Goal: Information Seeking & Learning: Learn about a topic

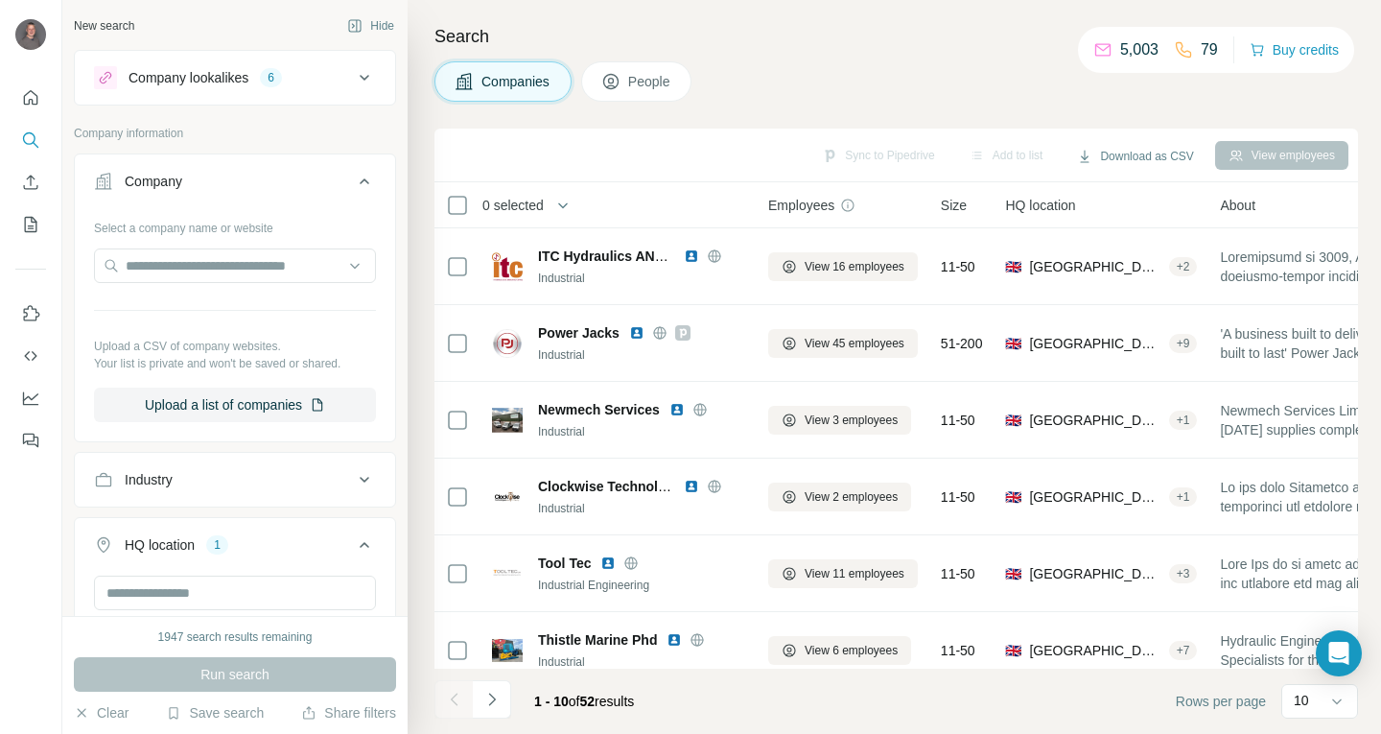
scroll to position [397, 0]
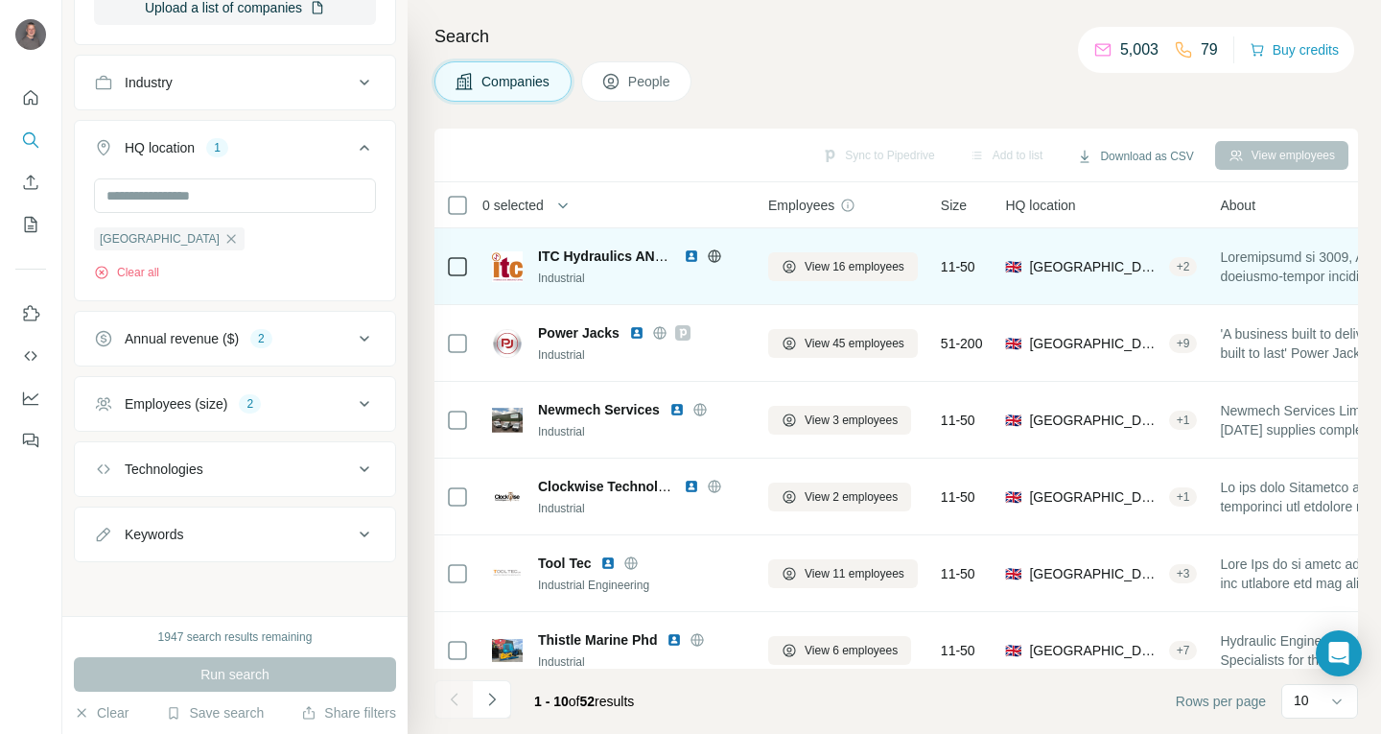
click at [686, 258] on img at bounding box center [691, 255] width 15 height 15
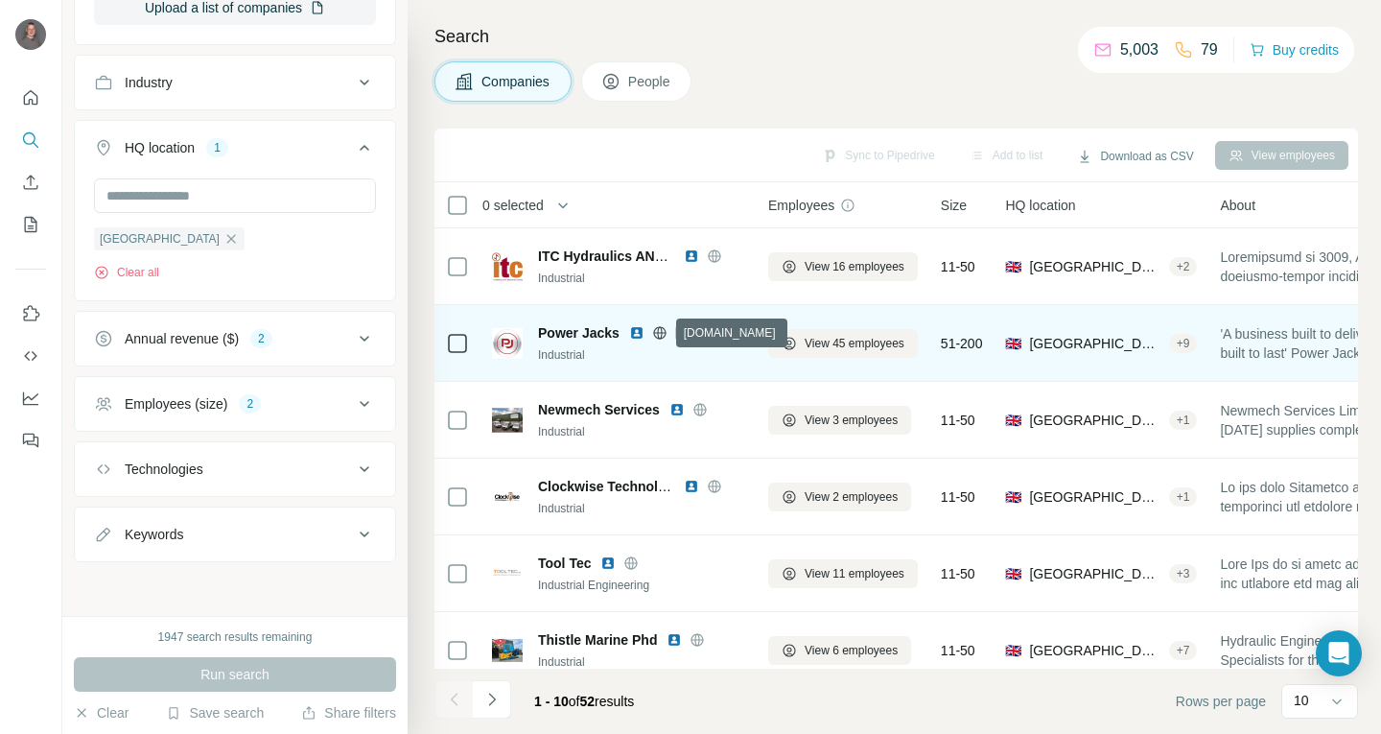
click at [662, 331] on icon at bounding box center [659, 332] width 15 height 15
click at [636, 326] on img at bounding box center [636, 332] width 15 height 15
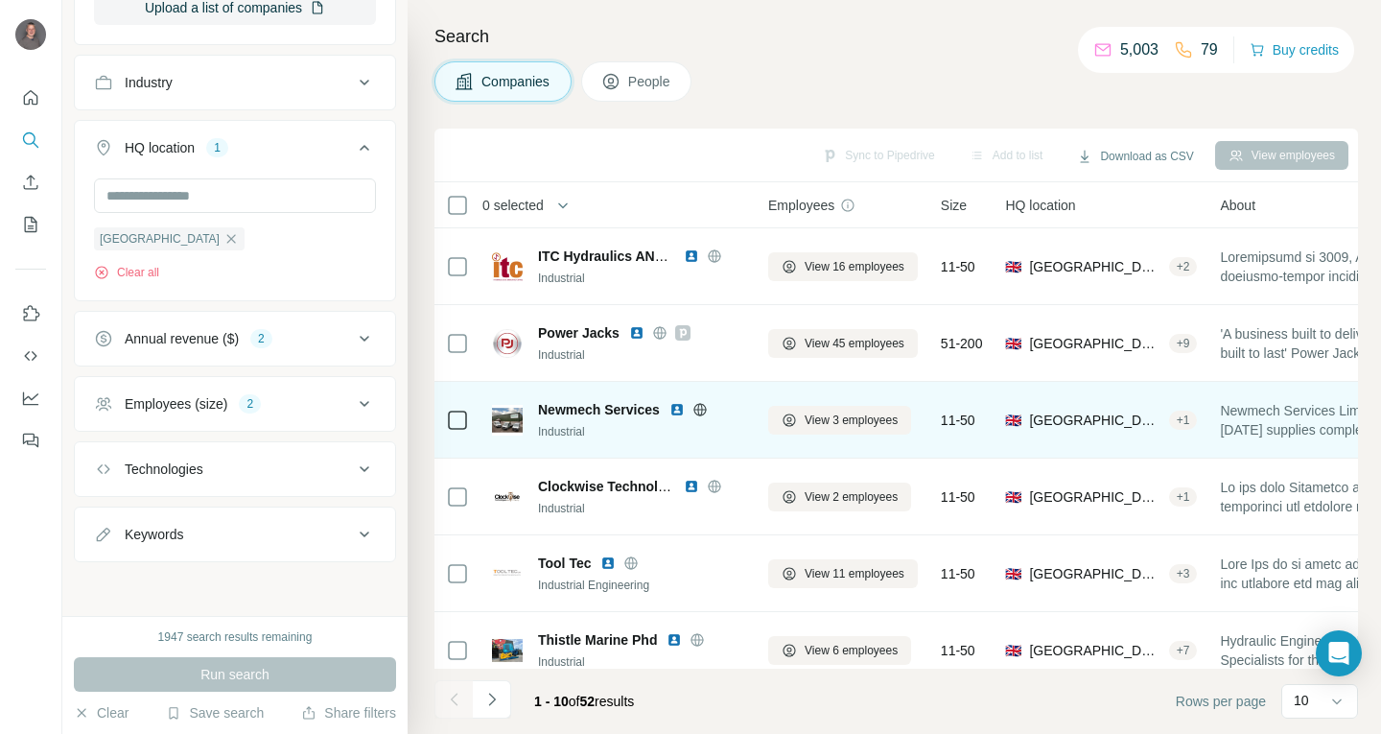
click at [676, 408] on img at bounding box center [676, 409] width 15 height 15
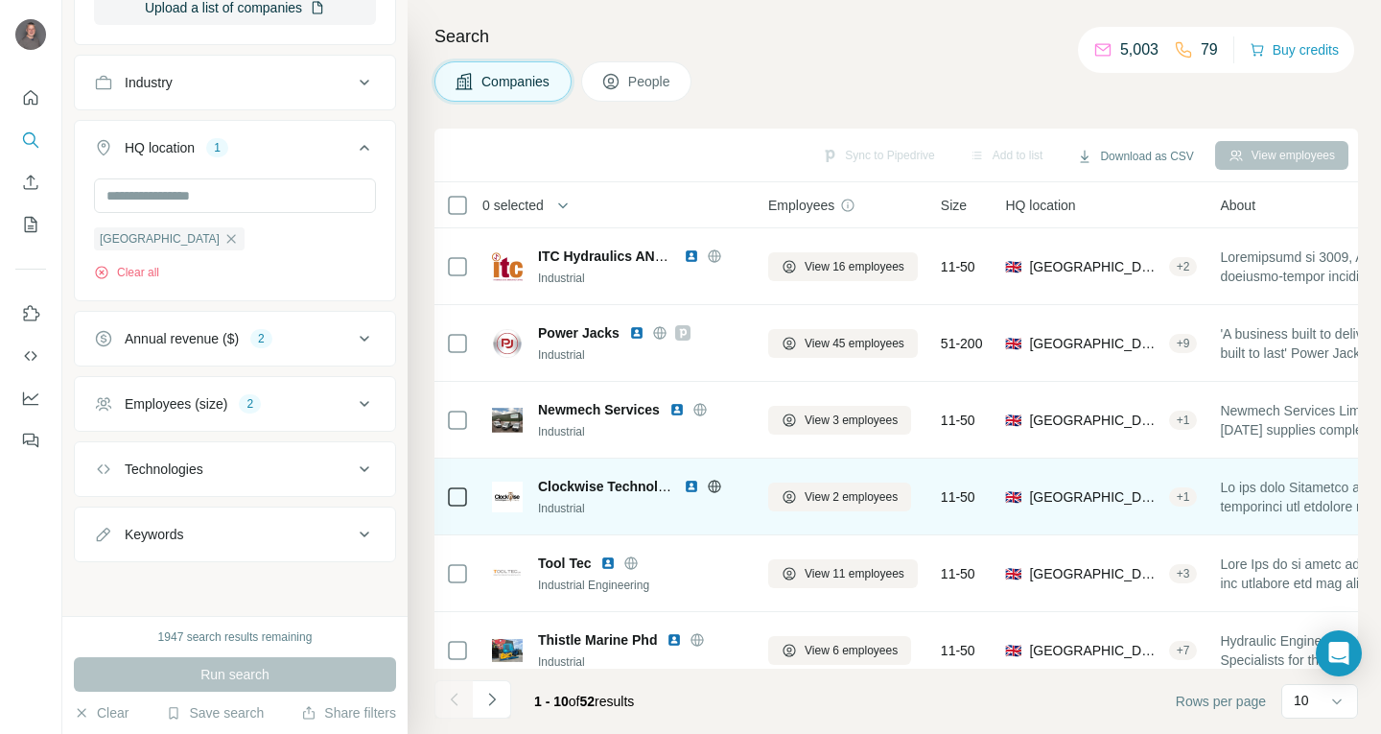
click at [690, 486] on img at bounding box center [691, 486] width 15 height 15
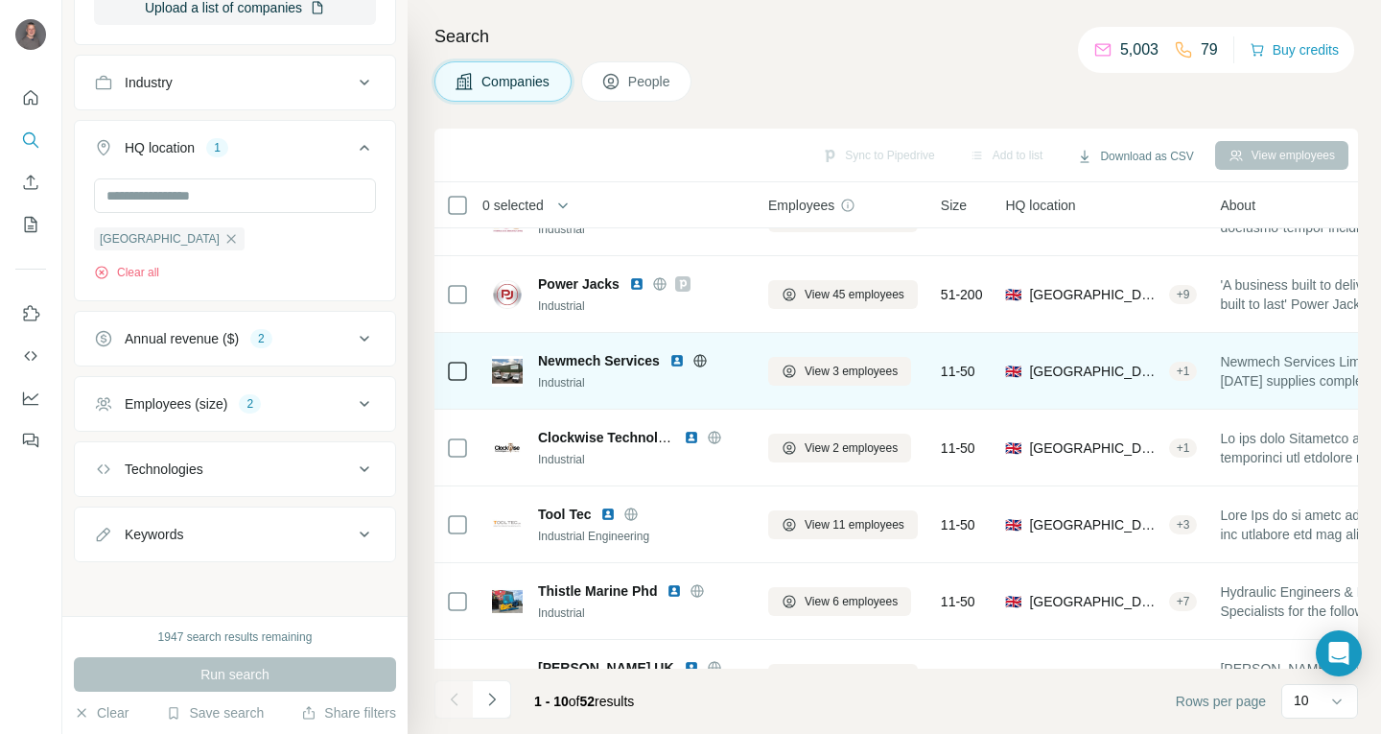
scroll to position [96, 0]
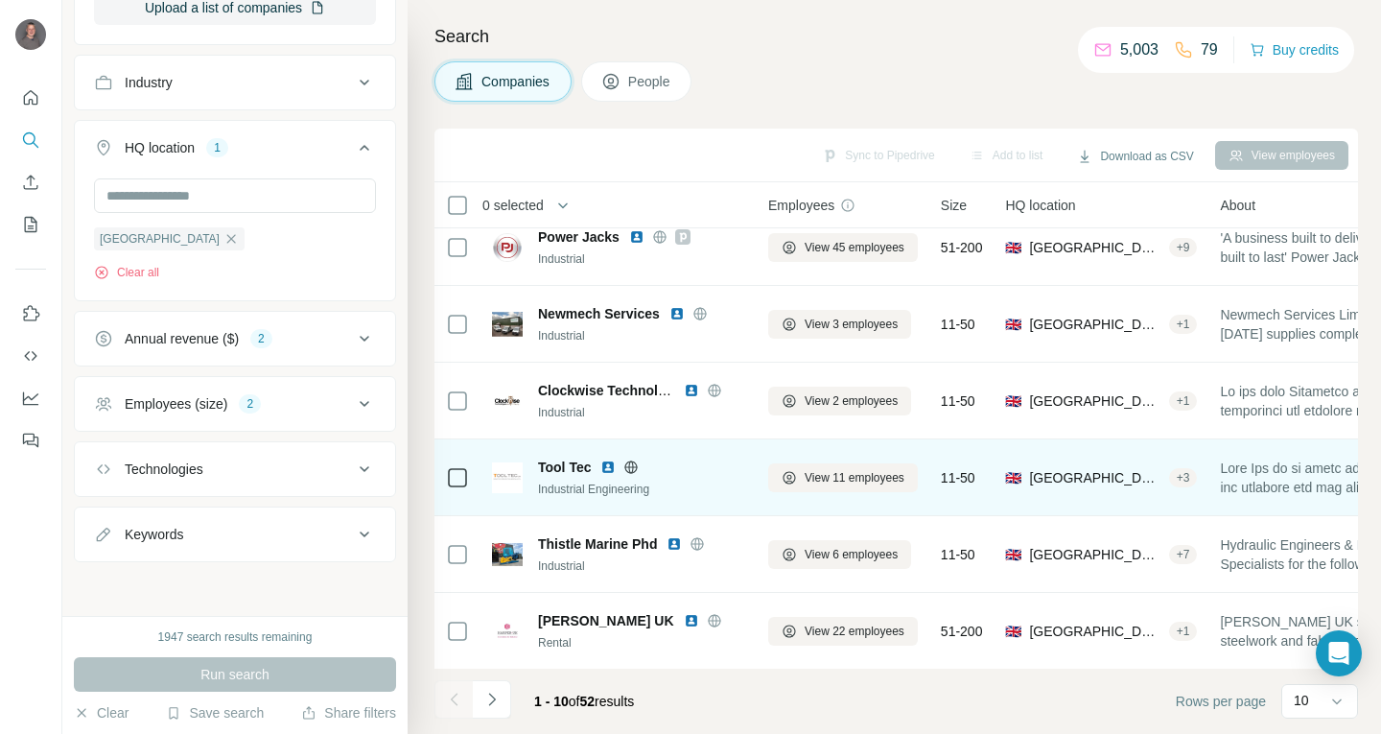
click at [609, 469] on img at bounding box center [607, 466] width 15 height 15
click at [610, 468] on img at bounding box center [607, 466] width 15 height 15
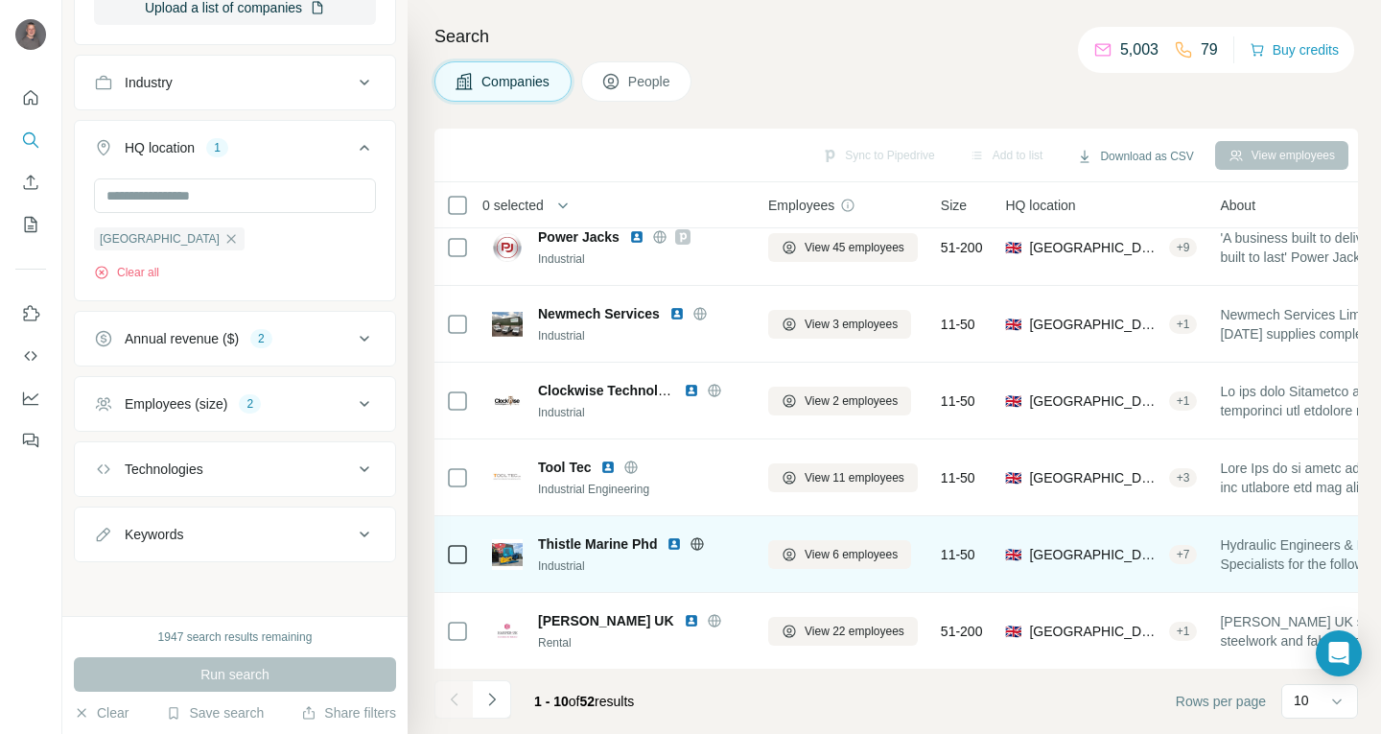
click at [673, 538] on img at bounding box center [674, 543] width 15 height 15
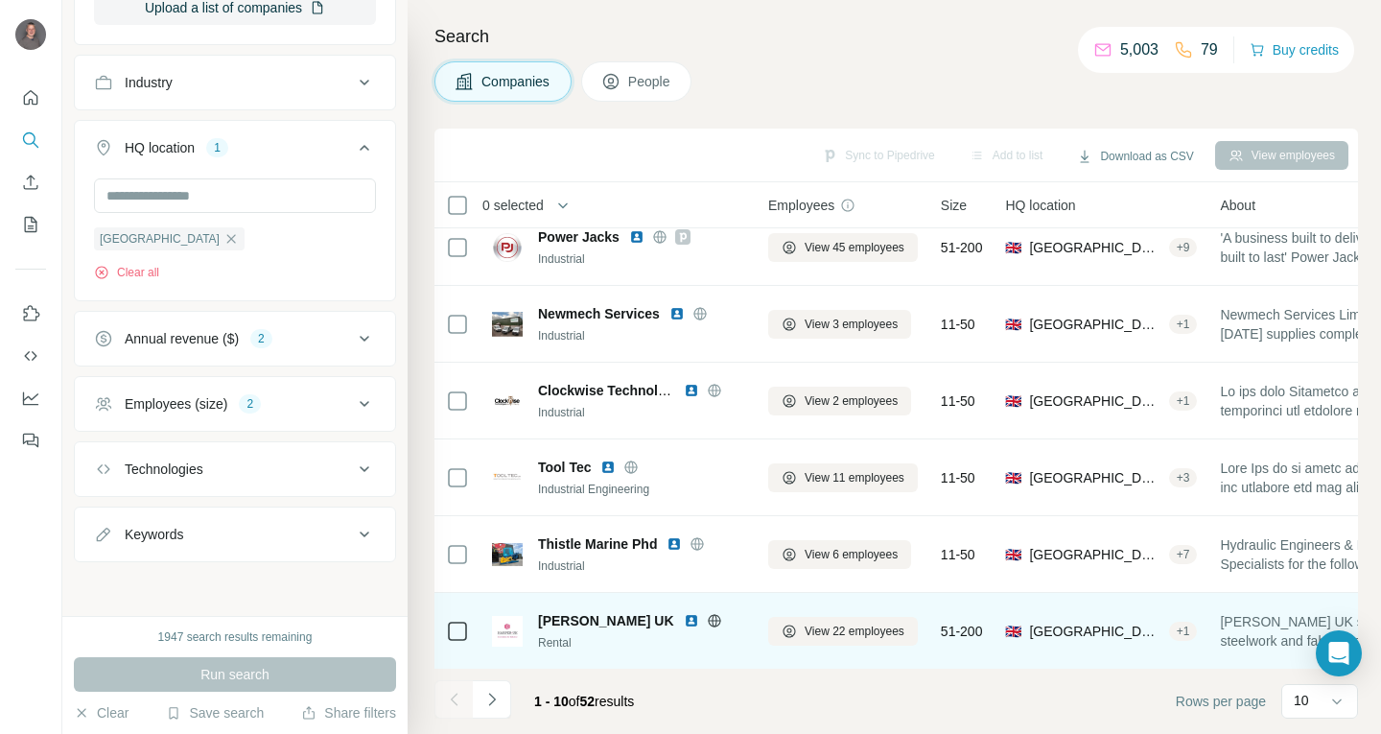
click at [684, 620] on img at bounding box center [691, 620] width 15 height 15
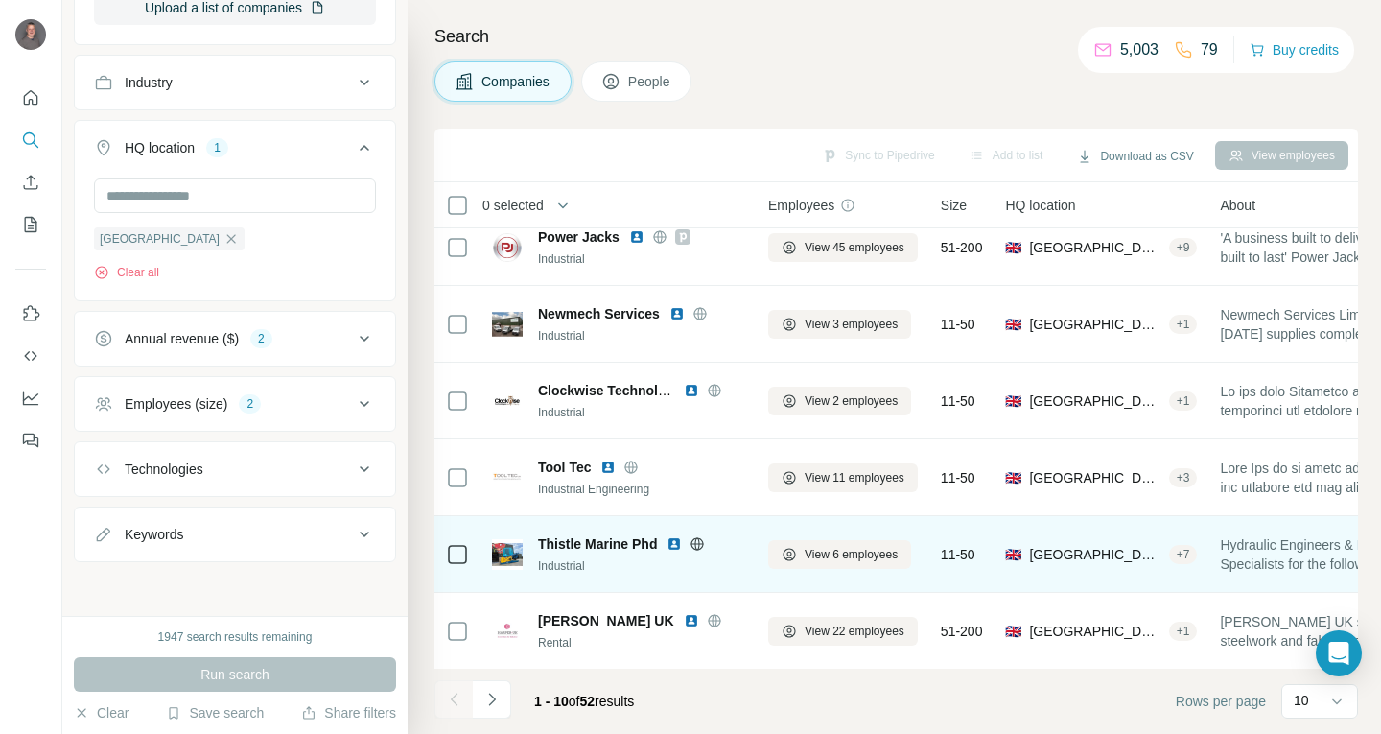
scroll to position [288, 0]
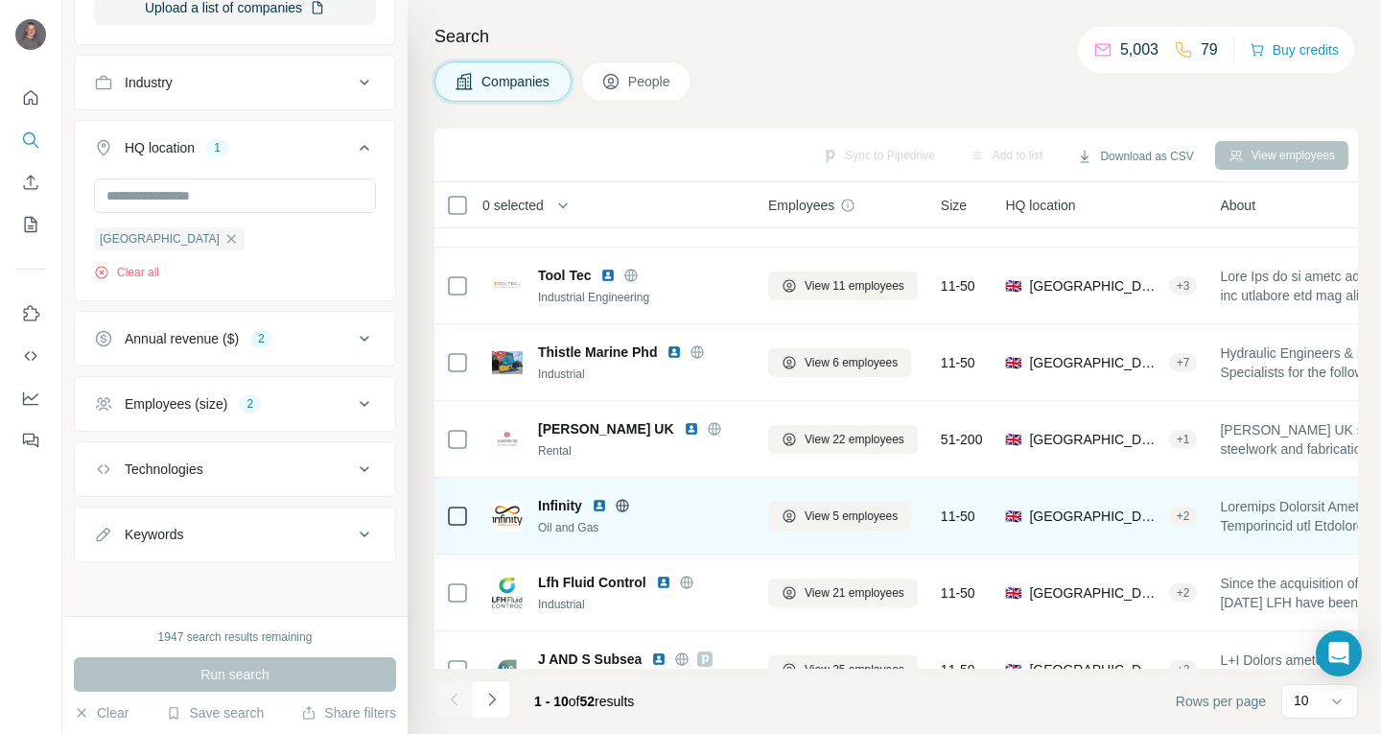
click at [600, 505] on img at bounding box center [599, 505] width 15 height 15
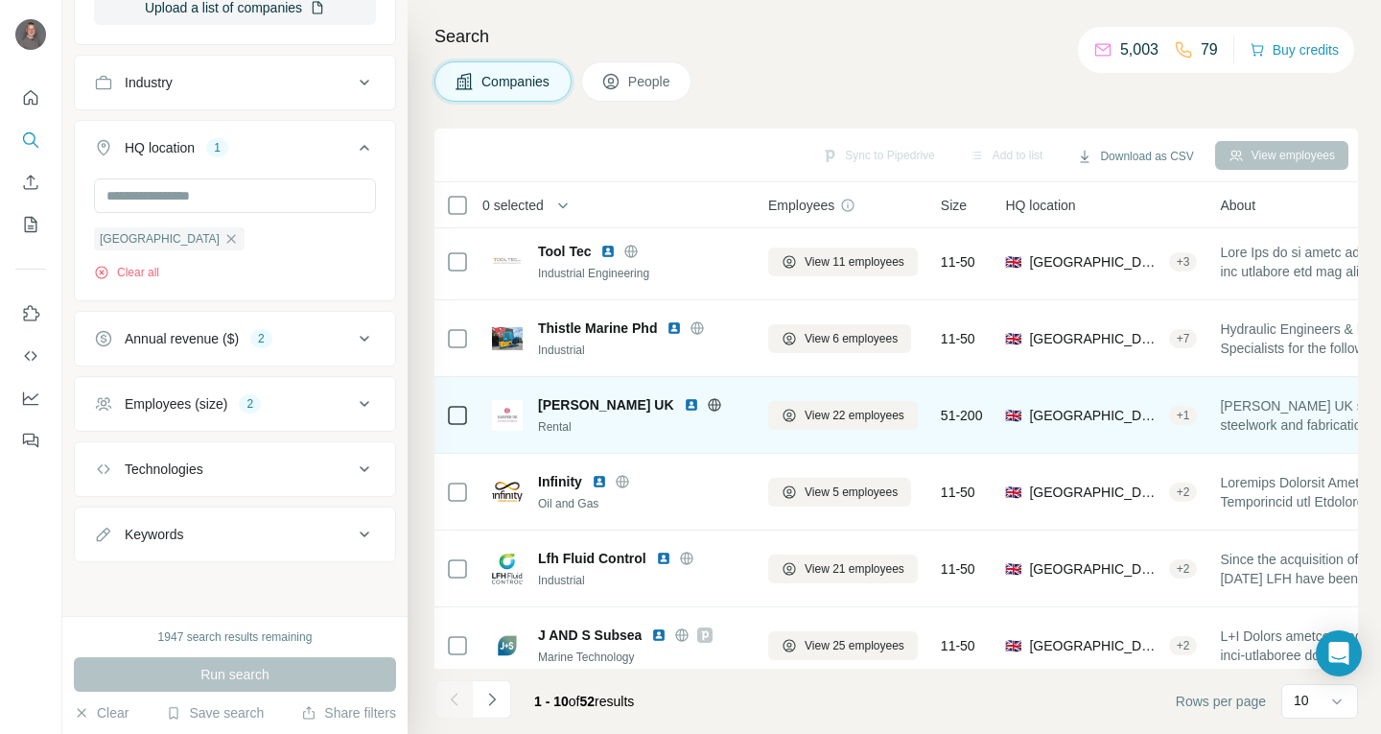
scroll to position [337, 0]
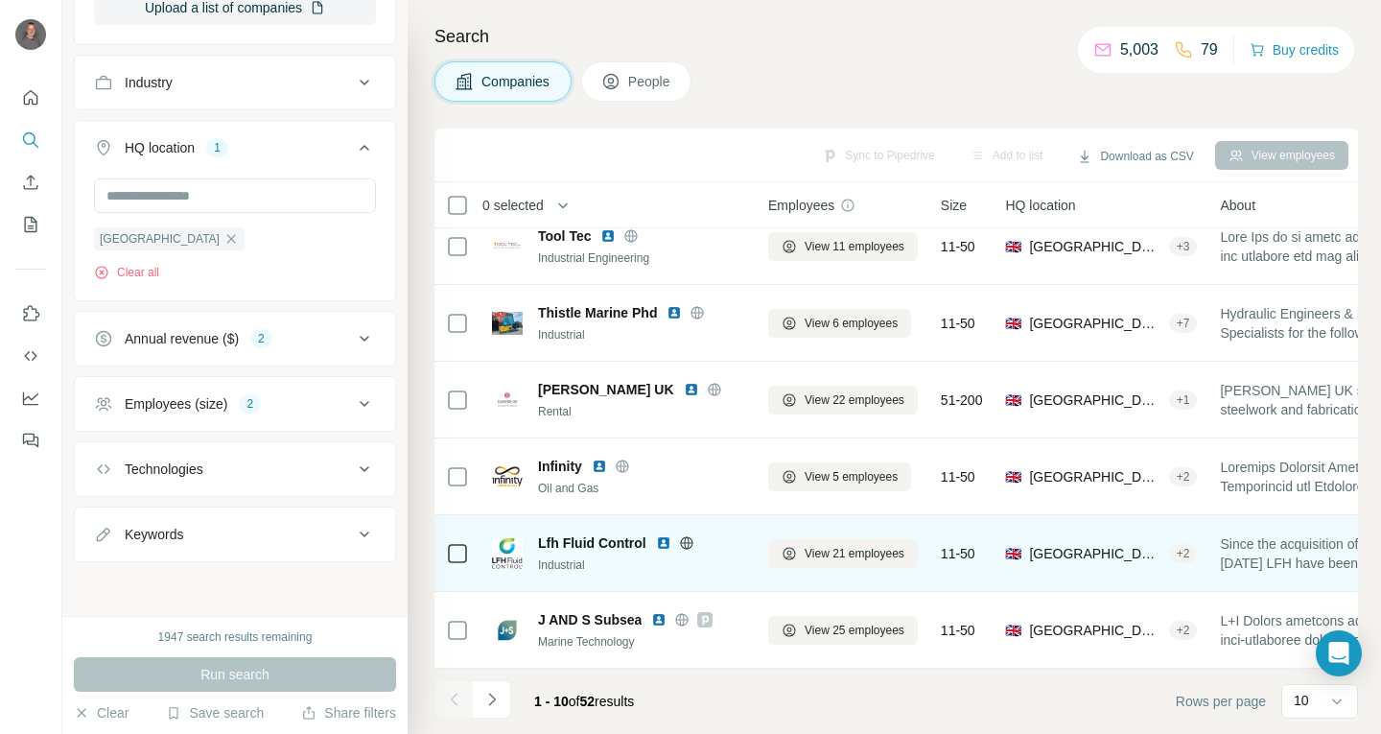
click at [664, 535] on img at bounding box center [663, 542] width 15 height 15
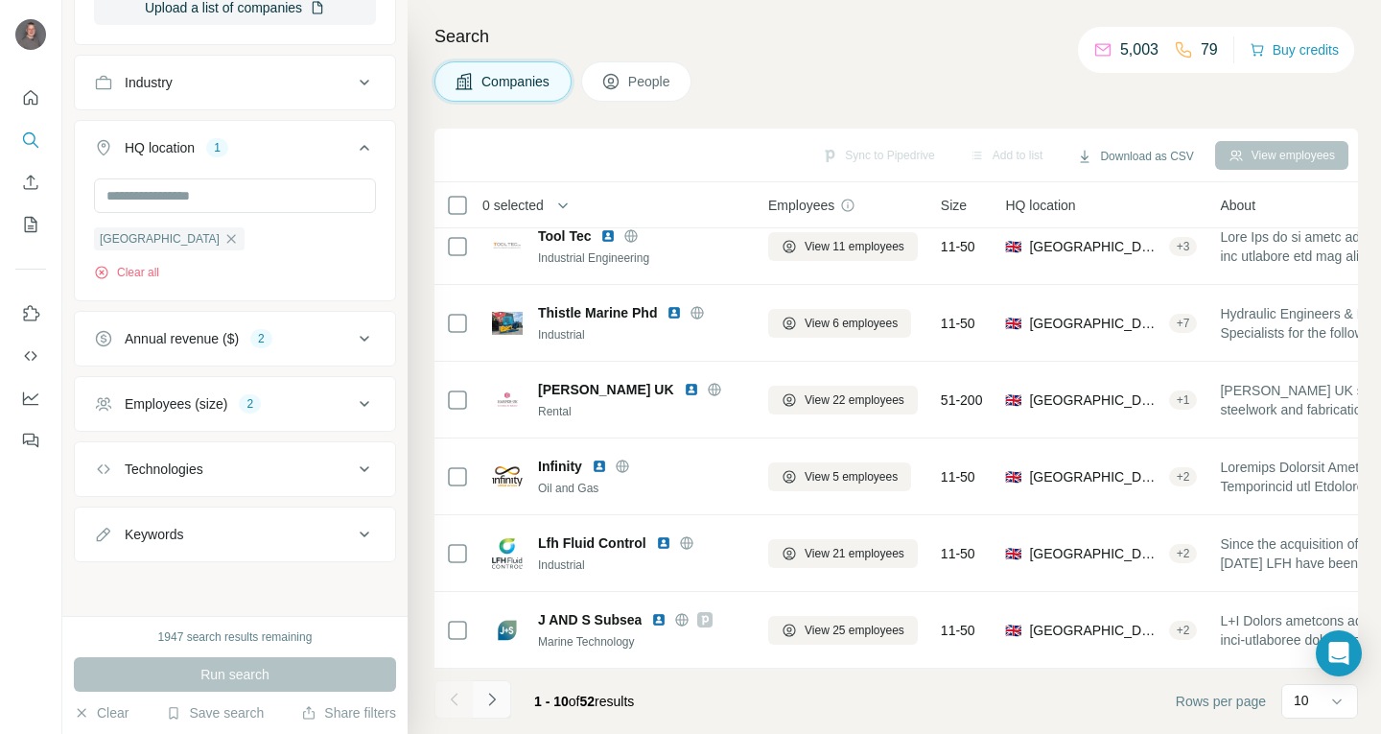
click at [498, 706] on icon "Navigate to next page" at bounding box center [491, 699] width 19 height 19
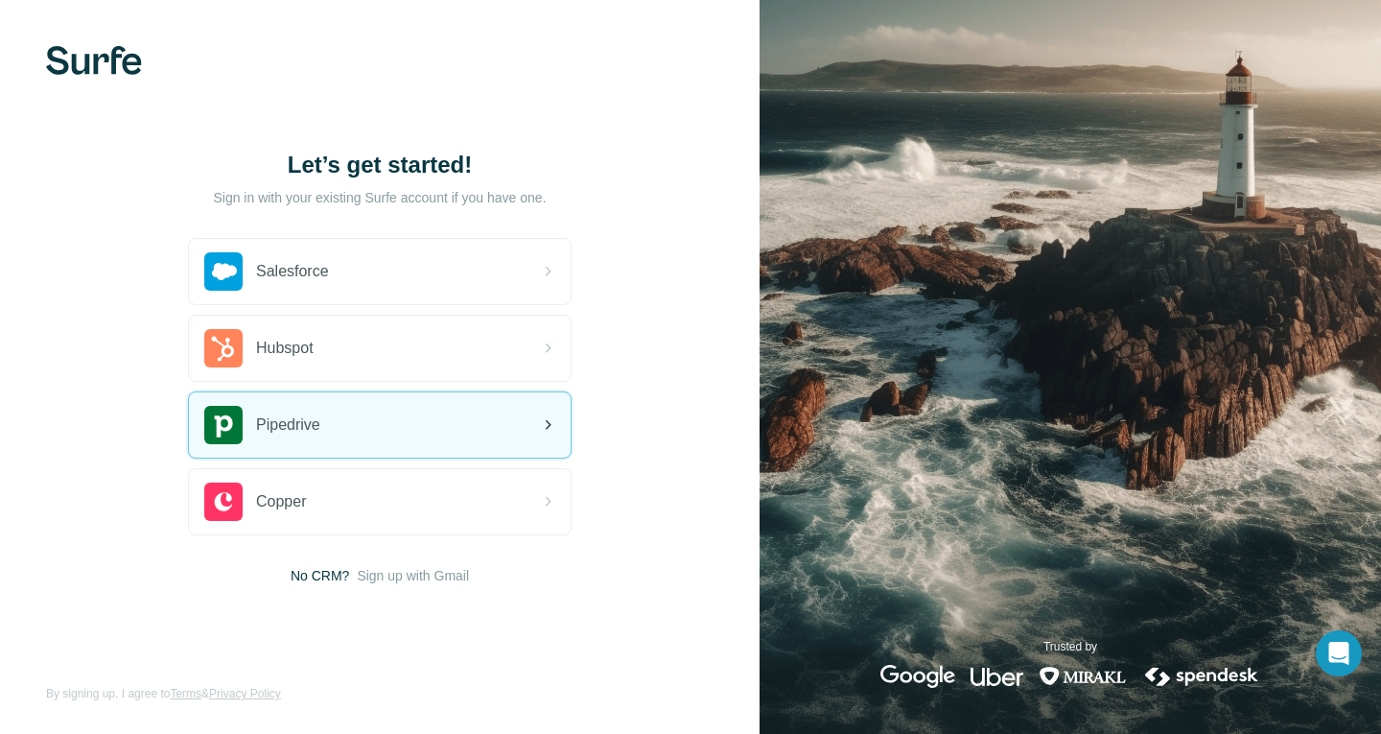
click at [344, 428] on div "Pipedrive" at bounding box center [380, 424] width 382 height 65
click at [370, 437] on div "Pipedrive" at bounding box center [380, 424] width 382 height 65
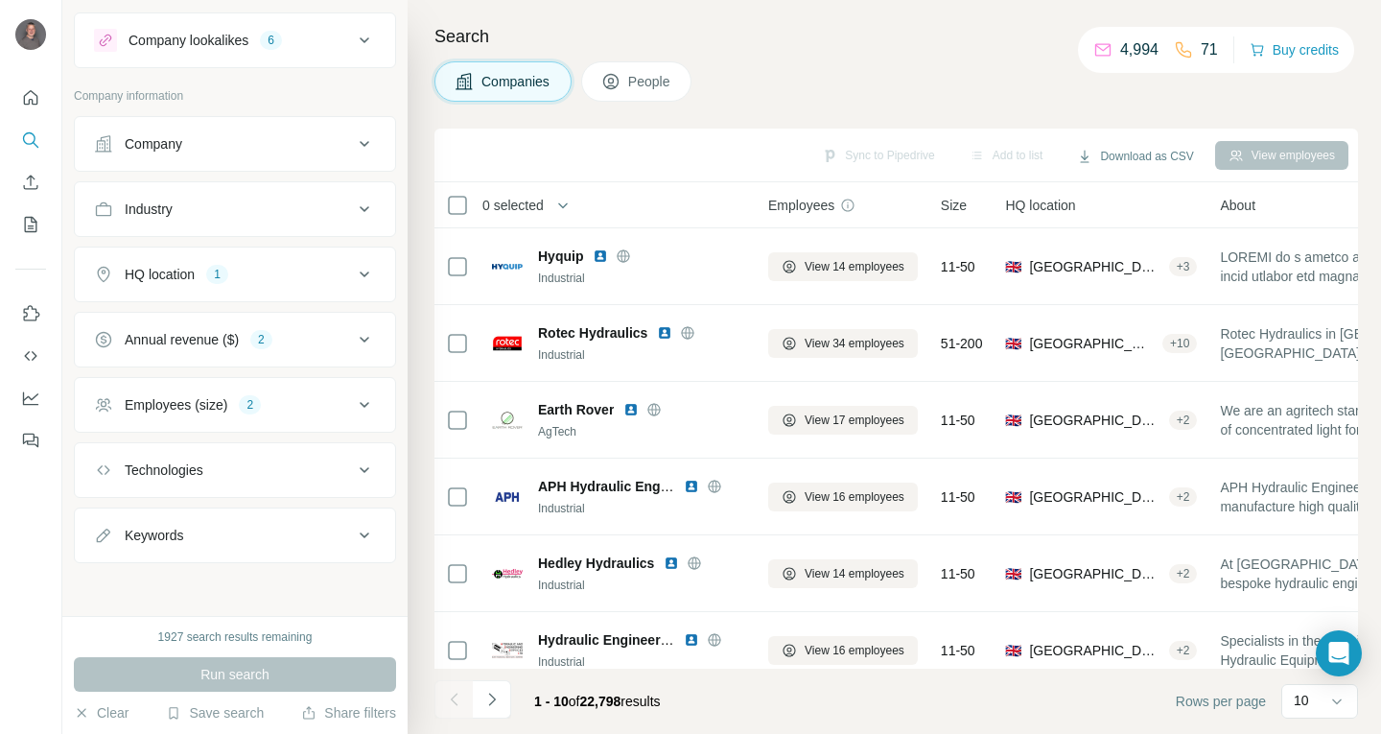
scroll to position [38, 0]
click at [335, 270] on div "HQ location 1" at bounding box center [223, 273] width 259 height 19
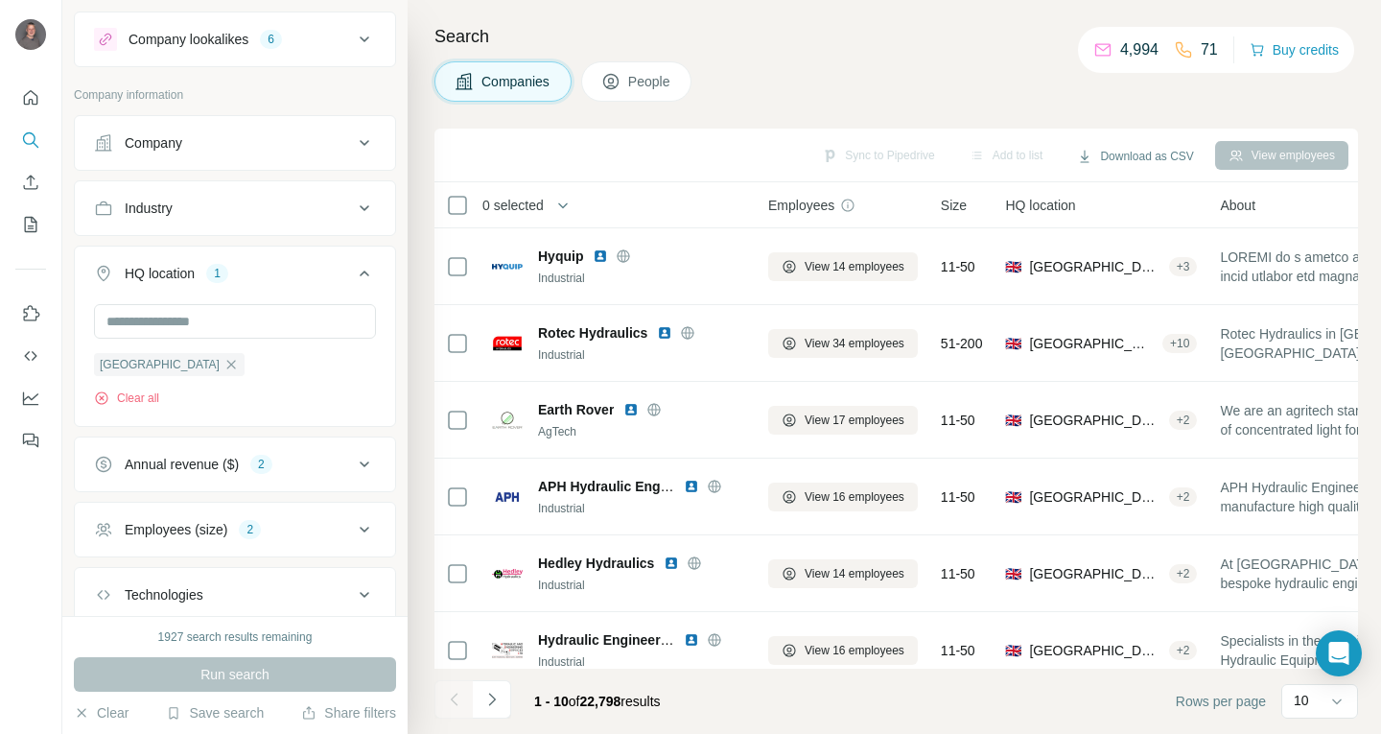
click at [227, 365] on icon "button" at bounding box center [231, 364] width 9 height 9
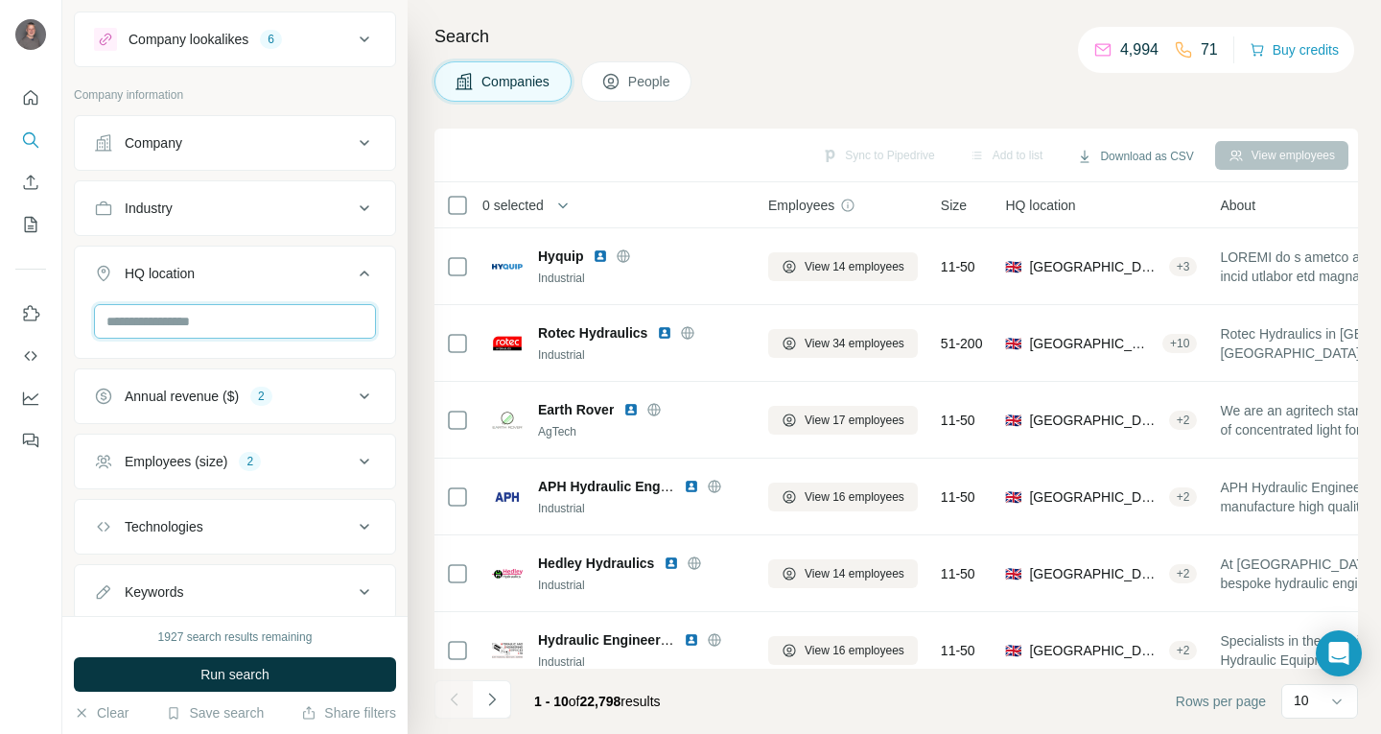
click at [196, 319] on input "text" at bounding box center [235, 321] width 282 height 35
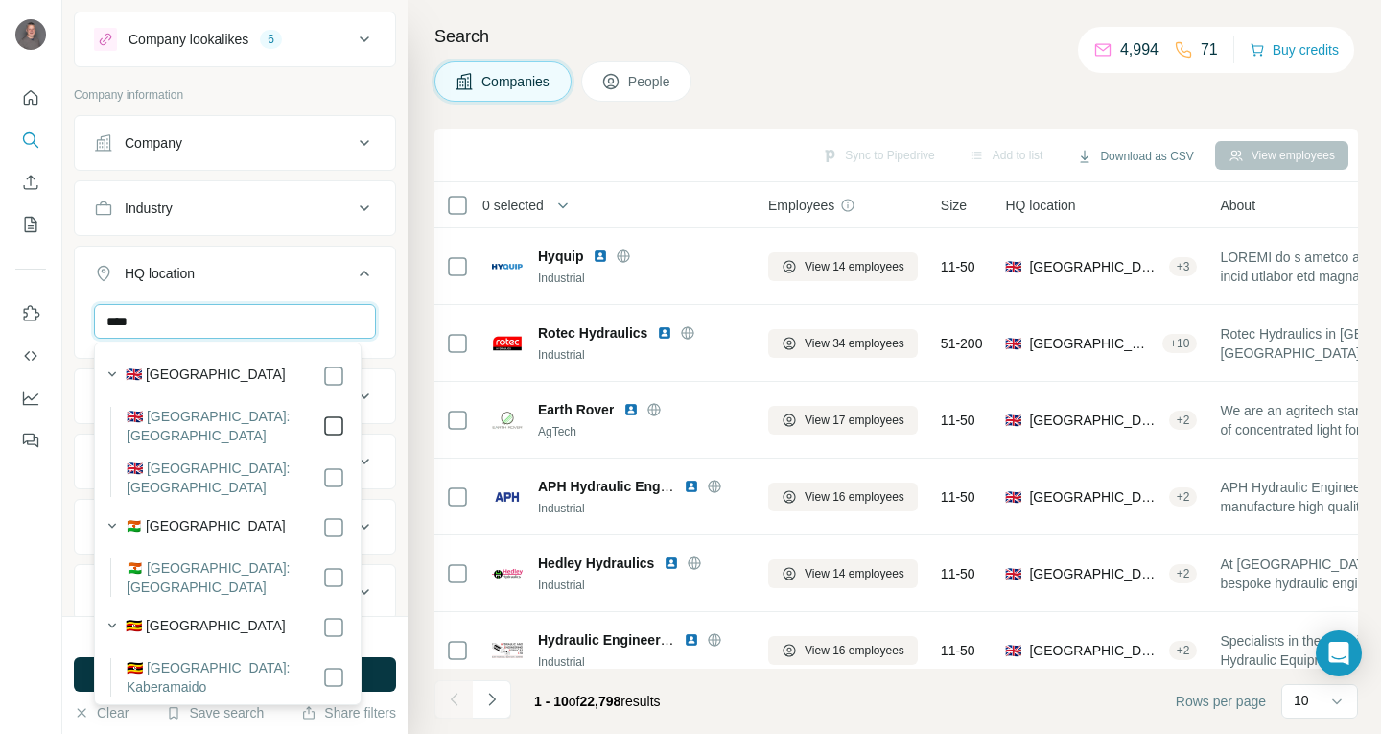
type input "****"
click at [323, 433] on icon at bounding box center [333, 425] width 23 height 23
click at [388, 363] on div "New search Hide Company lookalikes 6 Company information Company Industry HQ lo…" at bounding box center [234, 308] width 345 height 616
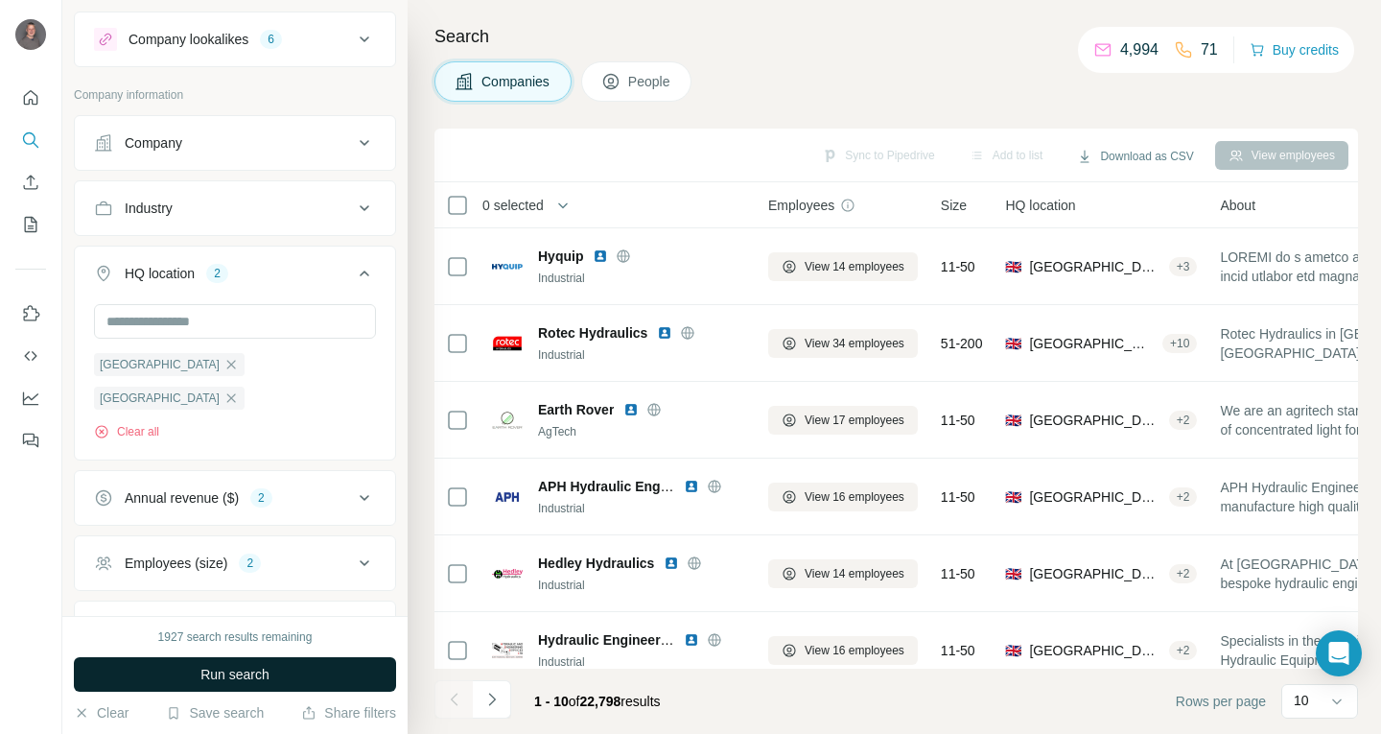
click at [300, 677] on button "Run search" at bounding box center [235, 674] width 322 height 35
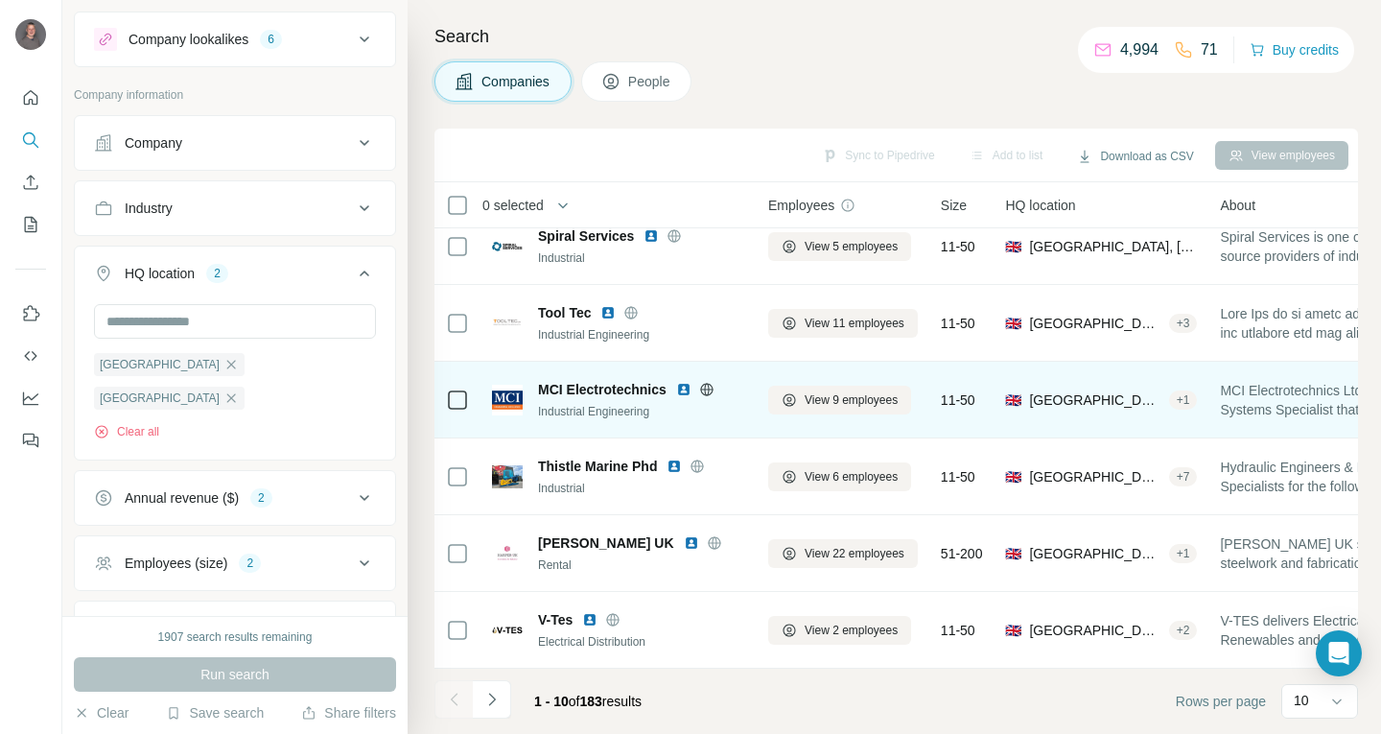
scroll to position [337, 0]
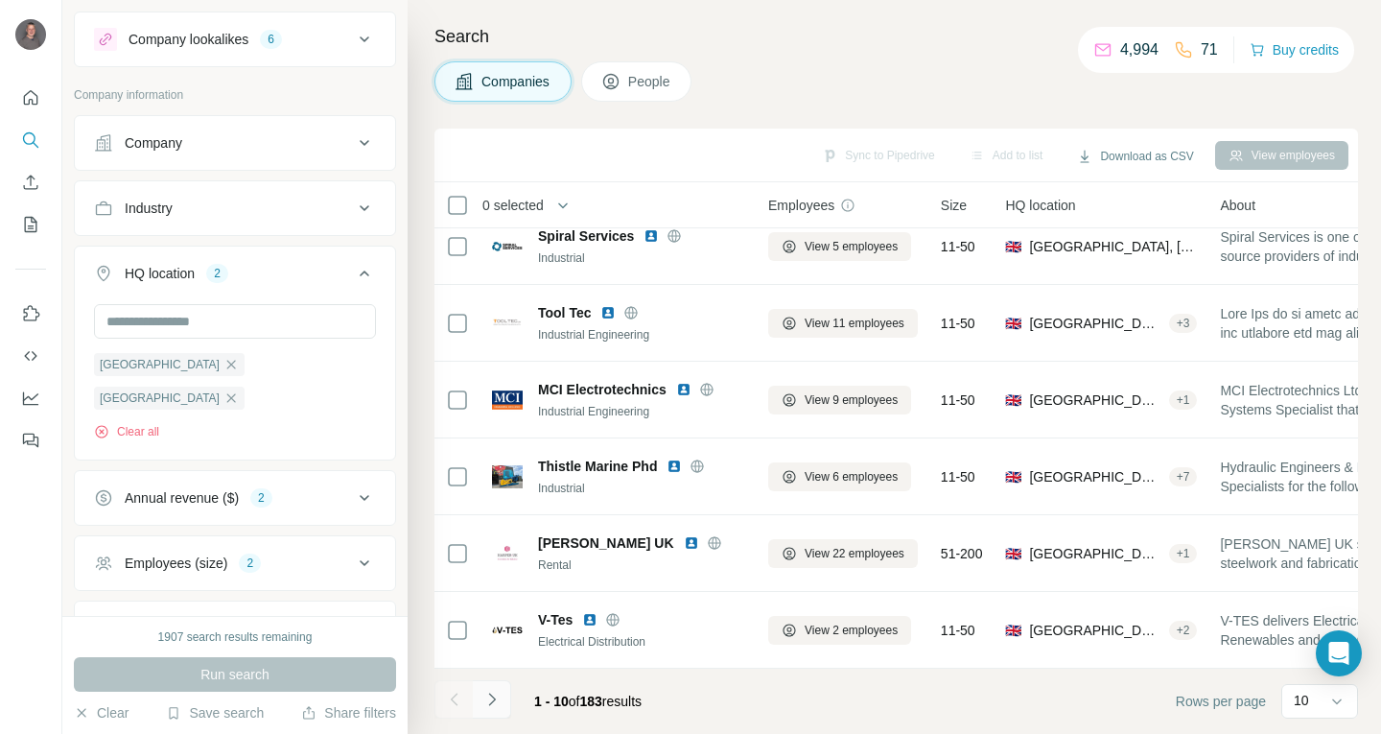
click at [480, 706] on button "Navigate to next page" at bounding box center [492, 699] width 38 height 38
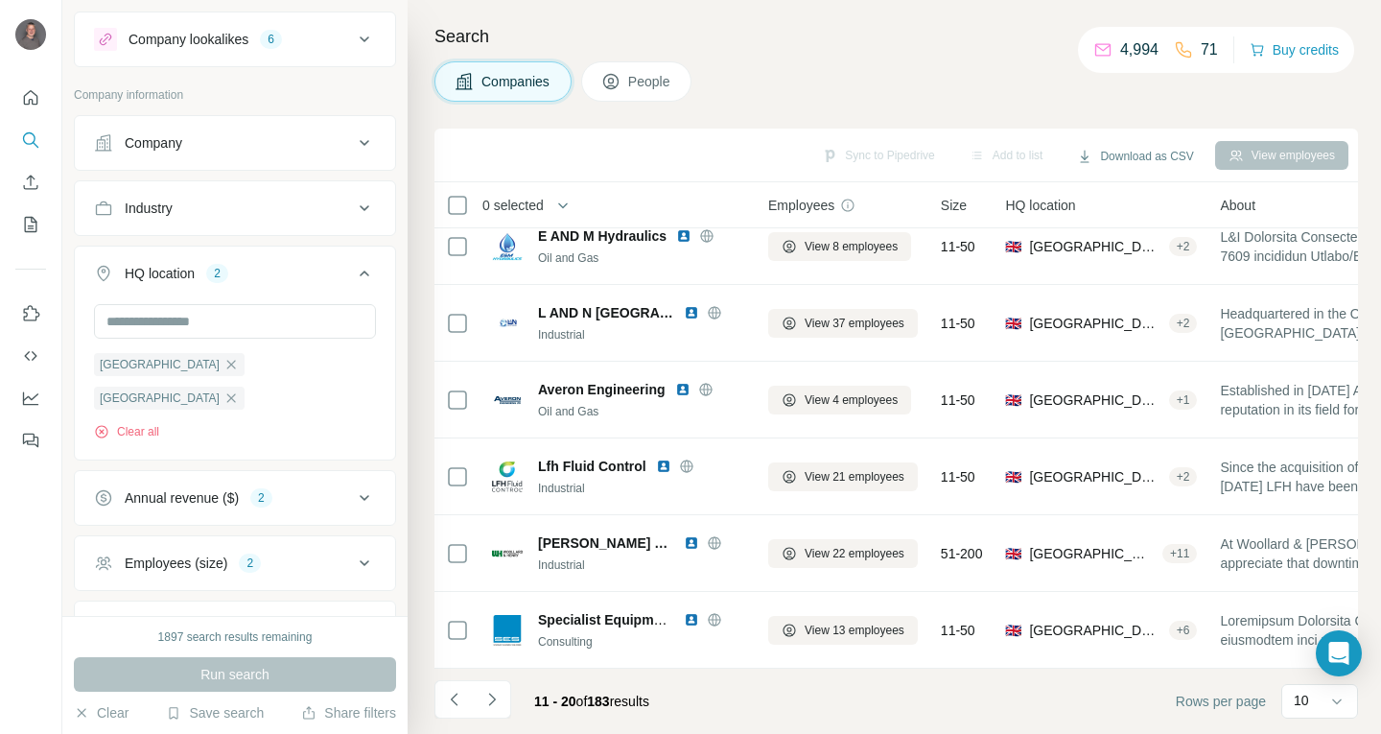
scroll to position [0, 0]
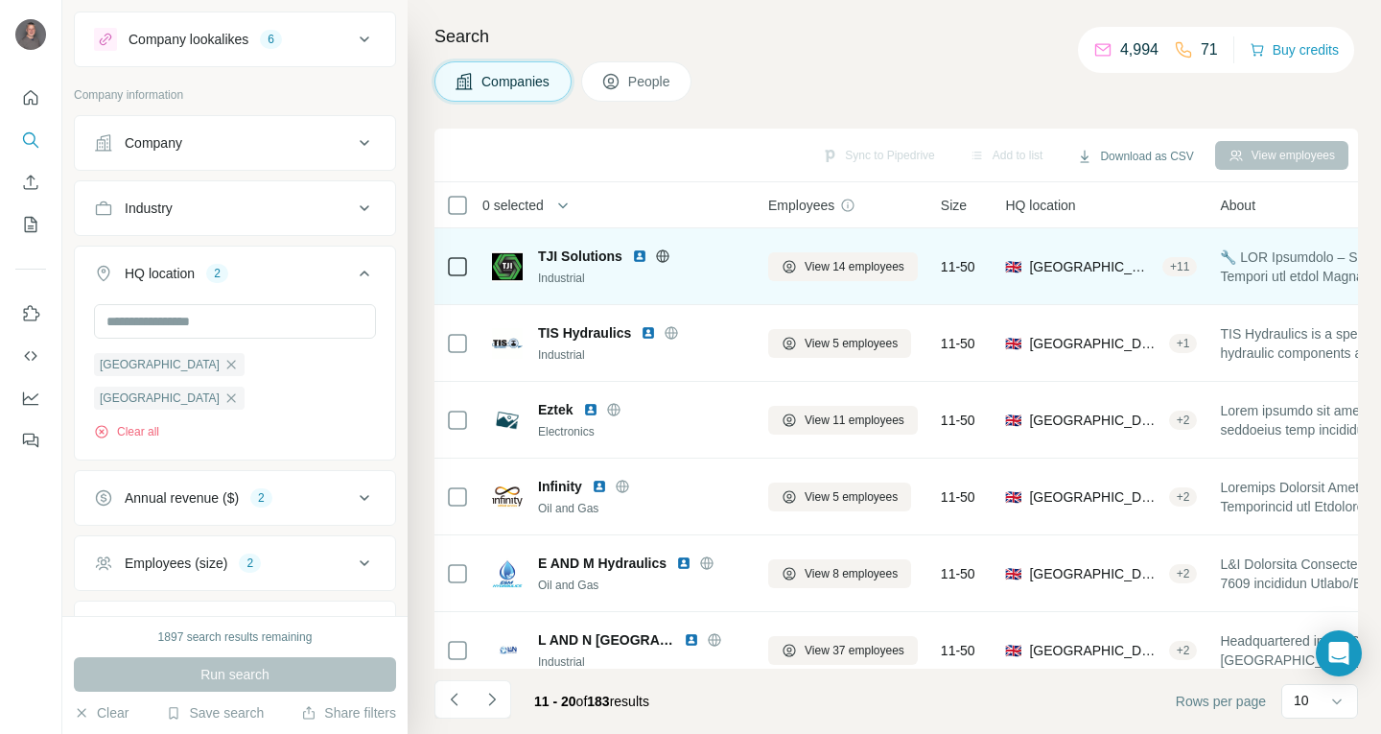
click at [634, 254] on img at bounding box center [639, 255] width 15 height 15
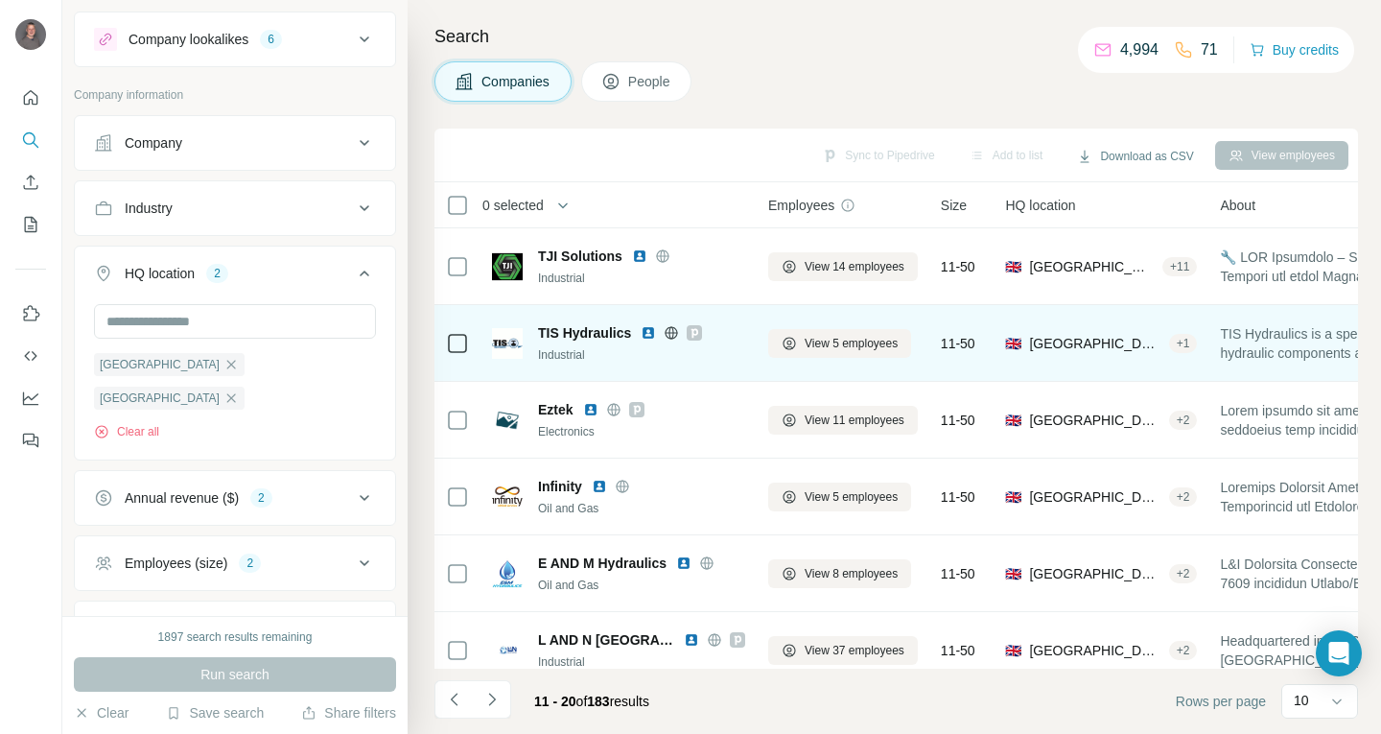
click at [646, 333] on img at bounding box center [648, 332] width 15 height 15
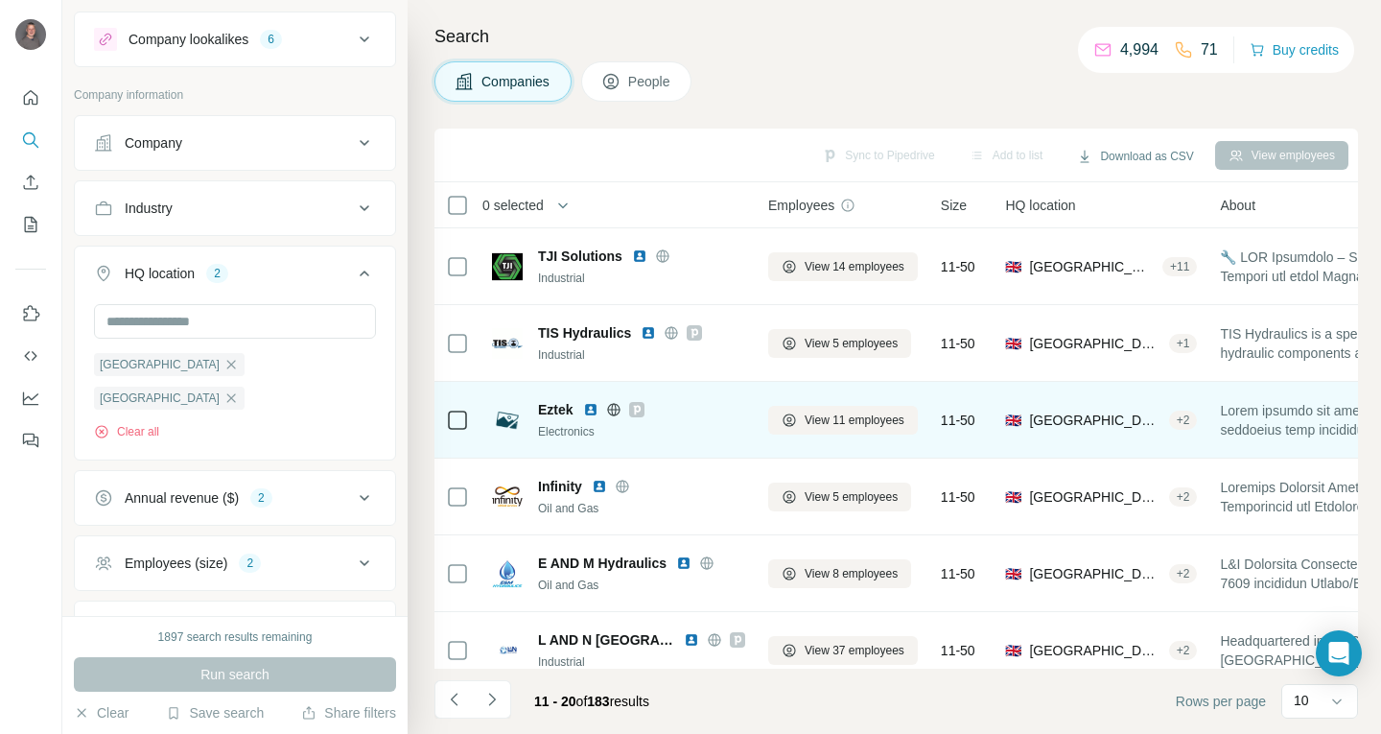
click at [593, 410] on img at bounding box center [590, 409] width 15 height 15
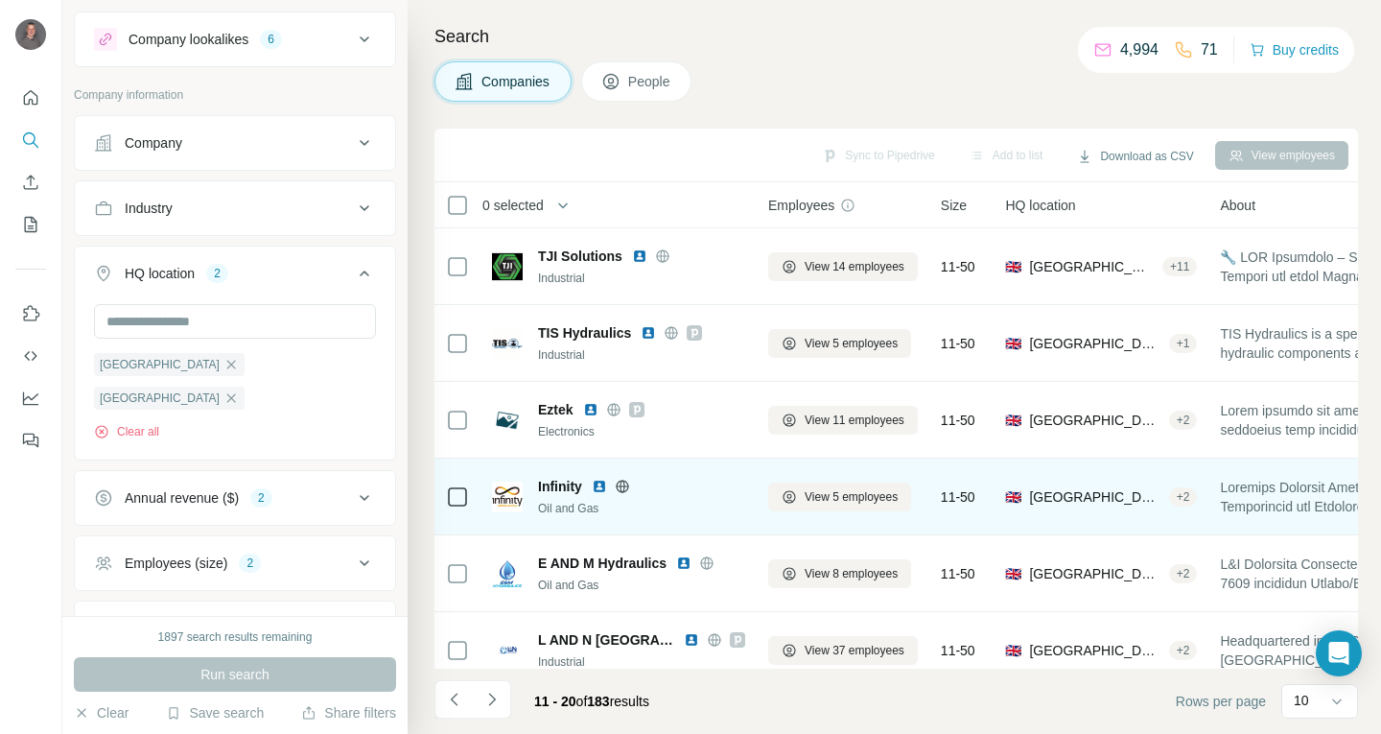
click at [597, 485] on img at bounding box center [599, 486] width 15 height 15
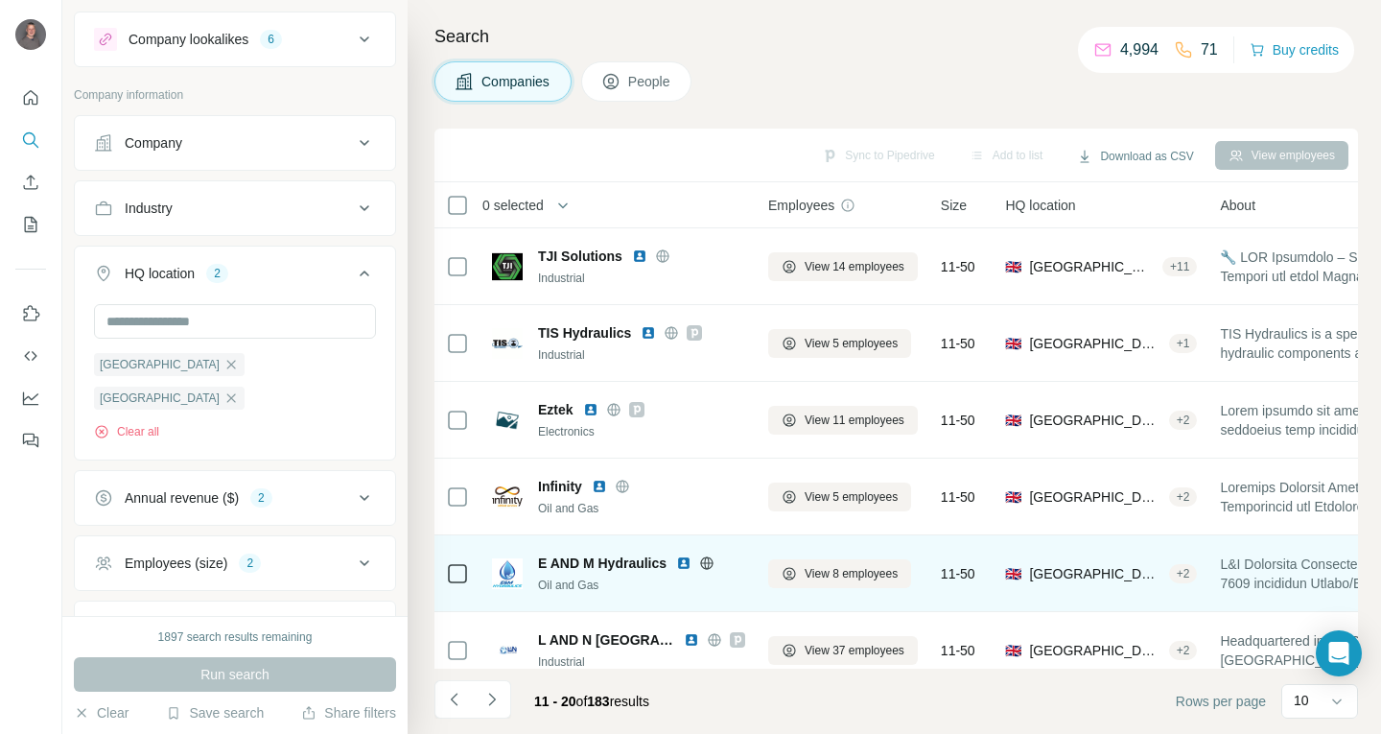
click at [680, 559] on img at bounding box center [683, 562] width 15 height 15
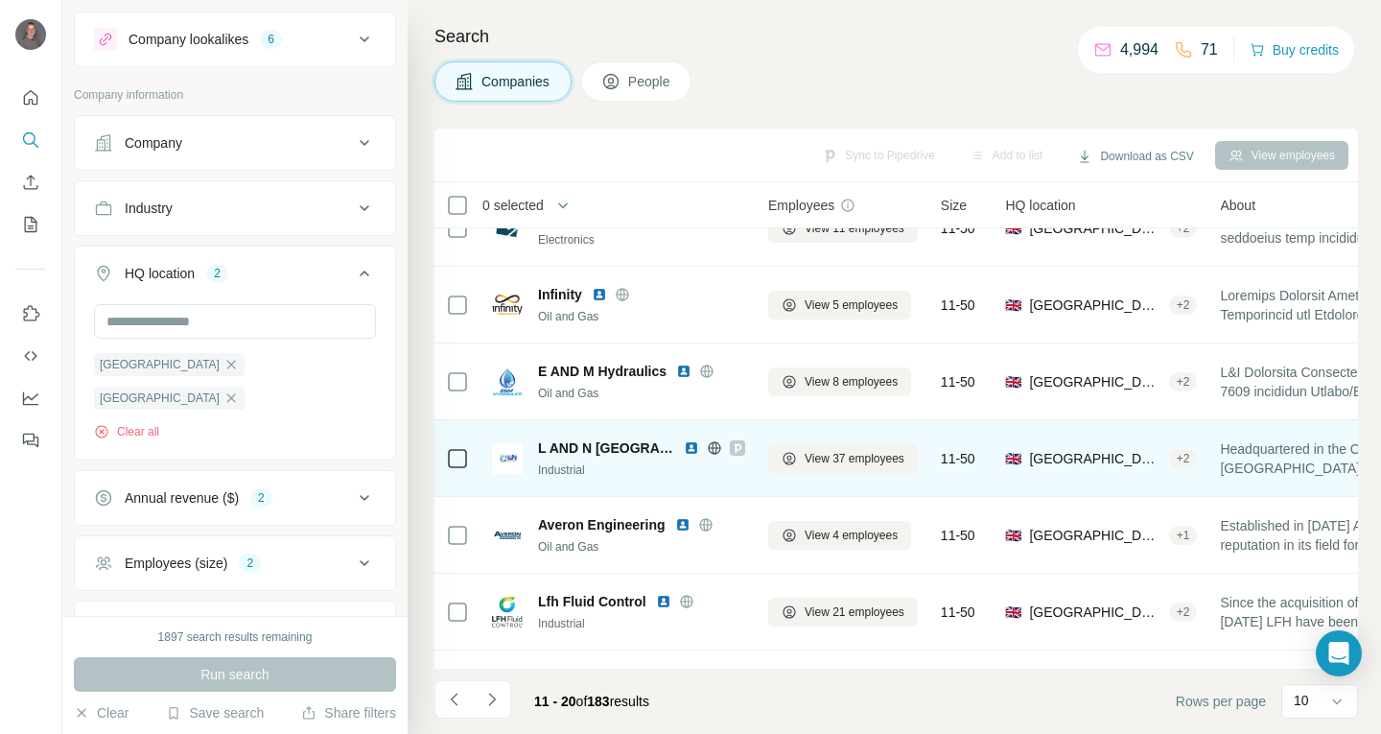
click at [684, 451] on img at bounding box center [691, 447] width 15 height 15
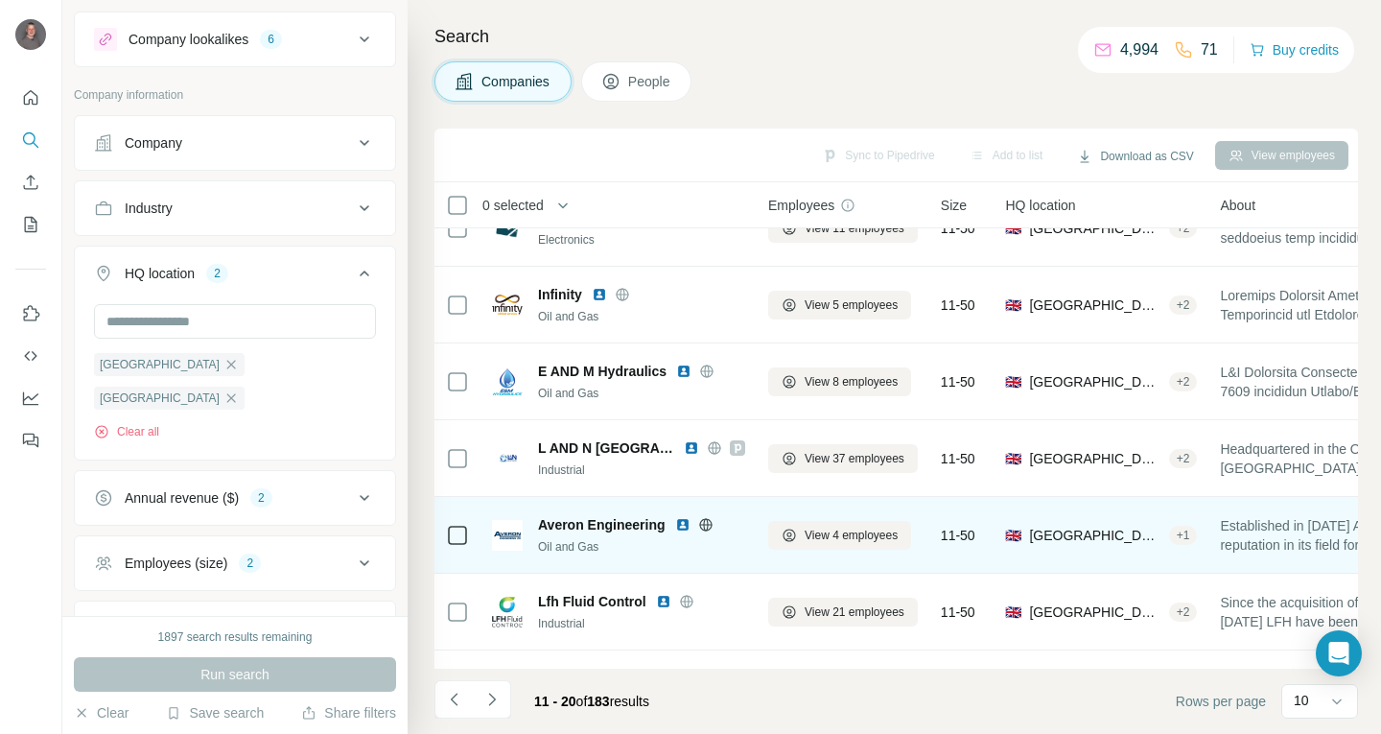
click at [678, 524] on img at bounding box center [682, 524] width 15 height 15
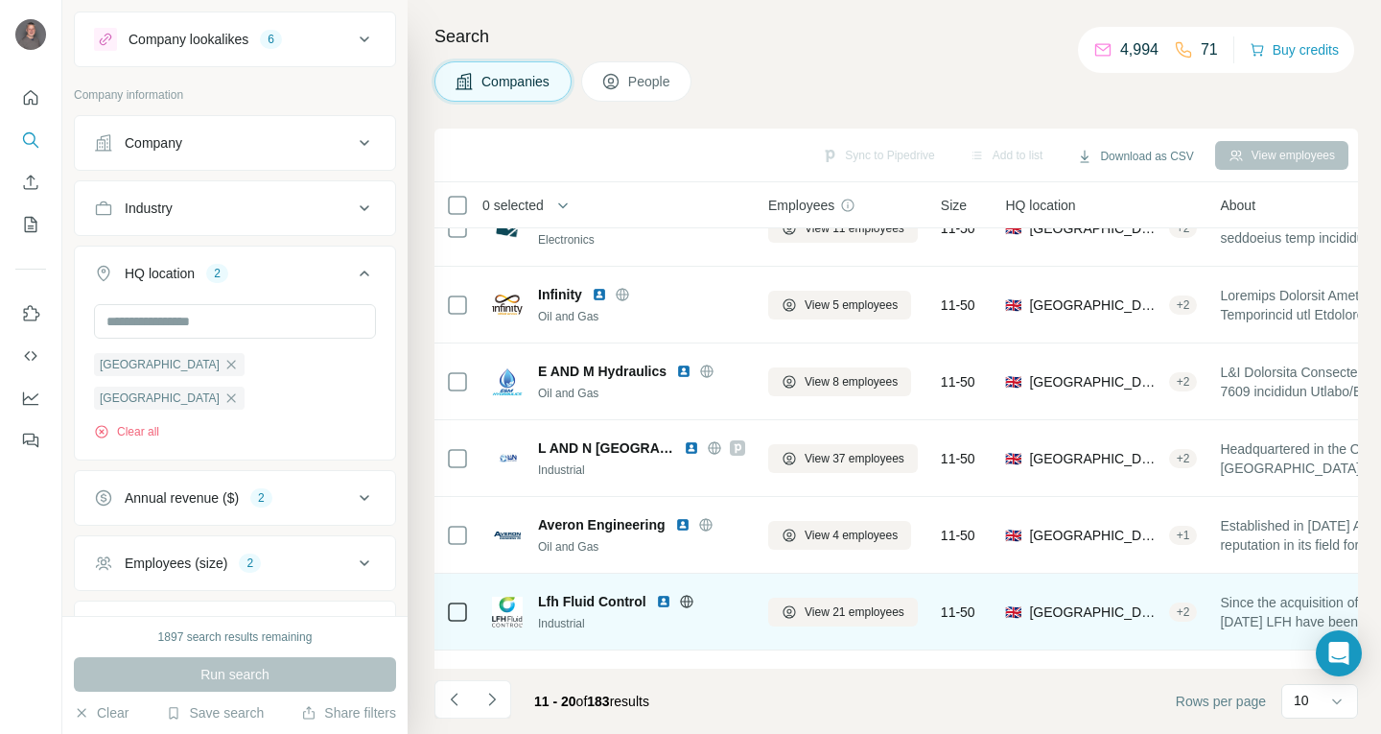
click at [663, 603] on img at bounding box center [663, 601] width 15 height 15
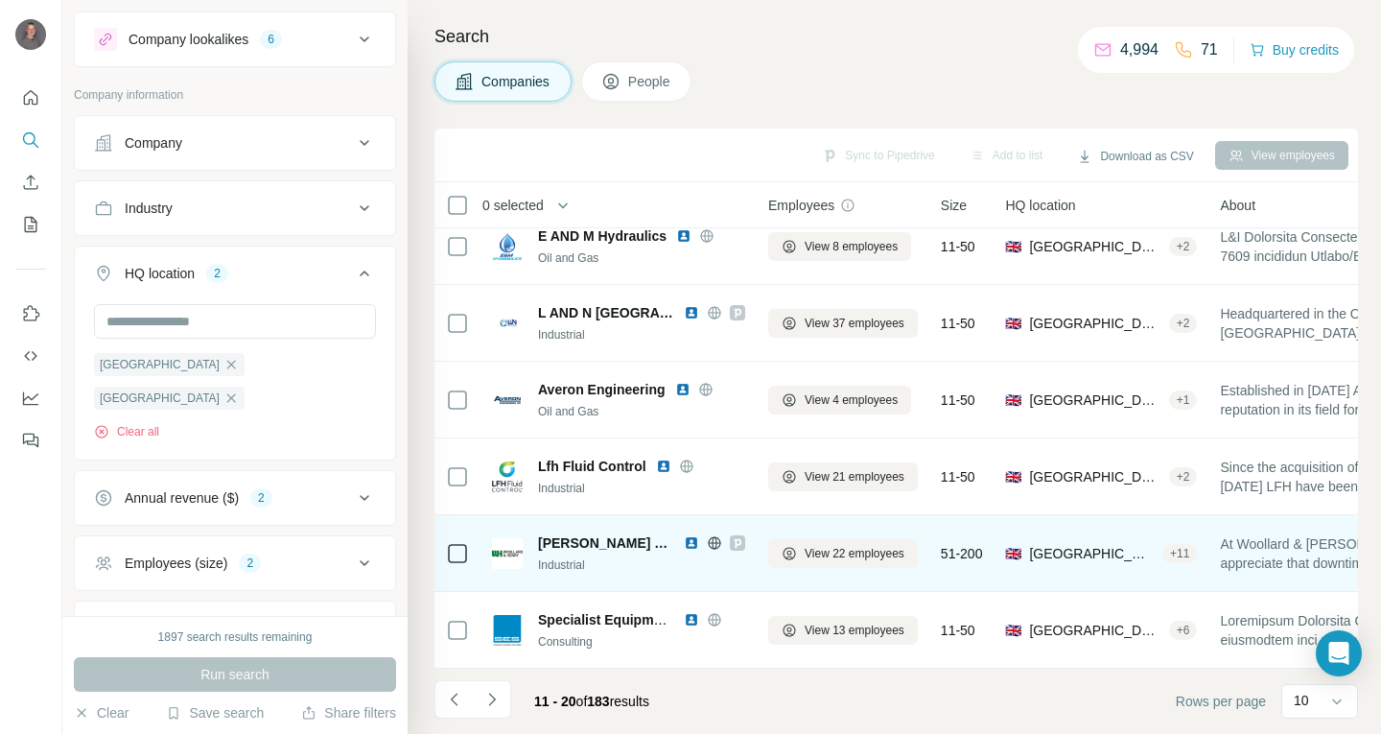
scroll to position [337, 0]
click at [684, 535] on img at bounding box center [691, 542] width 15 height 15
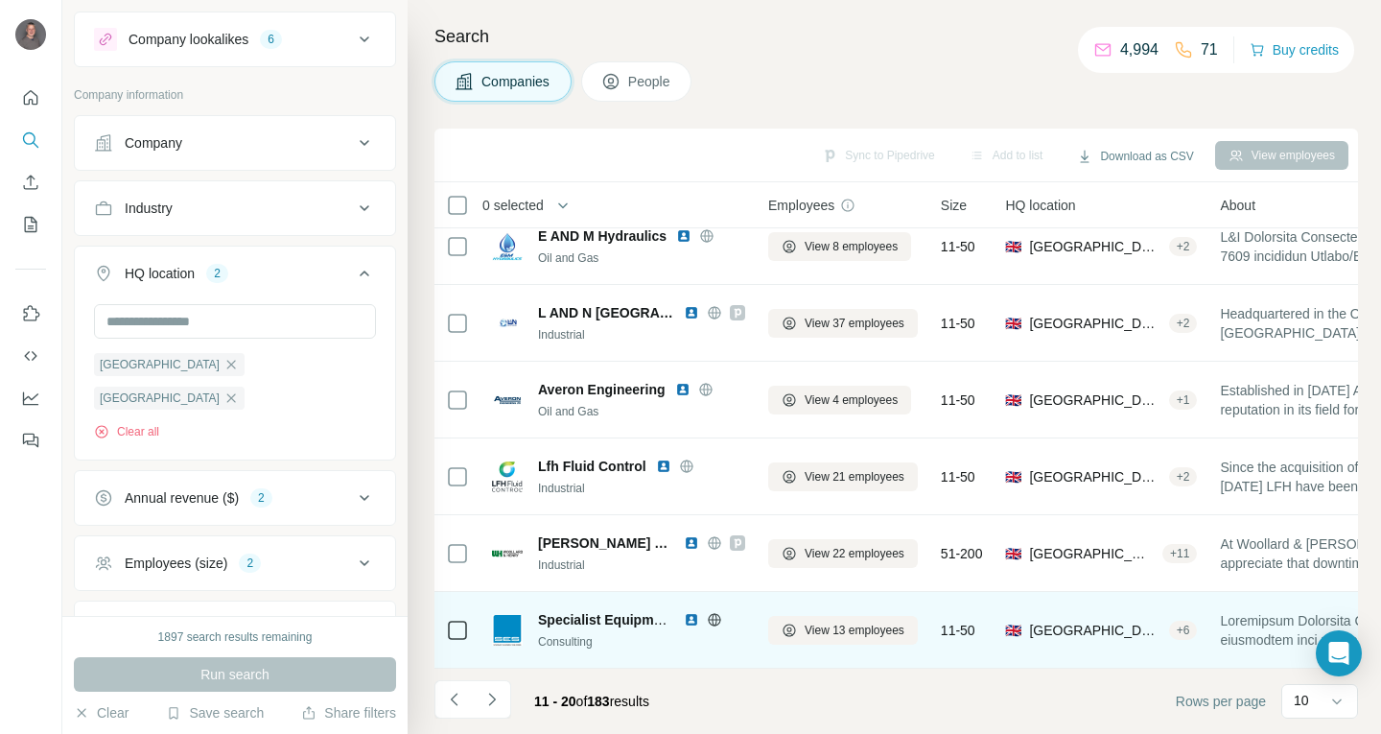
click at [689, 612] on img at bounding box center [691, 619] width 15 height 15
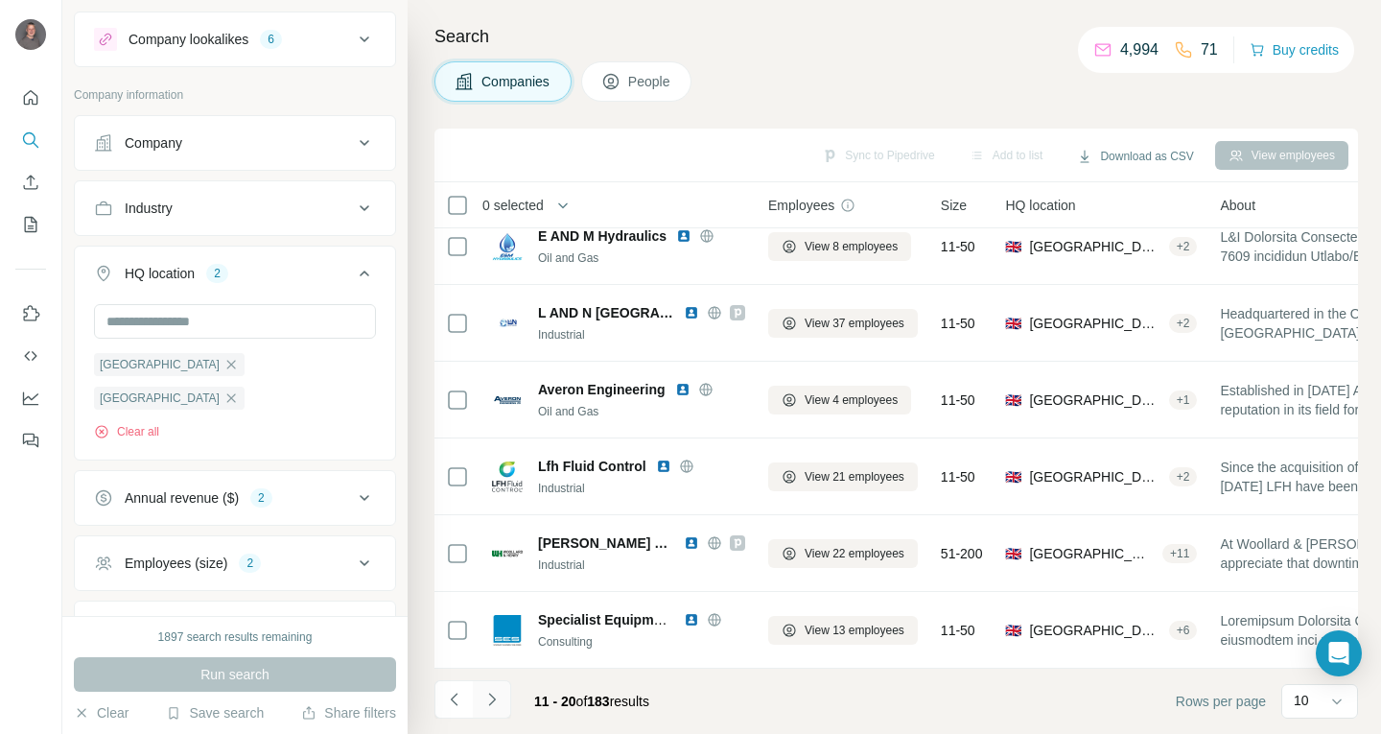
click at [487, 702] on icon "Navigate to next page" at bounding box center [491, 699] width 19 height 19
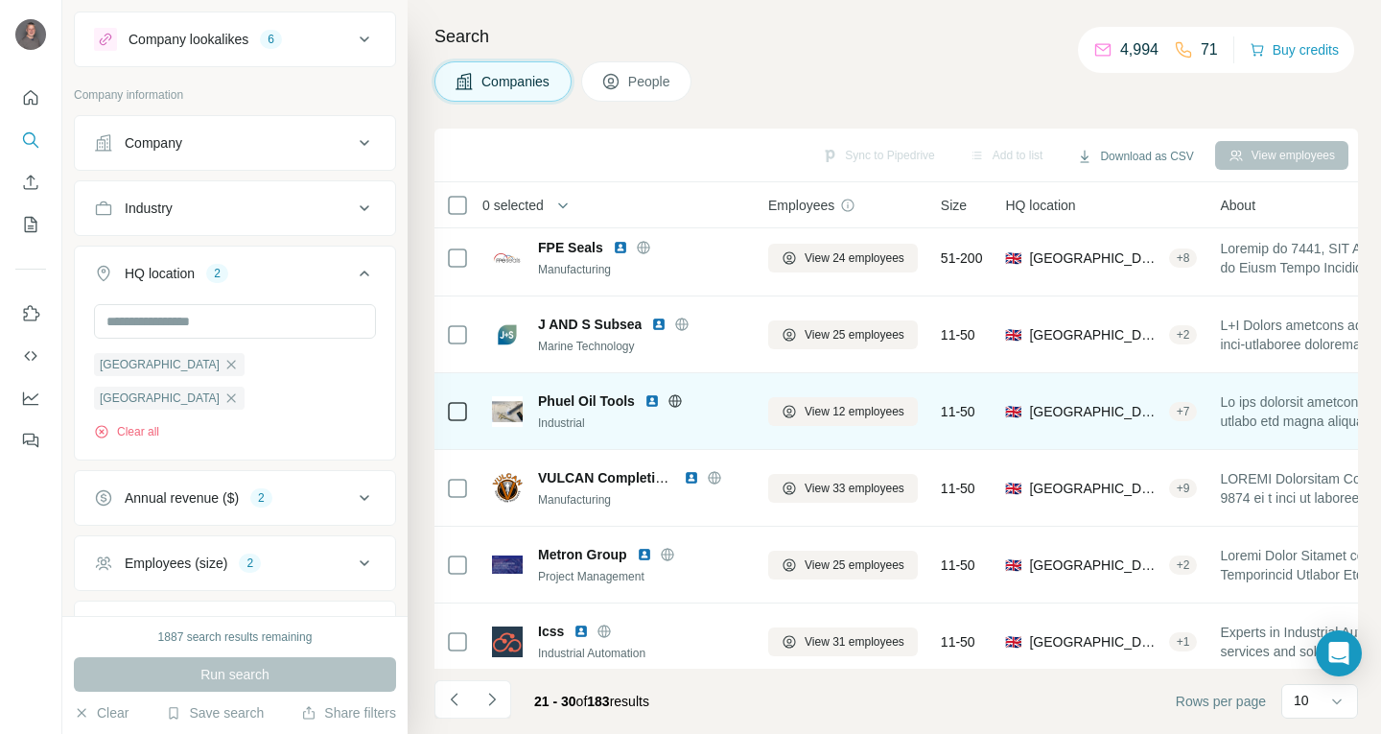
scroll to position [0, 0]
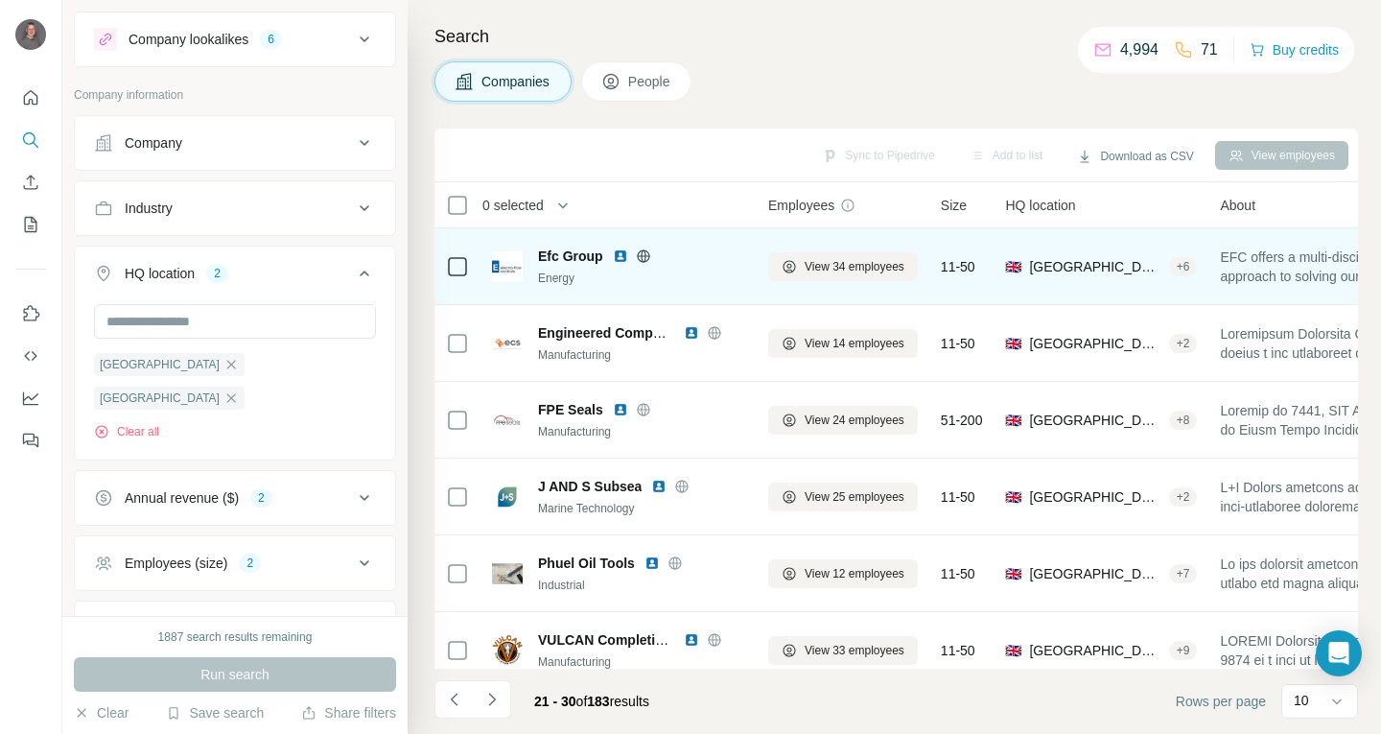
click at [620, 256] on img at bounding box center [620, 255] width 15 height 15
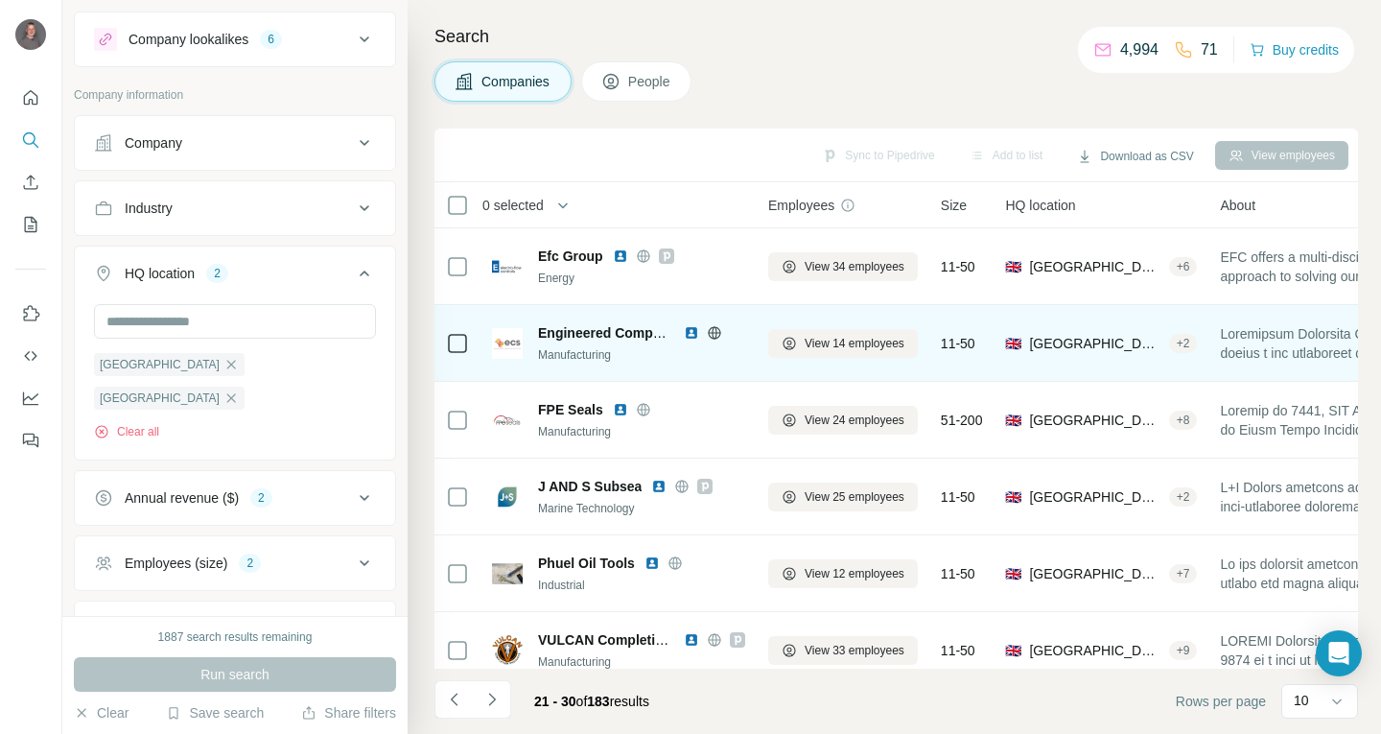
click at [690, 330] on img at bounding box center [691, 332] width 15 height 15
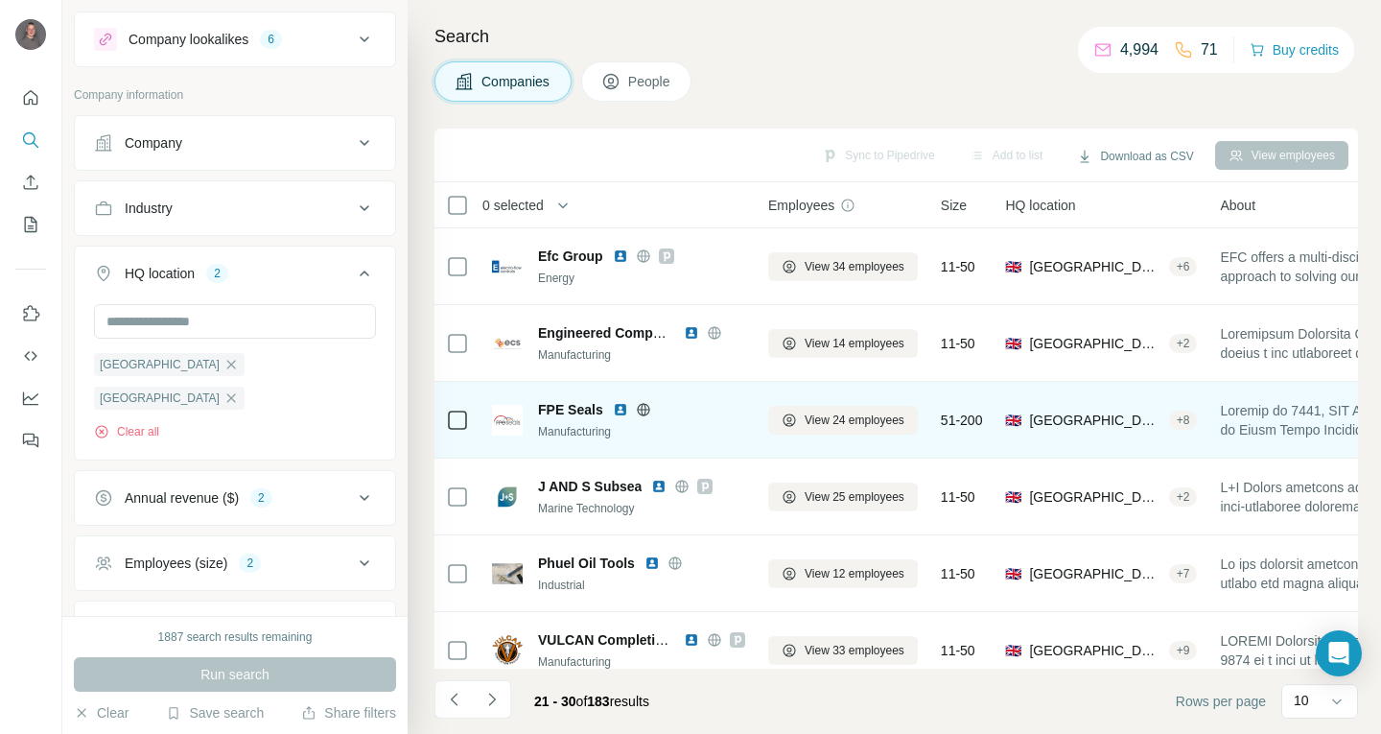
click at [615, 410] on img at bounding box center [620, 409] width 15 height 15
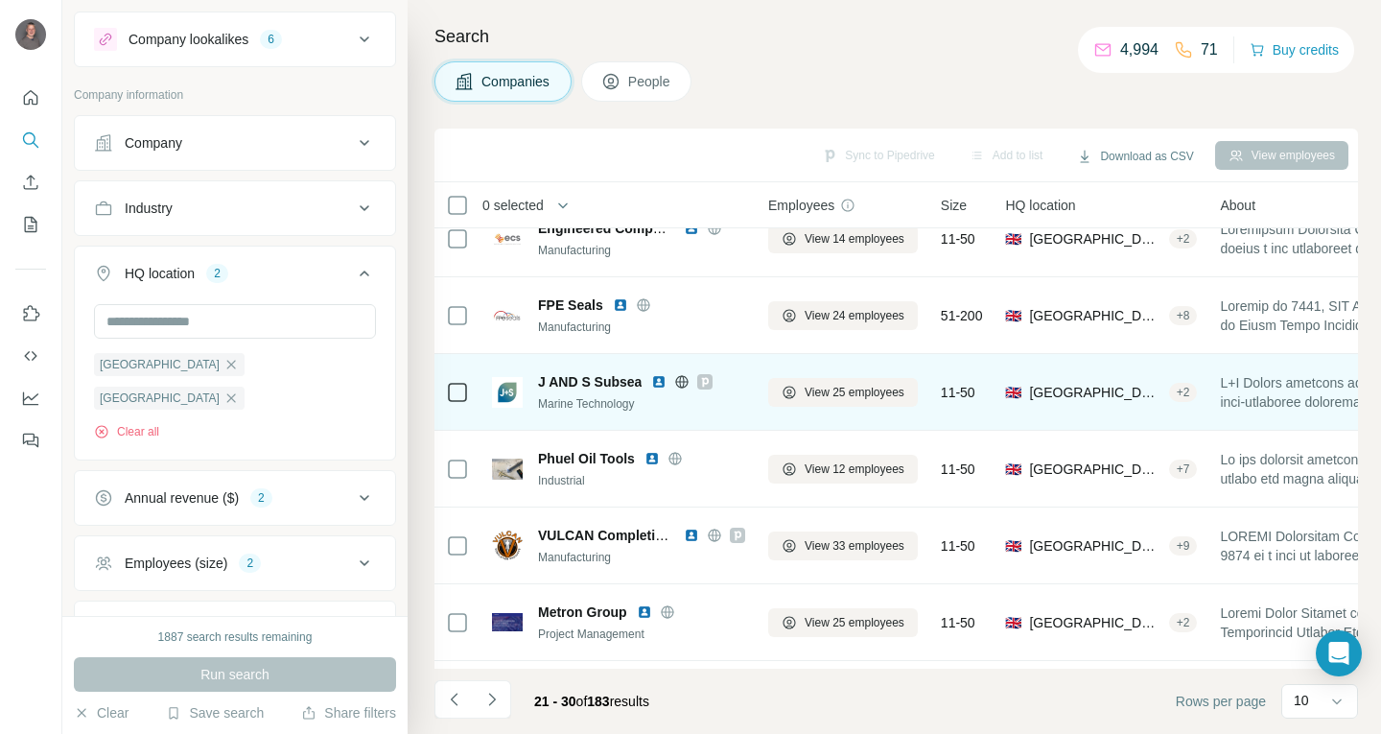
scroll to position [192, 0]
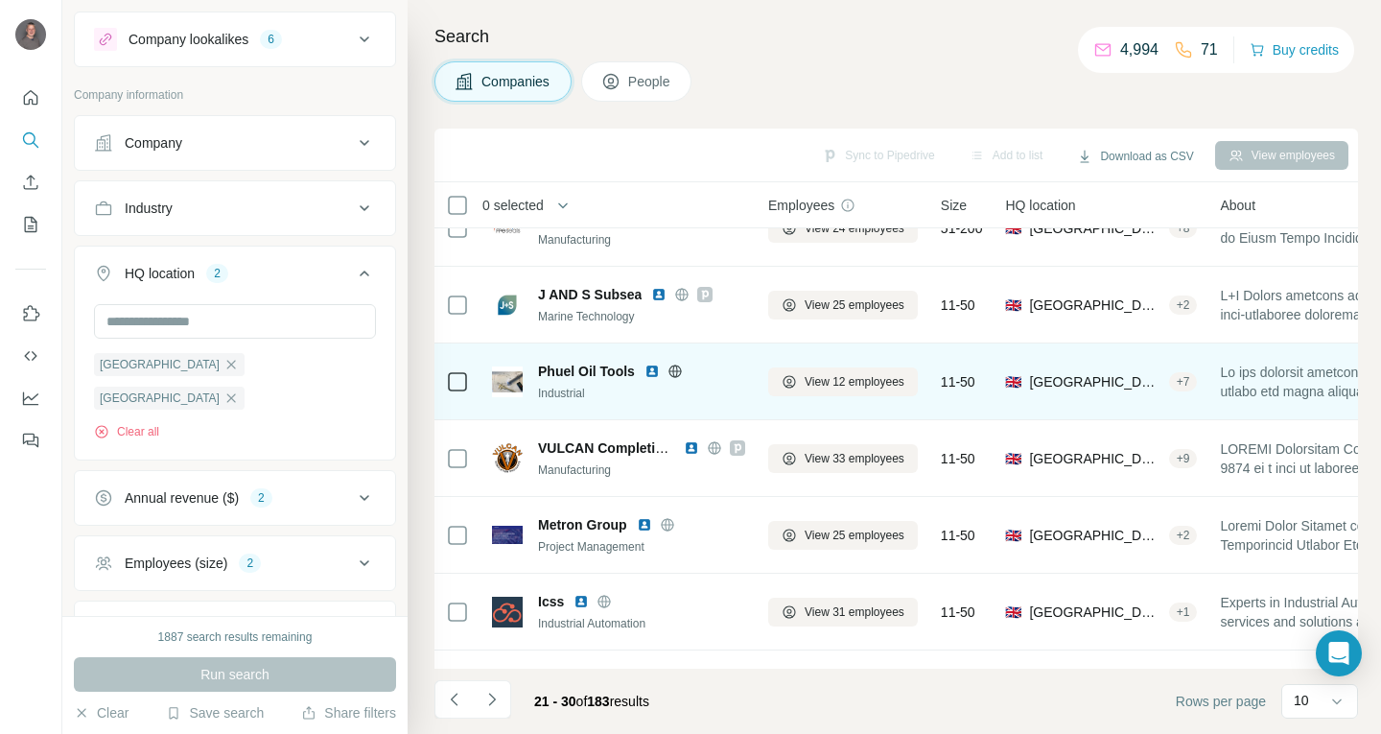
click at [646, 378] on img at bounding box center [651, 370] width 15 height 15
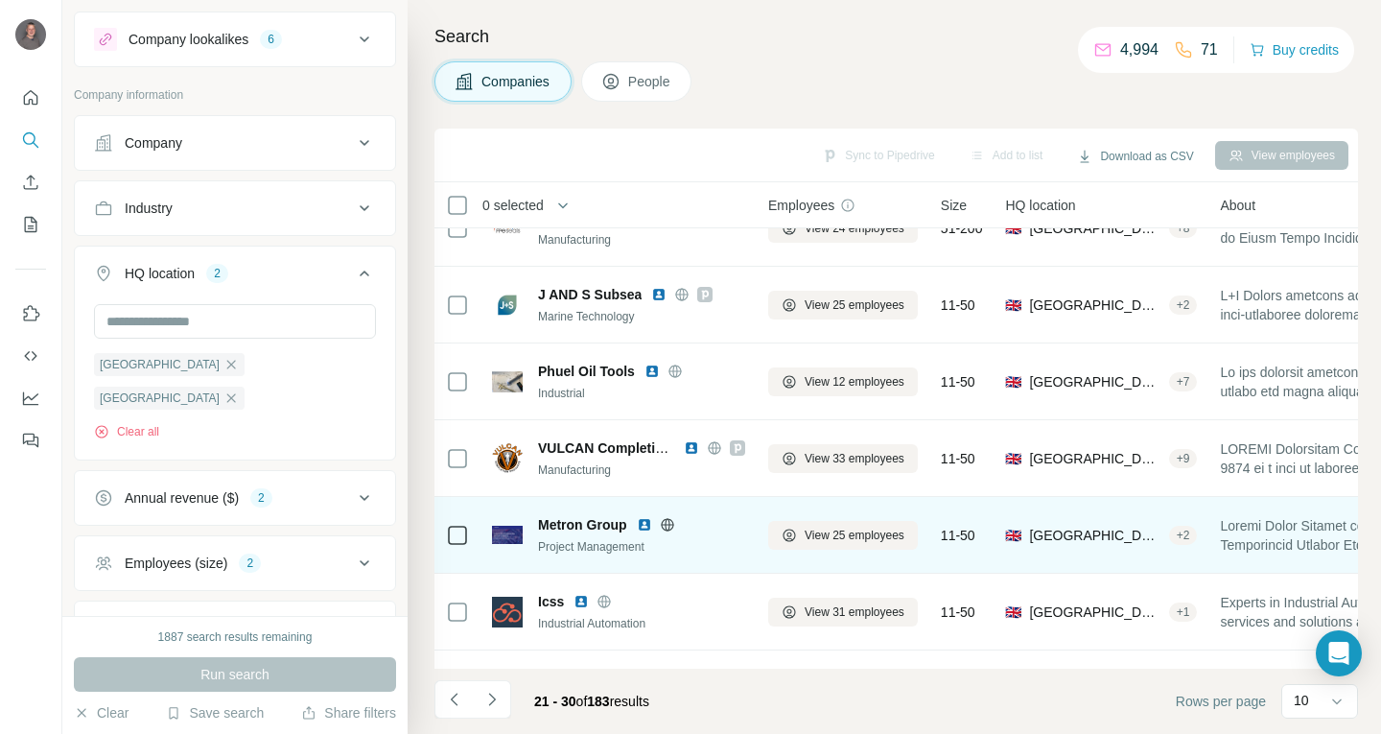
click at [643, 521] on img at bounding box center [644, 524] width 15 height 15
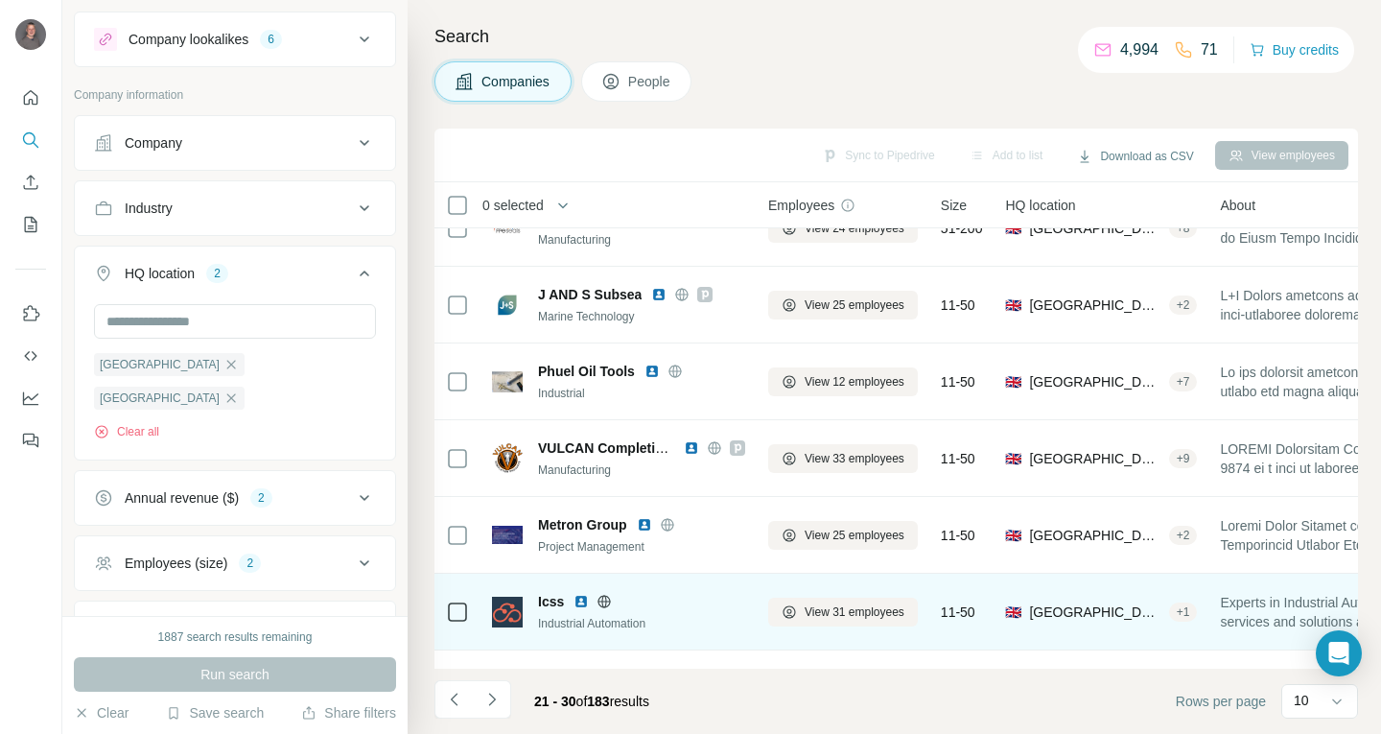
click at [581, 604] on img at bounding box center [580, 601] width 15 height 15
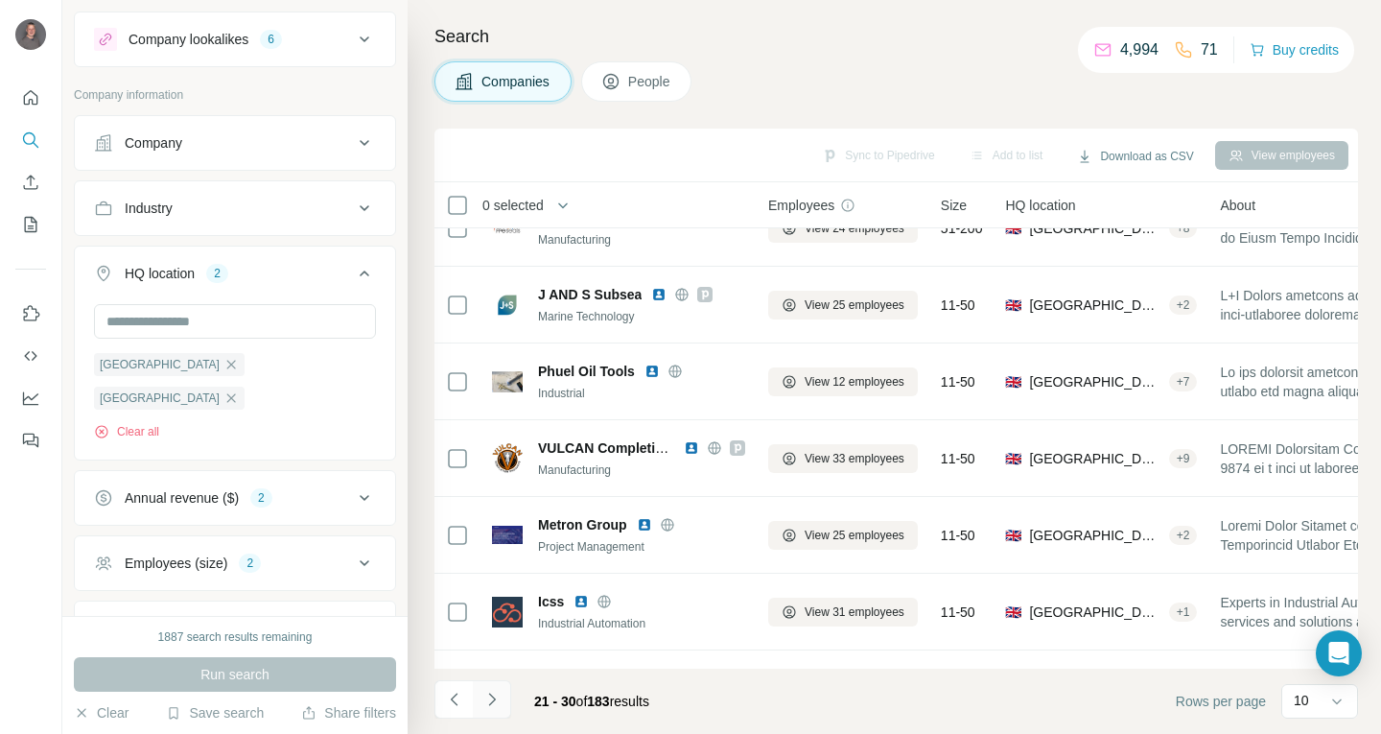
click at [495, 705] on icon "Navigate to next page" at bounding box center [491, 699] width 19 height 19
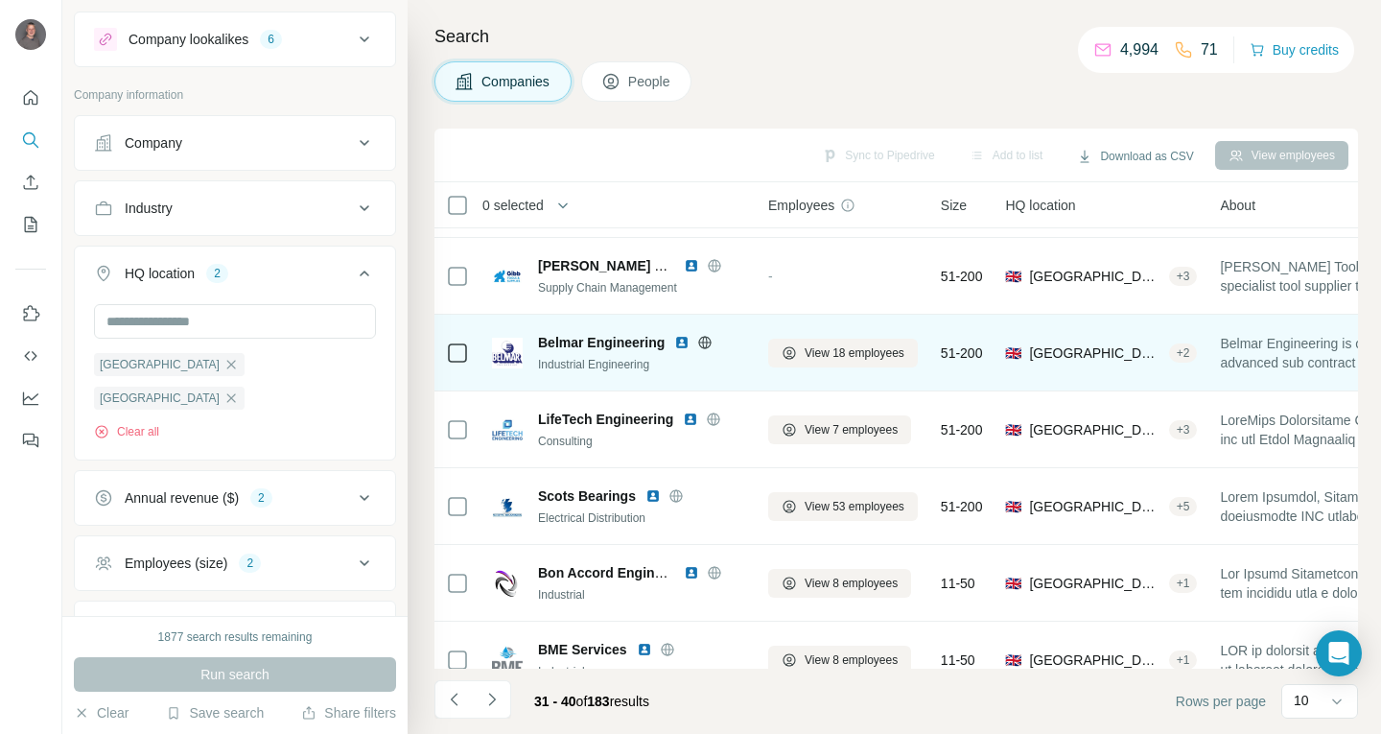
scroll to position [0, 0]
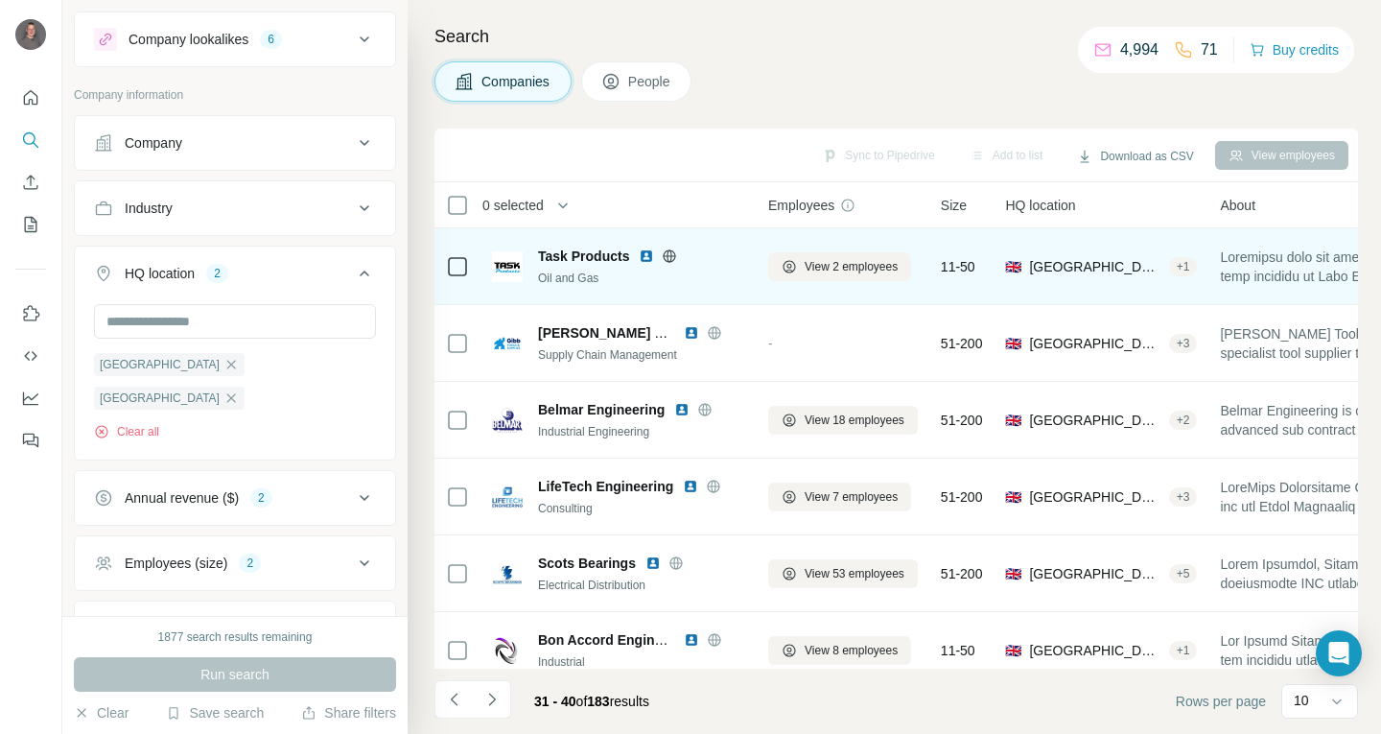
click at [645, 258] on img at bounding box center [646, 255] width 15 height 15
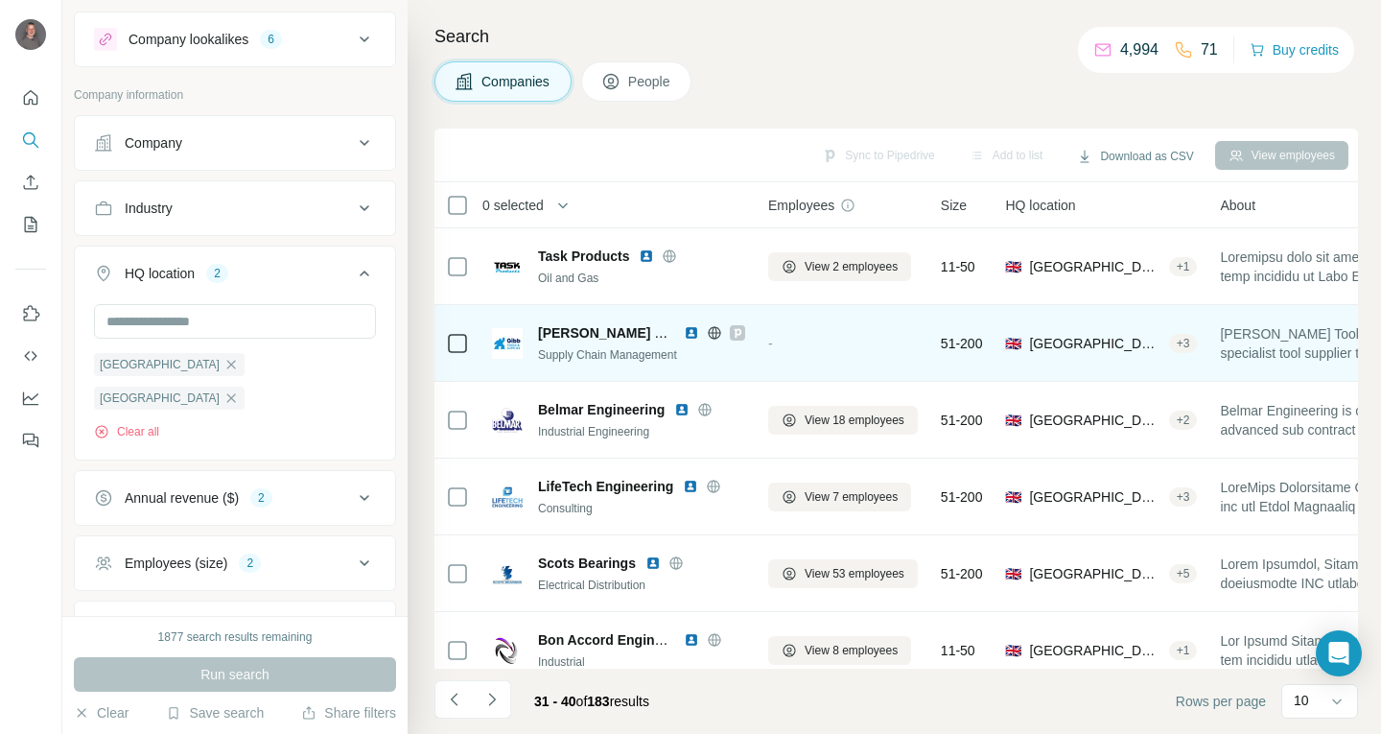
click at [688, 331] on img at bounding box center [691, 332] width 15 height 15
click at [690, 329] on img at bounding box center [691, 332] width 15 height 15
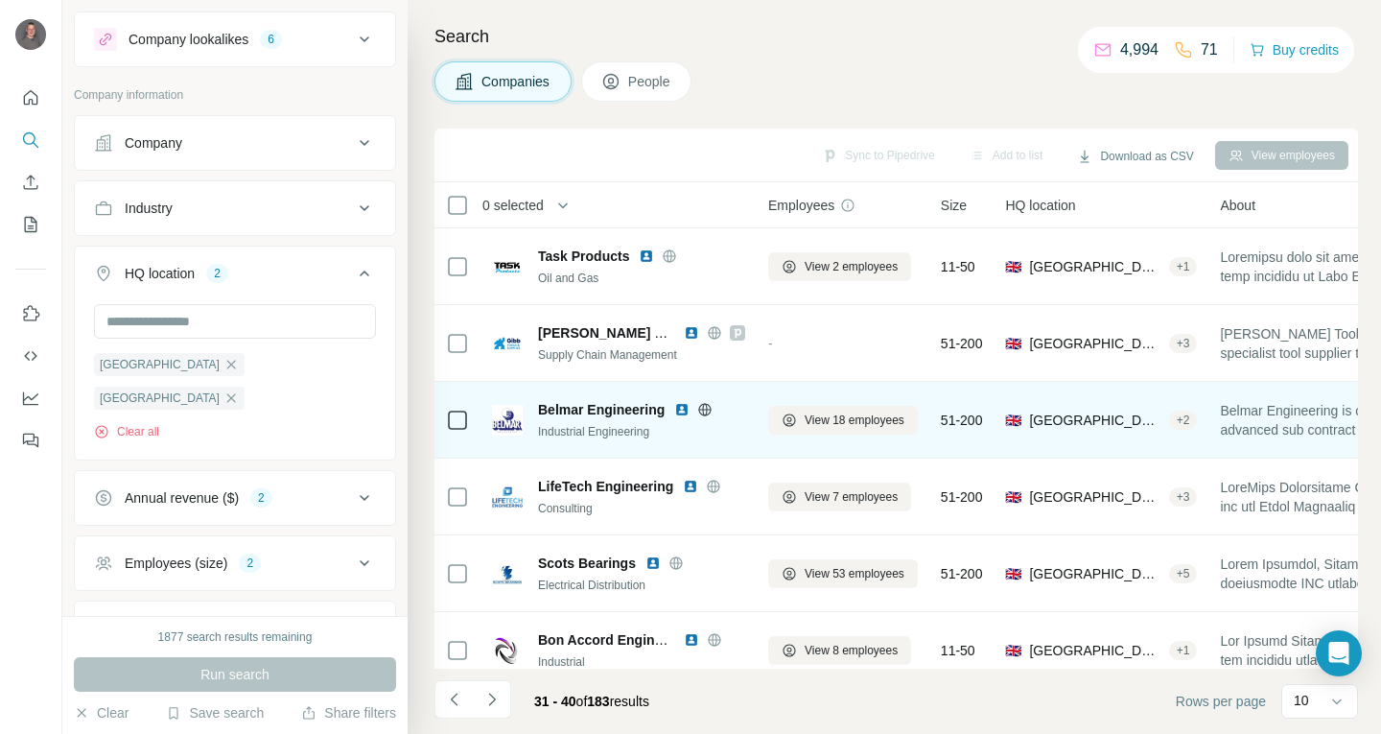
click at [673, 411] on div "Belmar Engineering" at bounding box center [641, 409] width 207 height 19
click at [681, 407] on img at bounding box center [681, 409] width 15 height 15
click at [681, 408] on img at bounding box center [681, 409] width 15 height 15
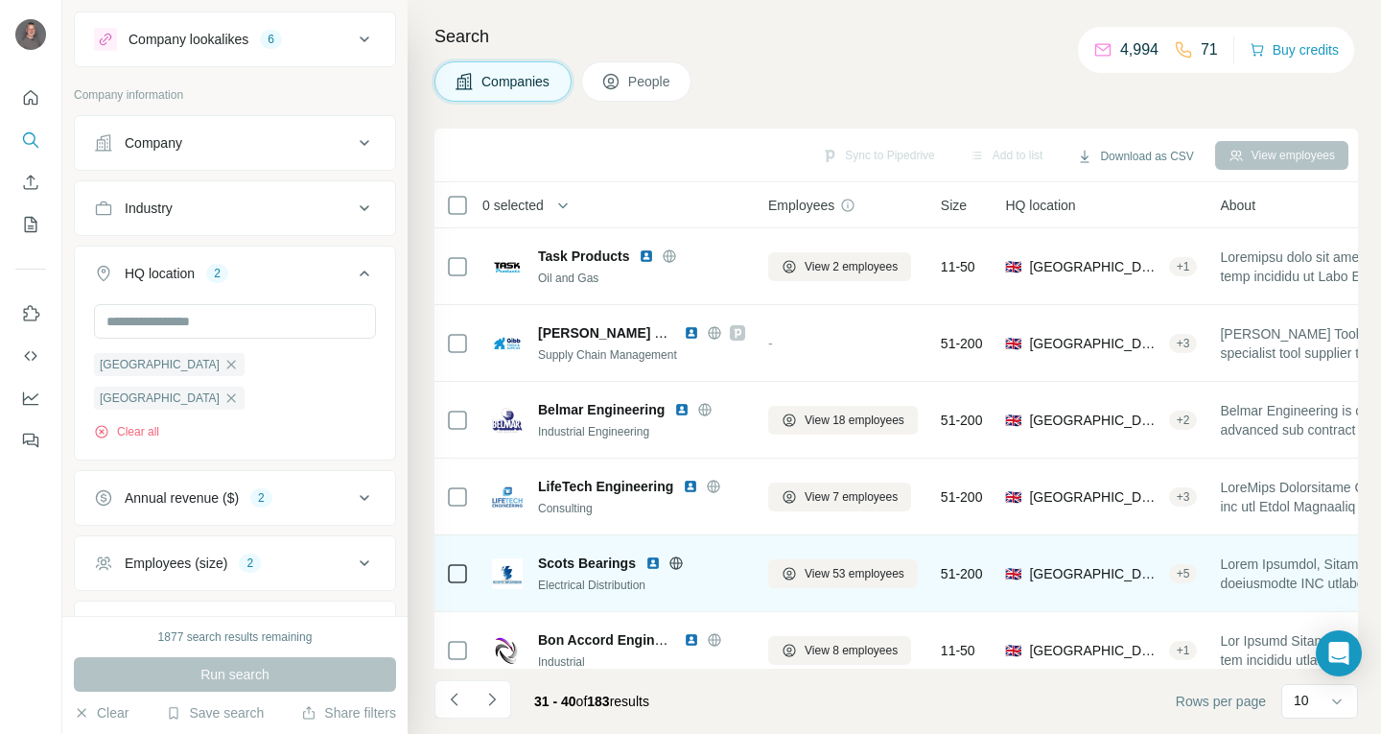
click at [649, 560] on img at bounding box center [652, 562] width 15 height 15
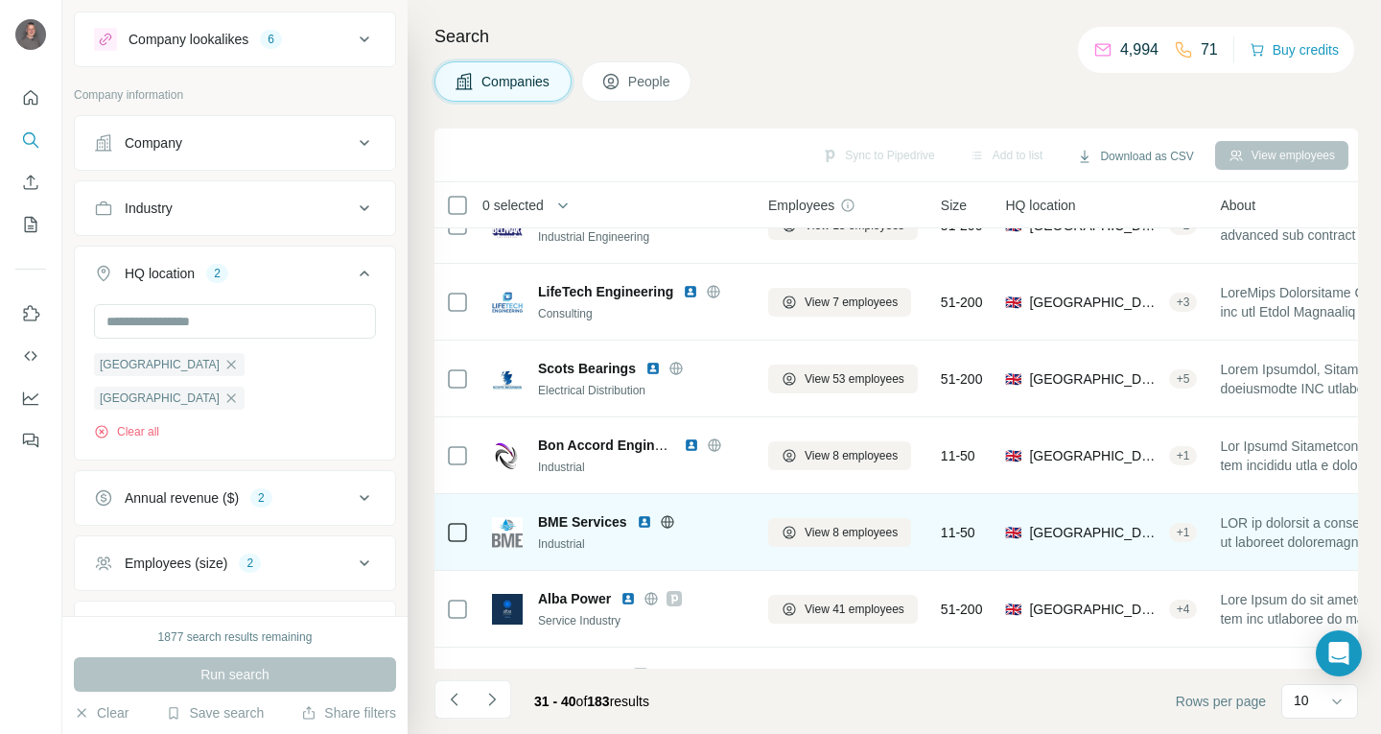
scroll to position [288, 0]
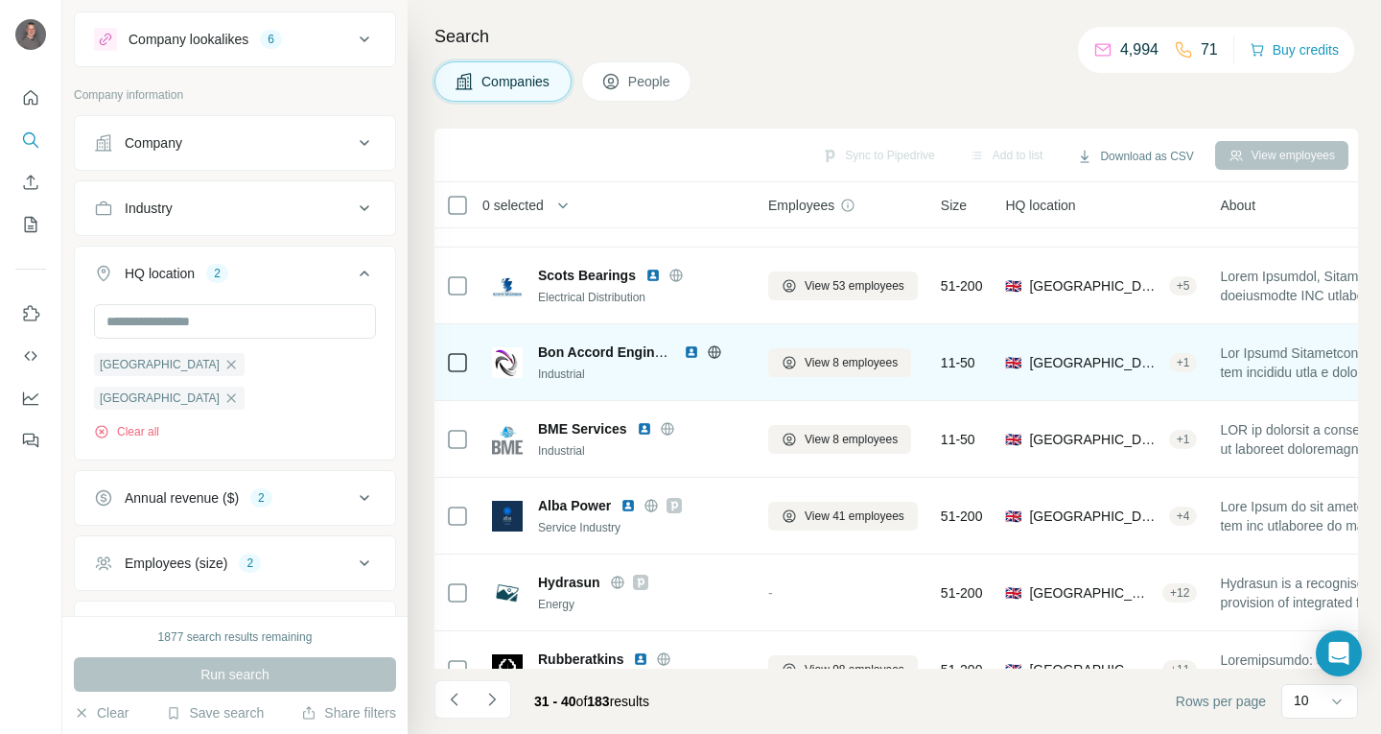
click at [690, 350] on img at bounding box center [691, 351] width 15 height 15
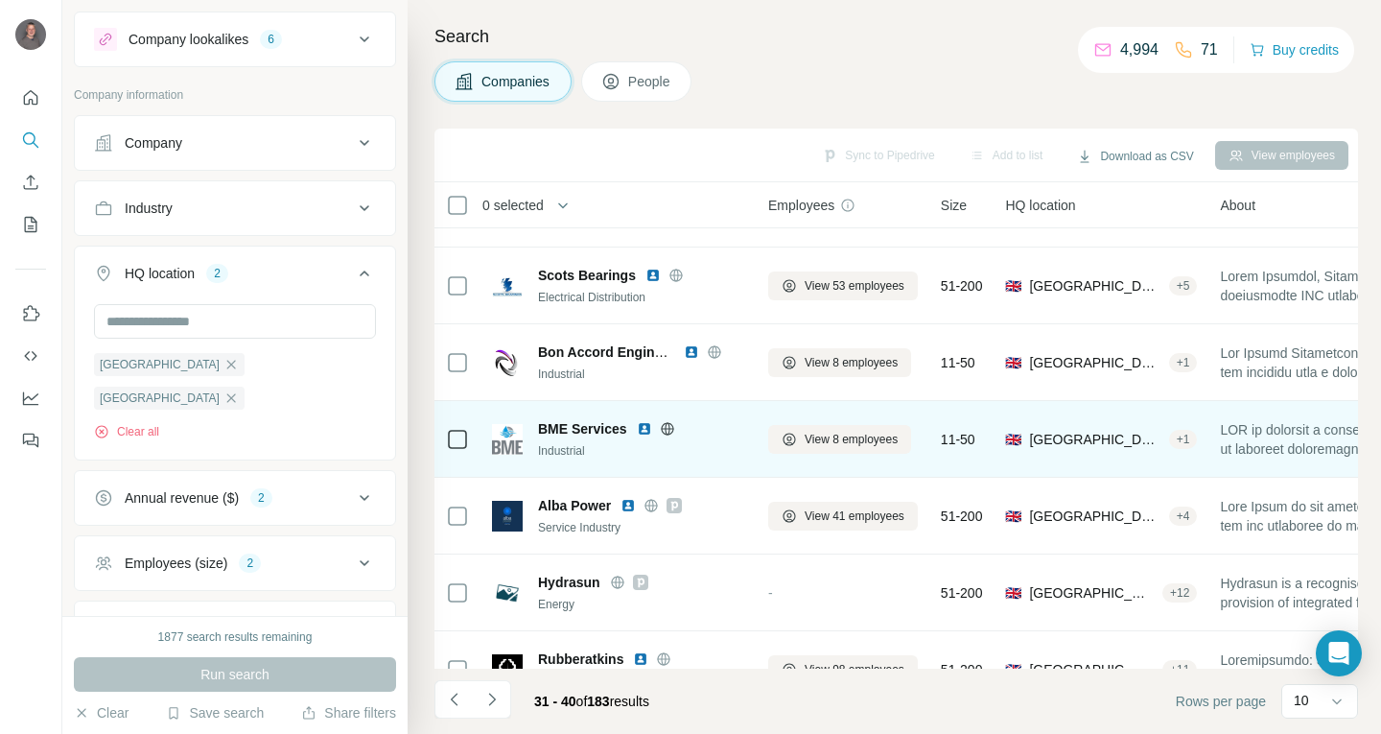
click at [643, 421] on img at bounding box center [644, 428] width 15 height 15
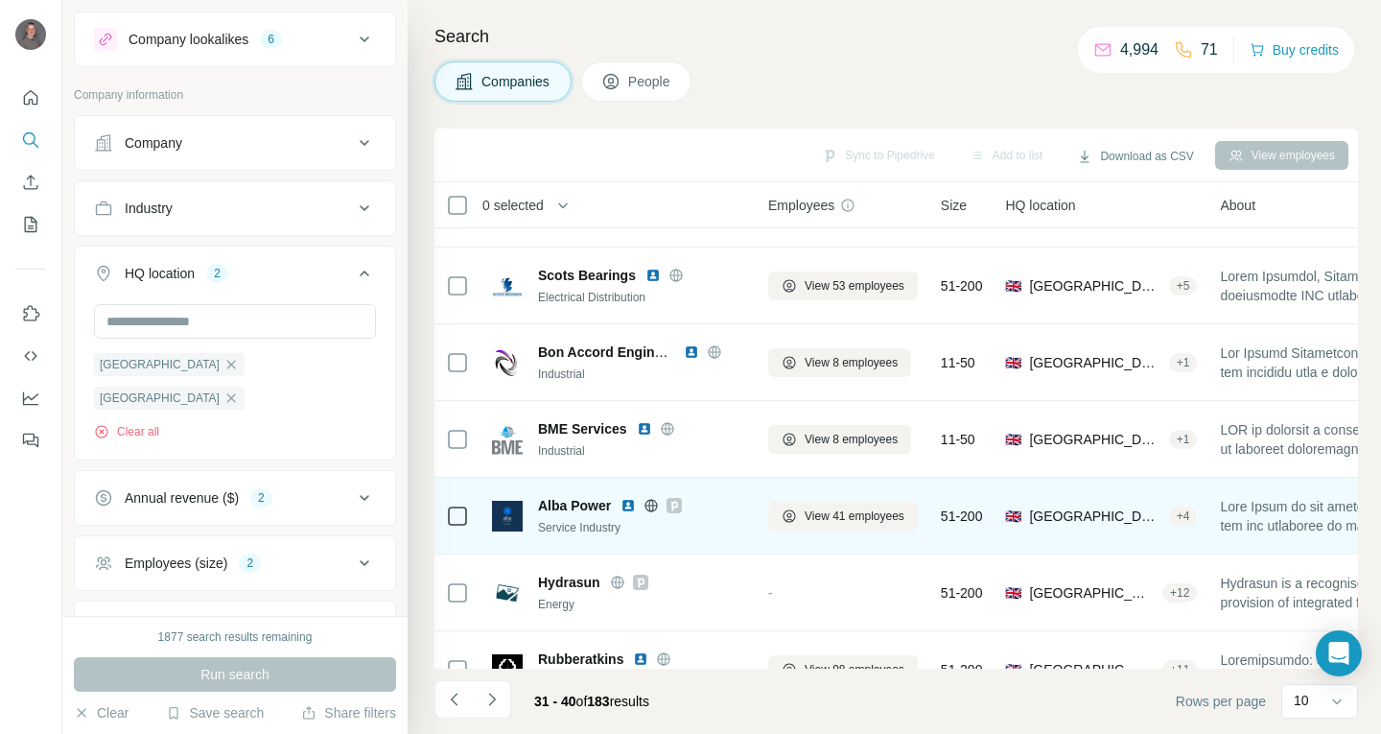
click at [623, 507] on img at bounding box center [627, 505] width 15 height 15
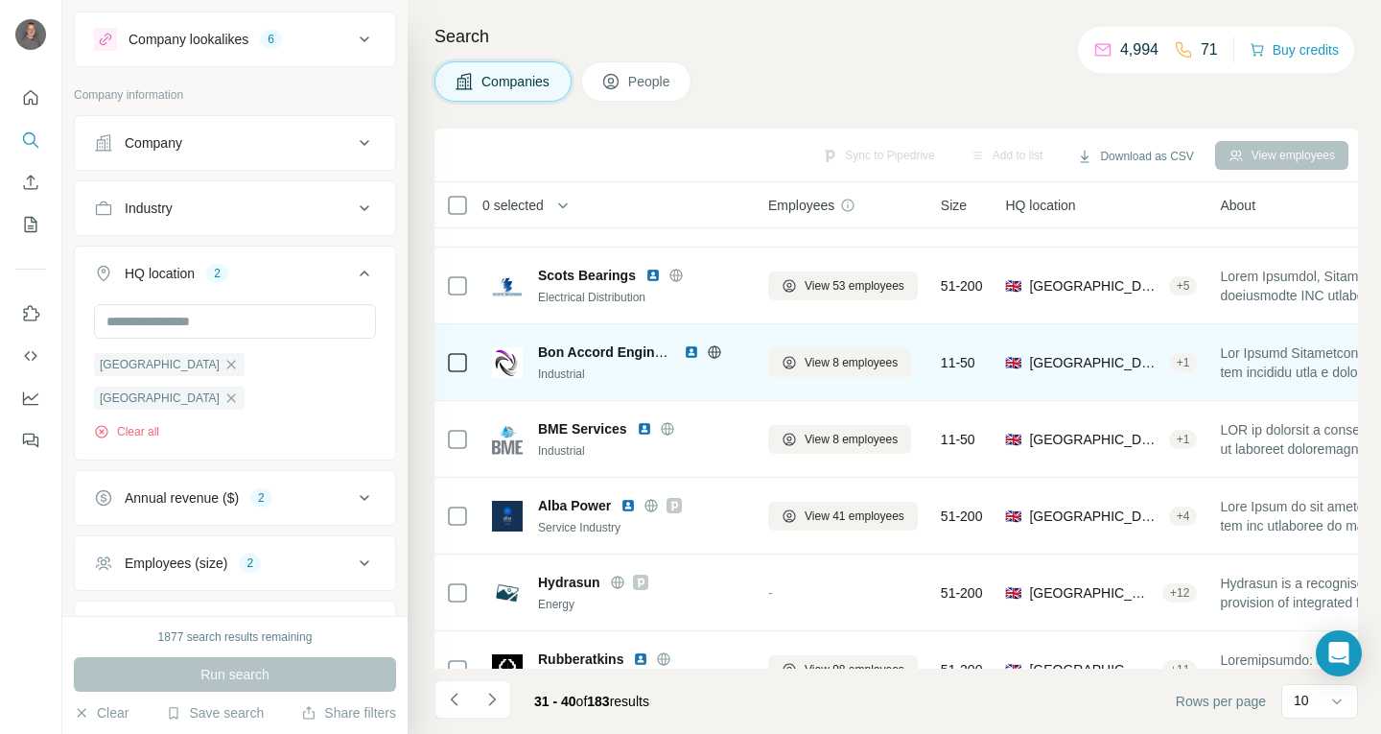
scroll to position [337, 0]
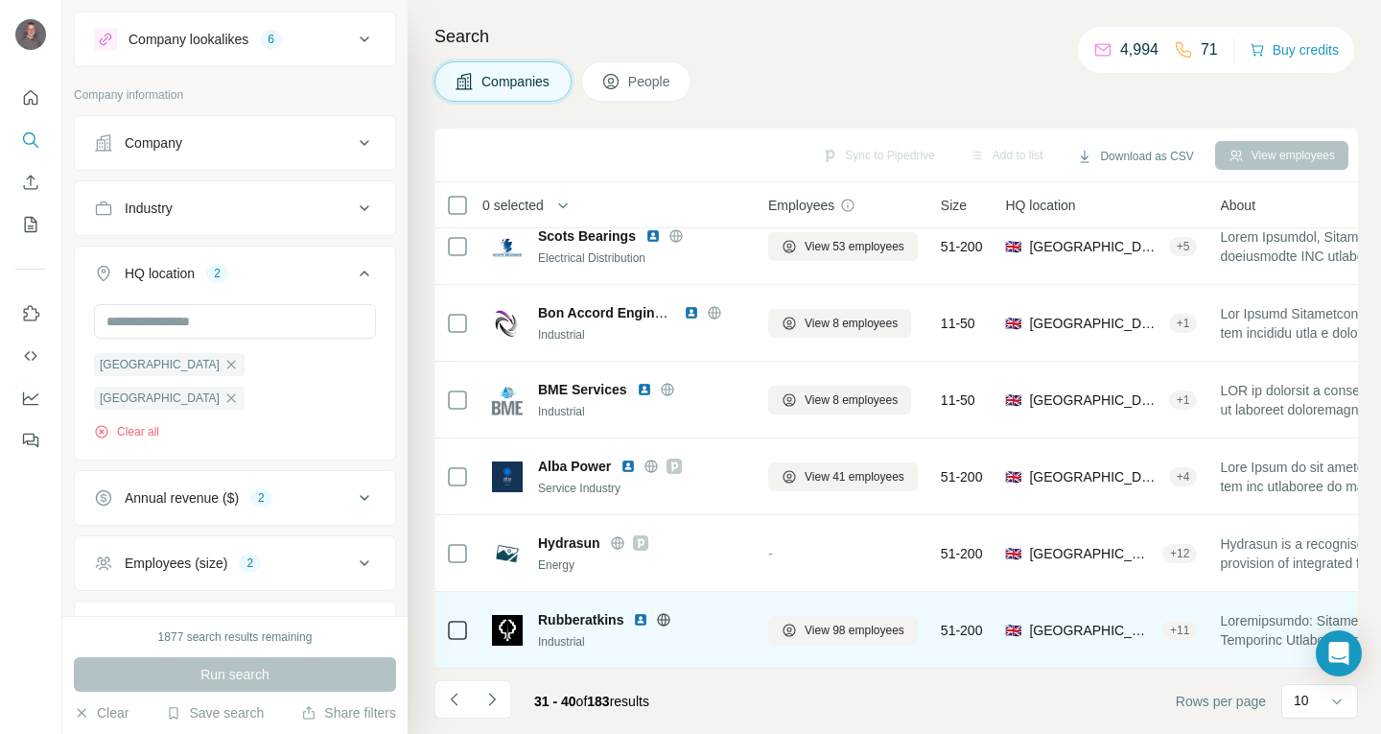
click at [635, 612] on img at bounding box center [640, 619] width 15 height 15
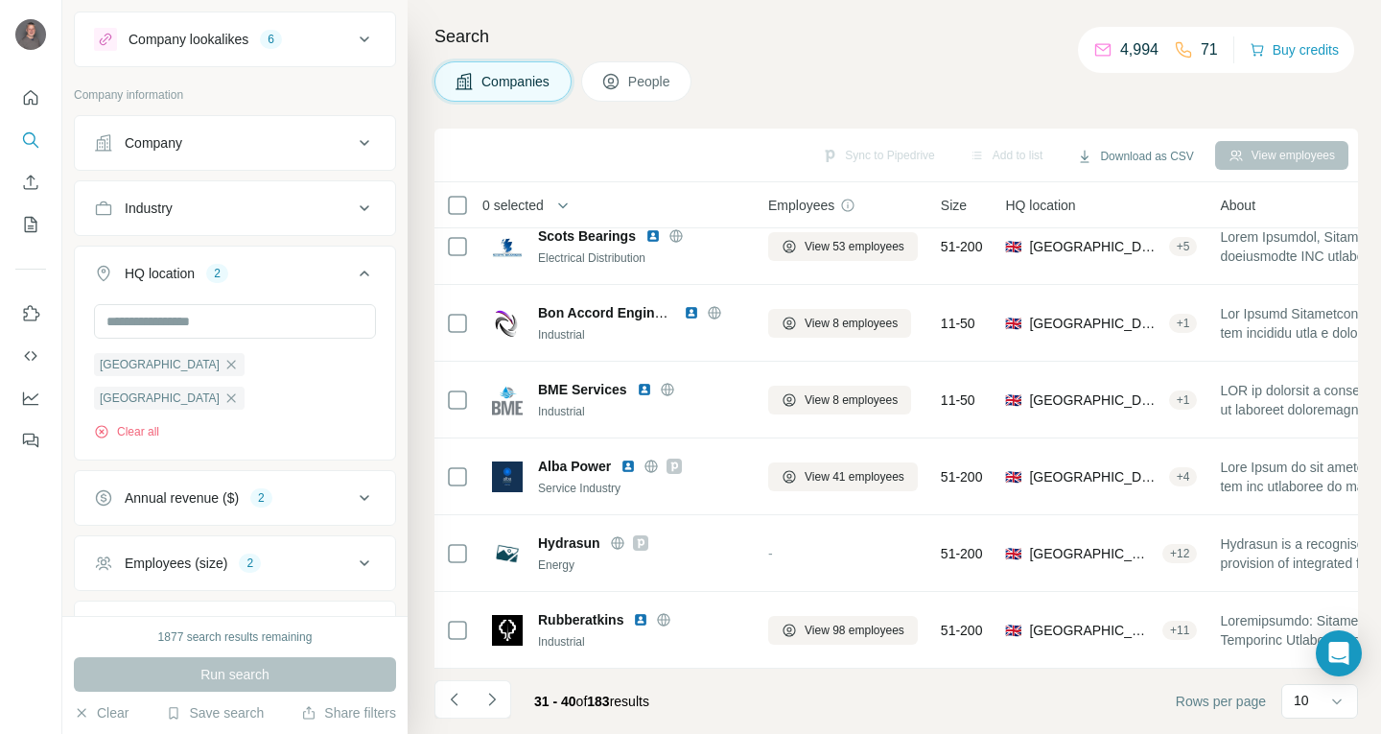
click at [486, 700] on icon "Navigate to next page" at bounding box center [491, 699] width 19 height 19
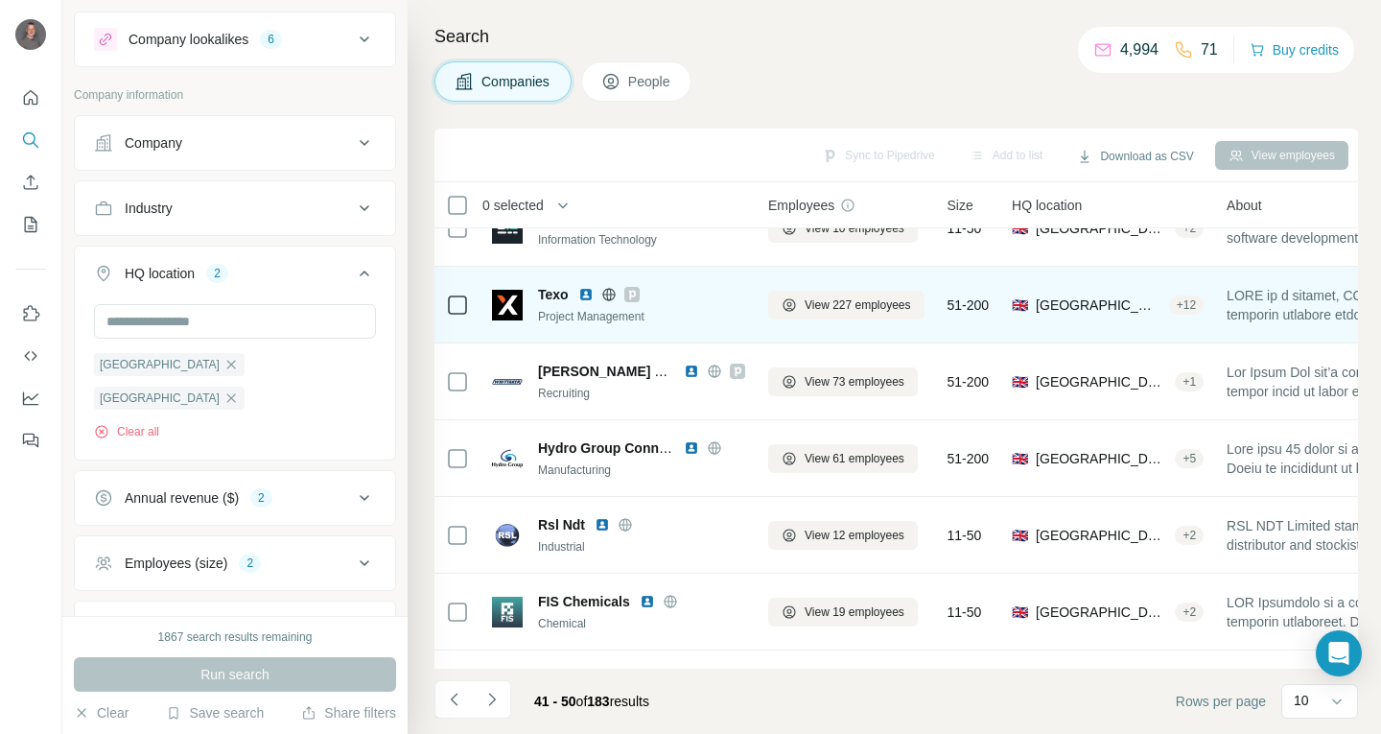
scroll to position [0, 0]
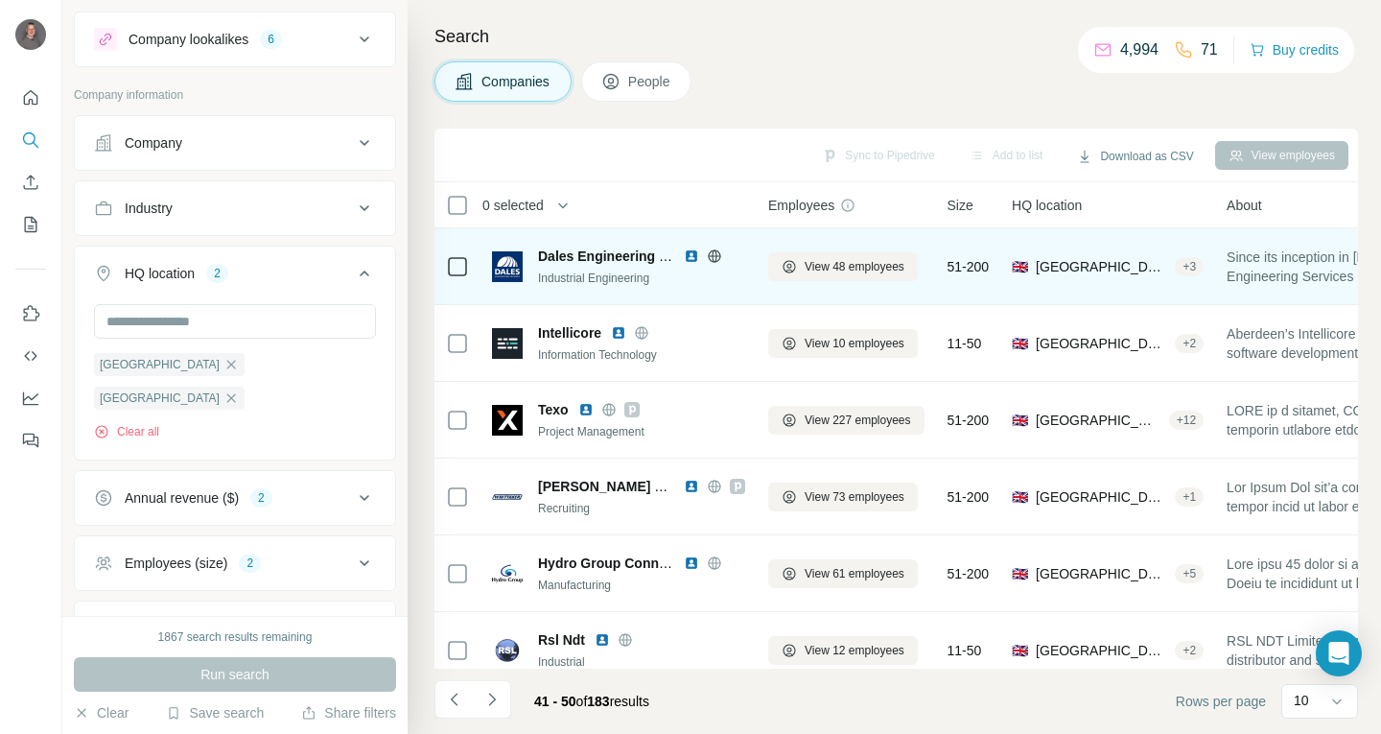
click at [690, 257] on img at bounding box center [691, 255] width 15 height 15
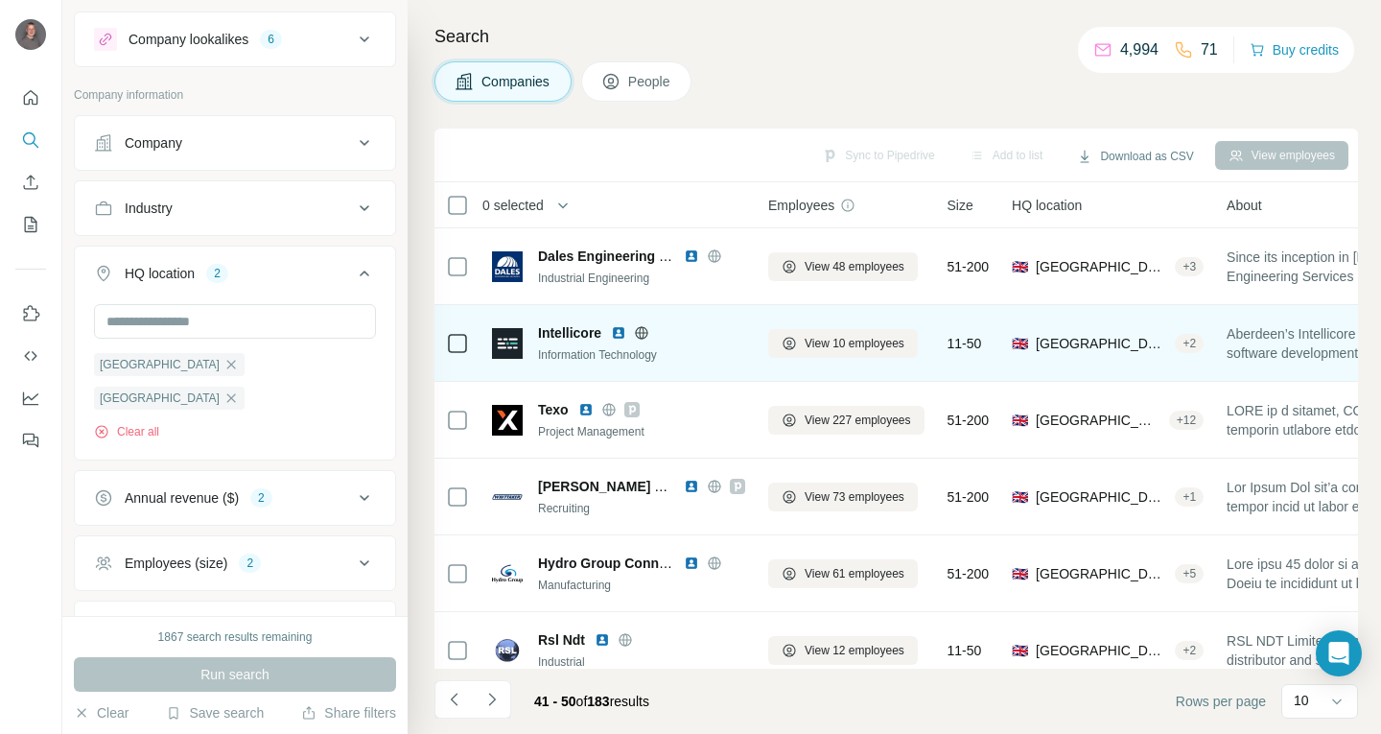
click at [622, 334] on img at bounding box center [618, 332] width 15 height 15
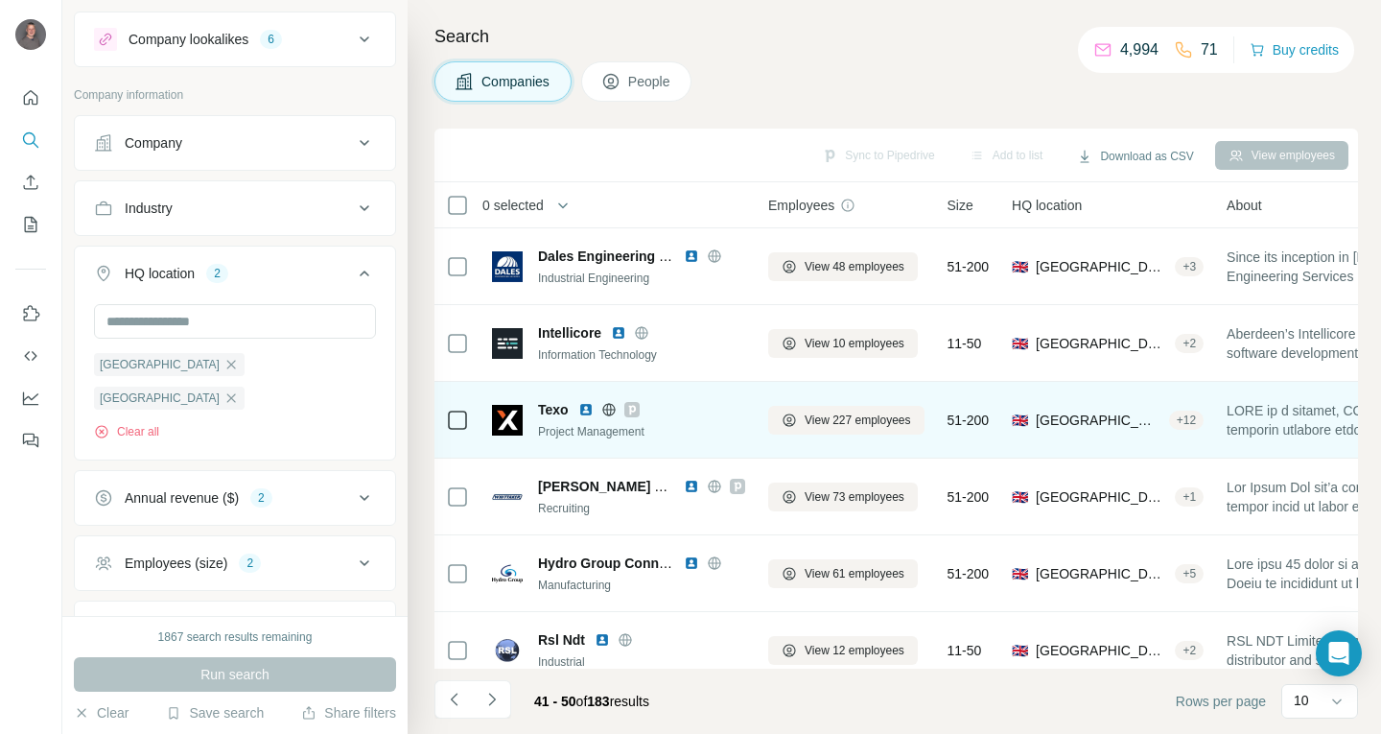
click at [586, 407] on img at bounding box center [585, 409] width 15 height 15
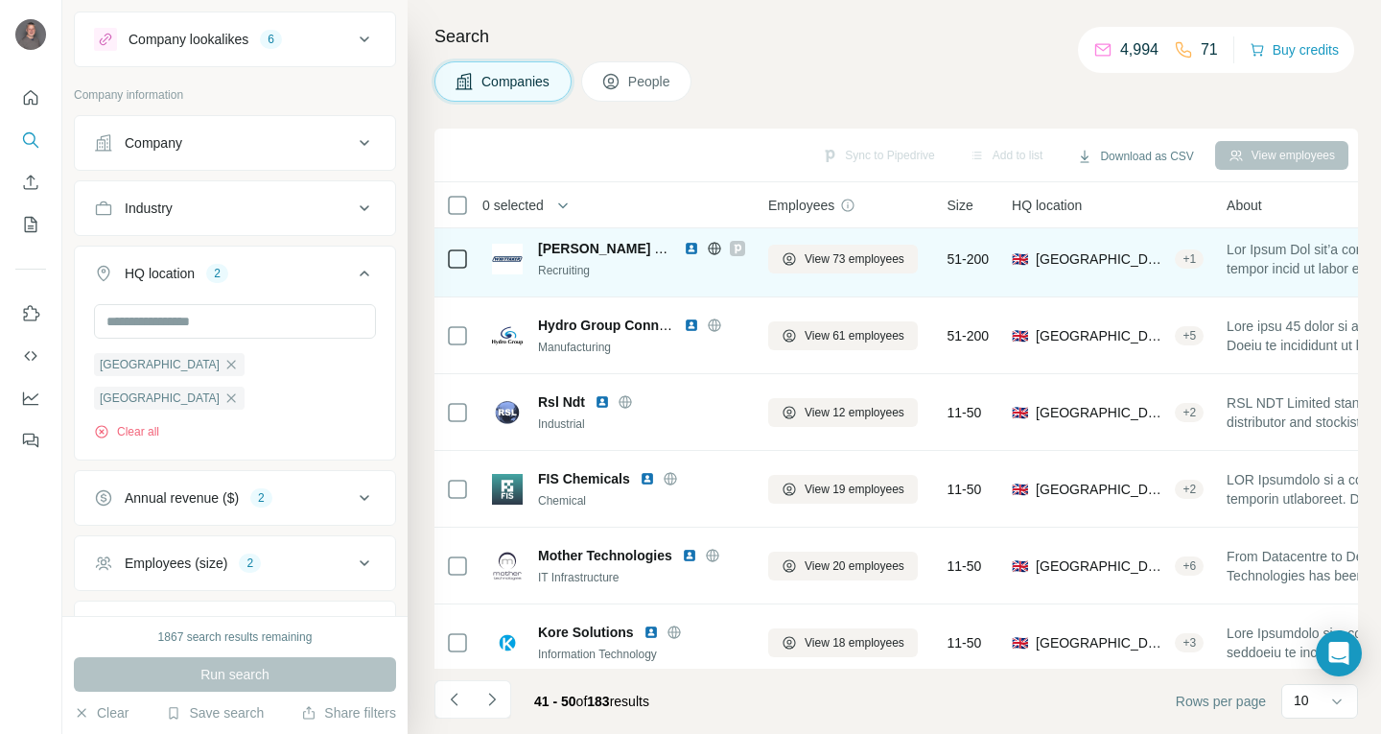
scroll to position [192, 0]
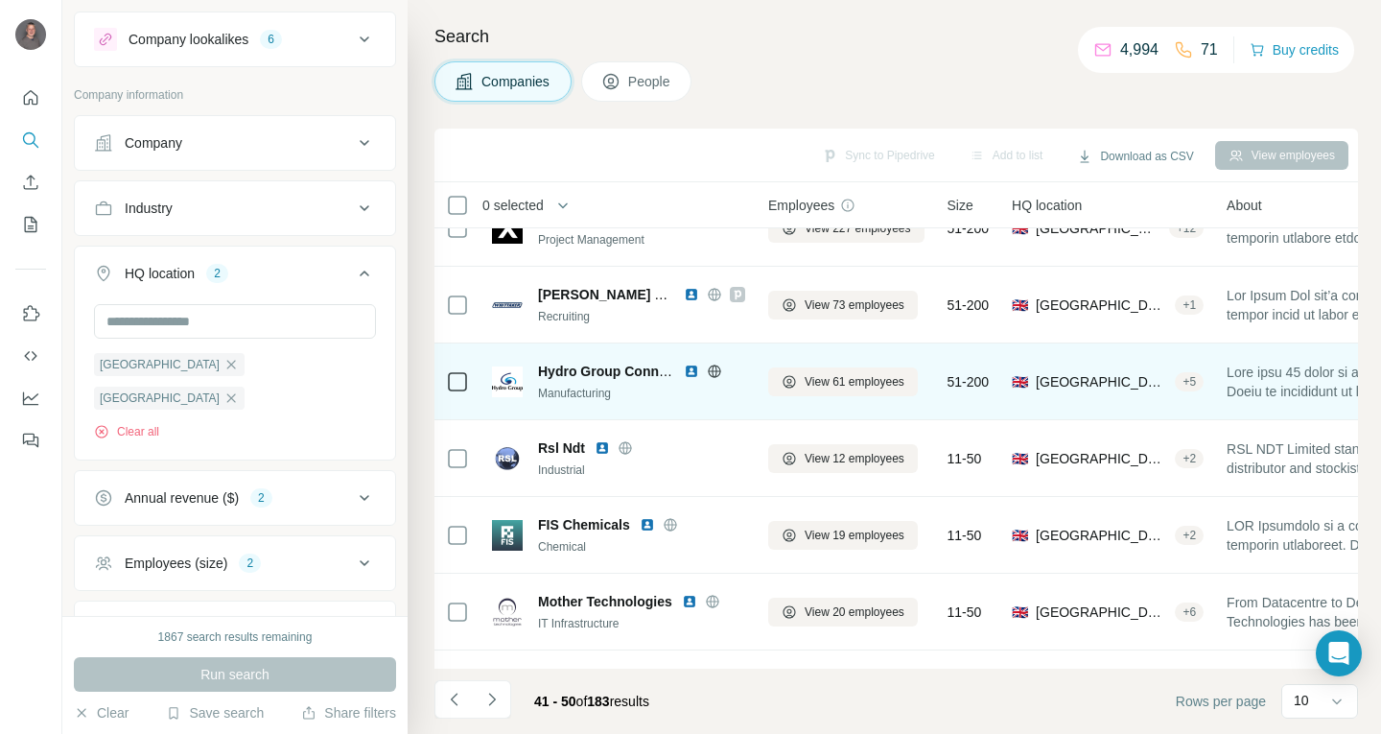
click at [688, 375] on img at bounding box center [691, 370] width 15 height 15
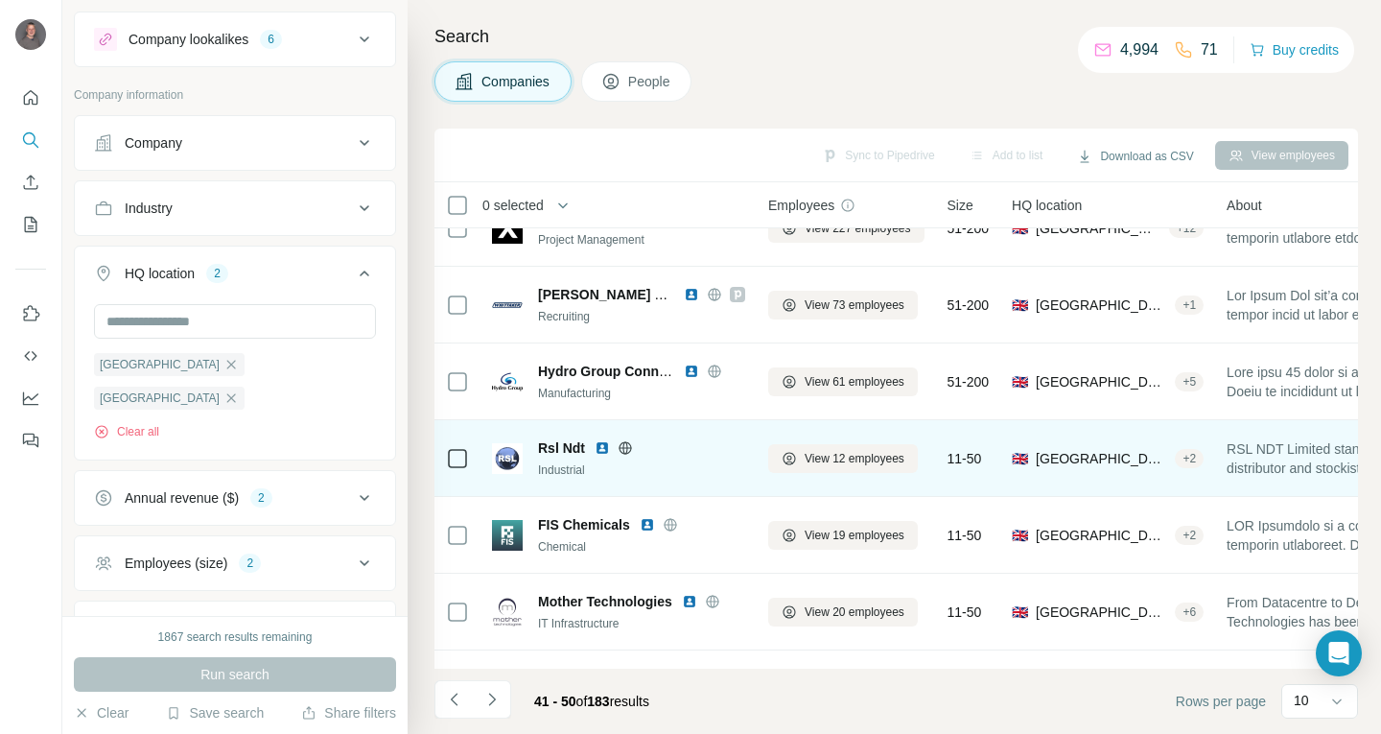
click at [603, 447] on img at bounding box center [602, 447] width 15 height 15
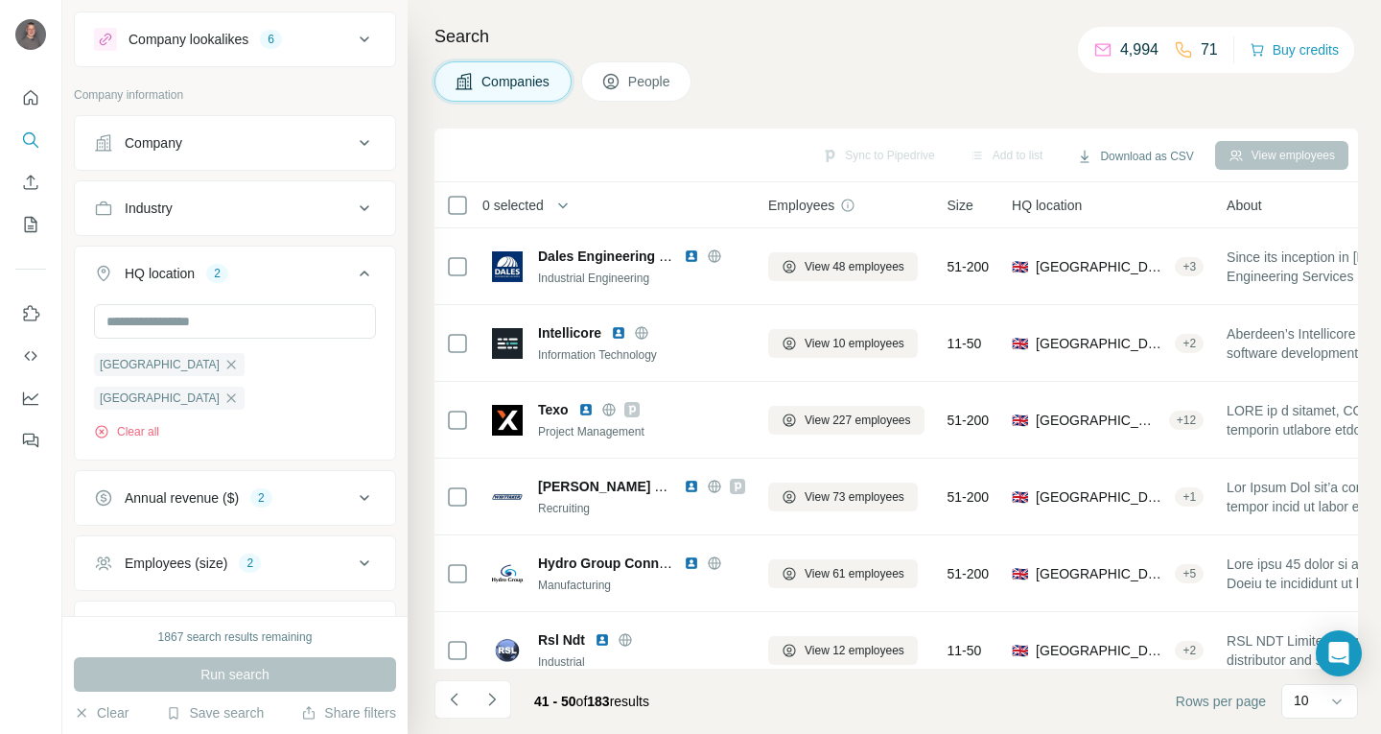
scroll to position [288, 0]
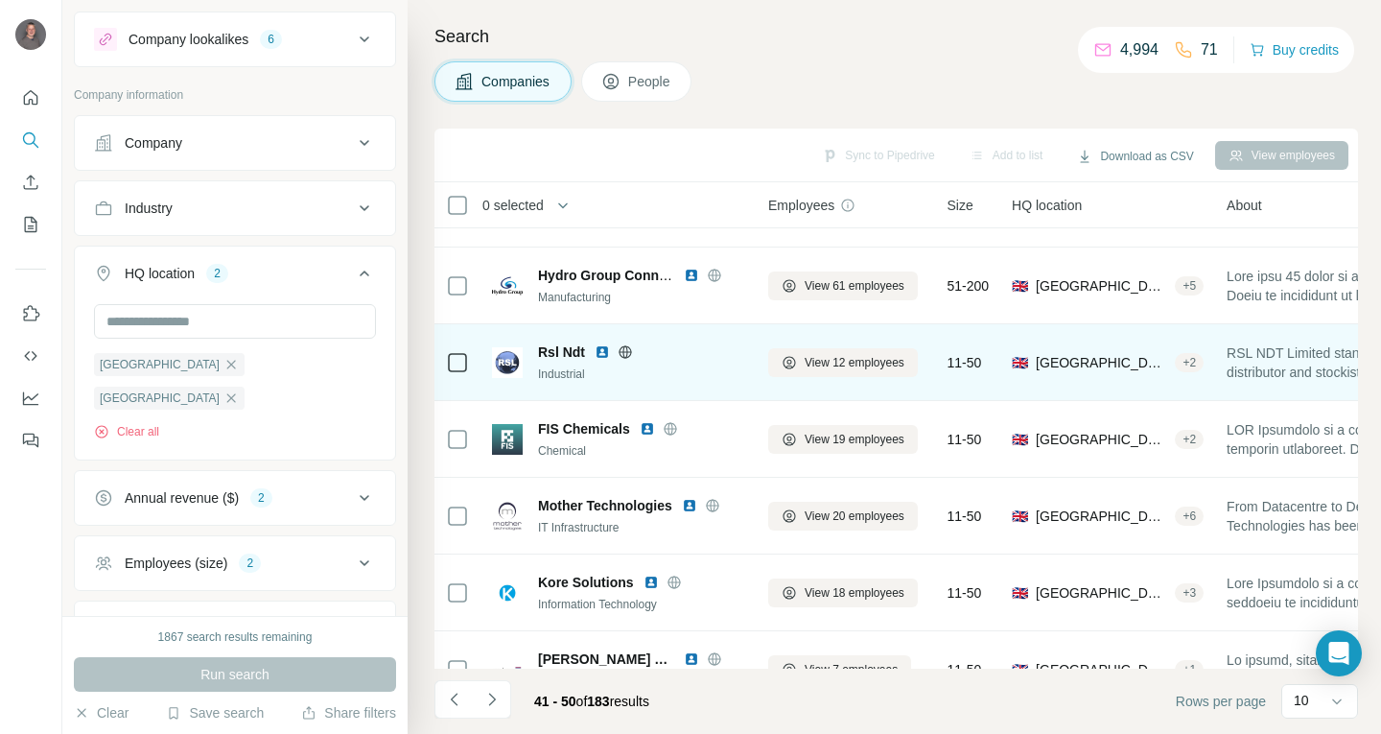
click at [604, 352] on img at bounding box center [602, 351] width 15 height 15
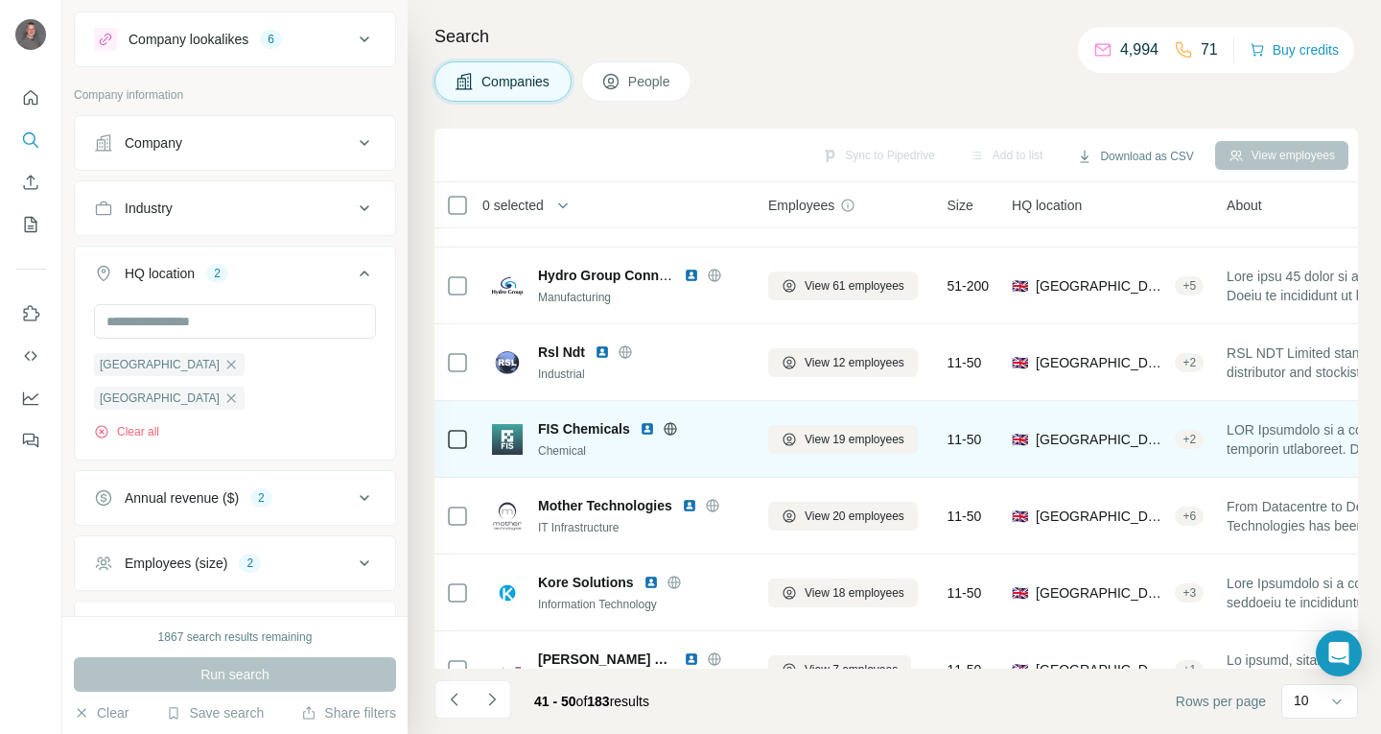
click at [646, 427] on img at bounding box center [647, 428] width 15 height 15
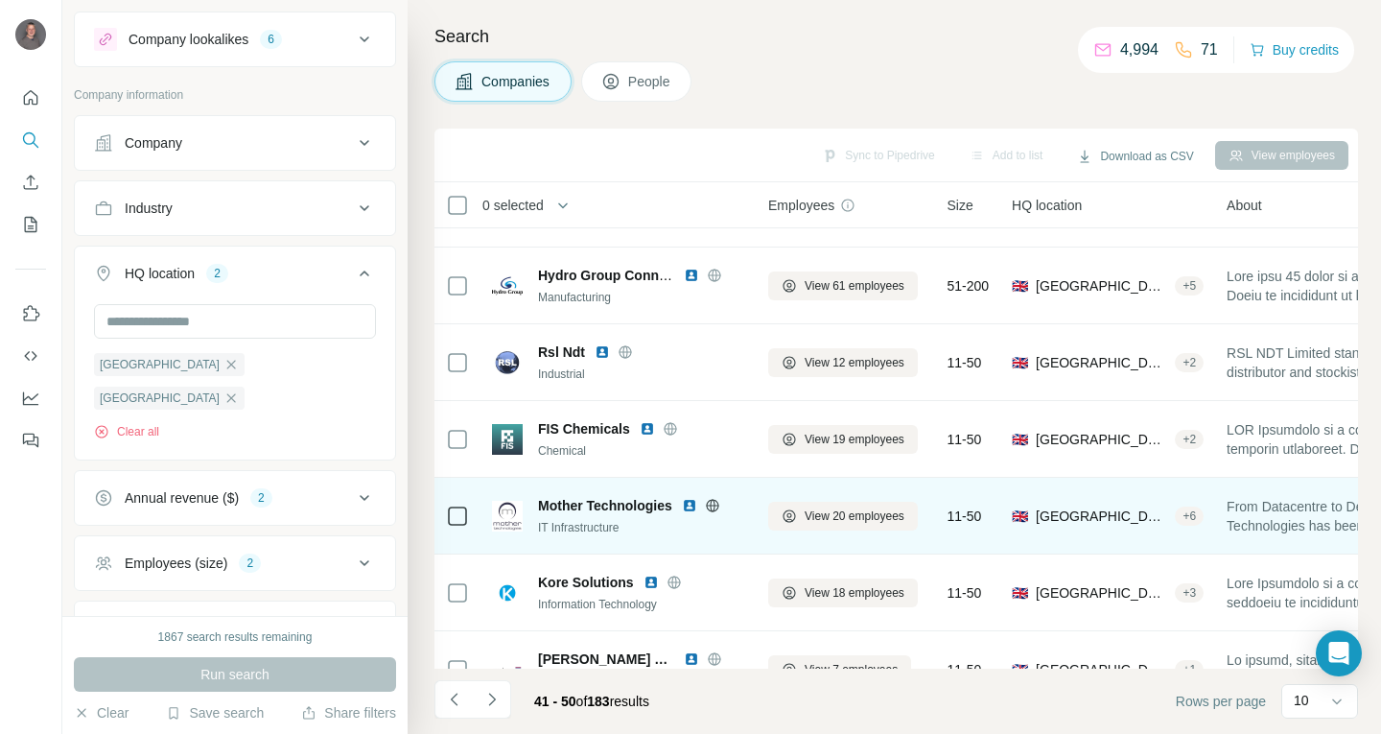
click at [681, 503] on div "Mother Technologies" at bounding box center [641, 505] width 207 height 19
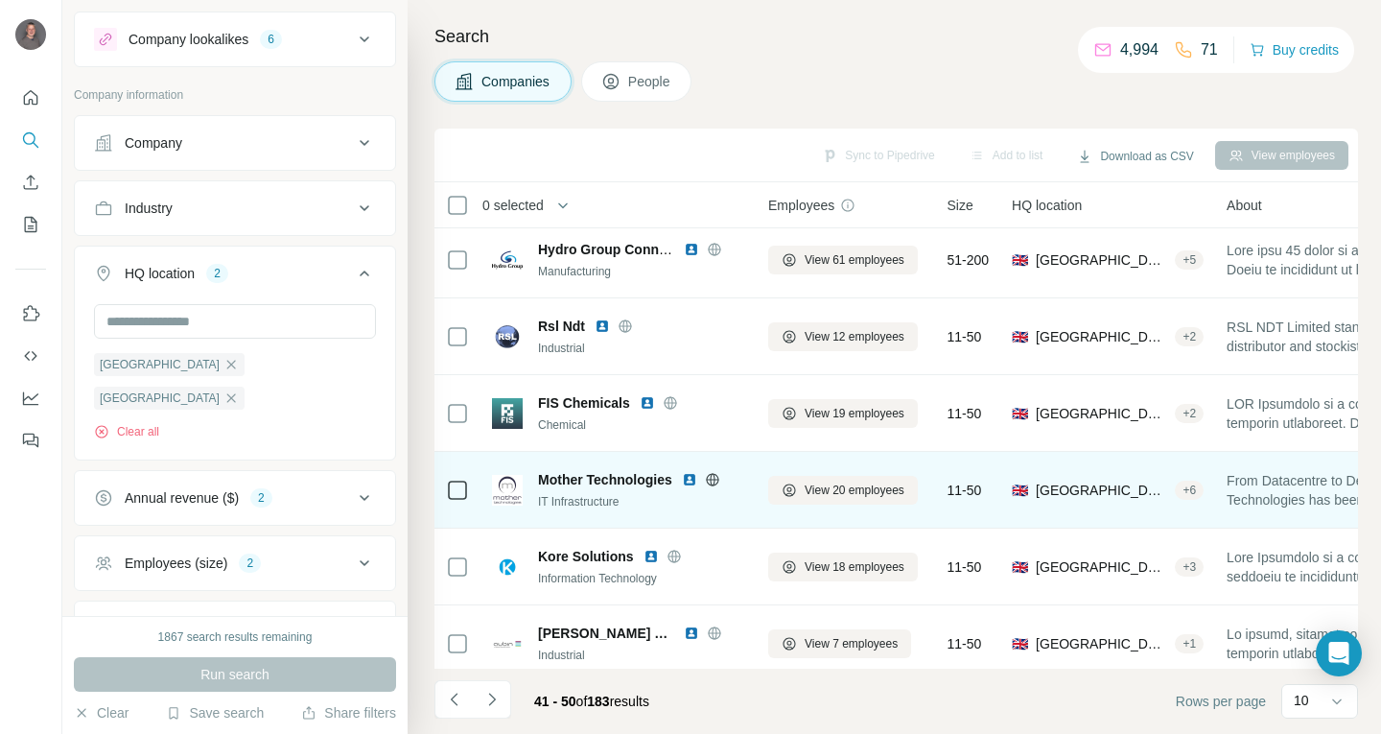
scroll to position [337, 0]
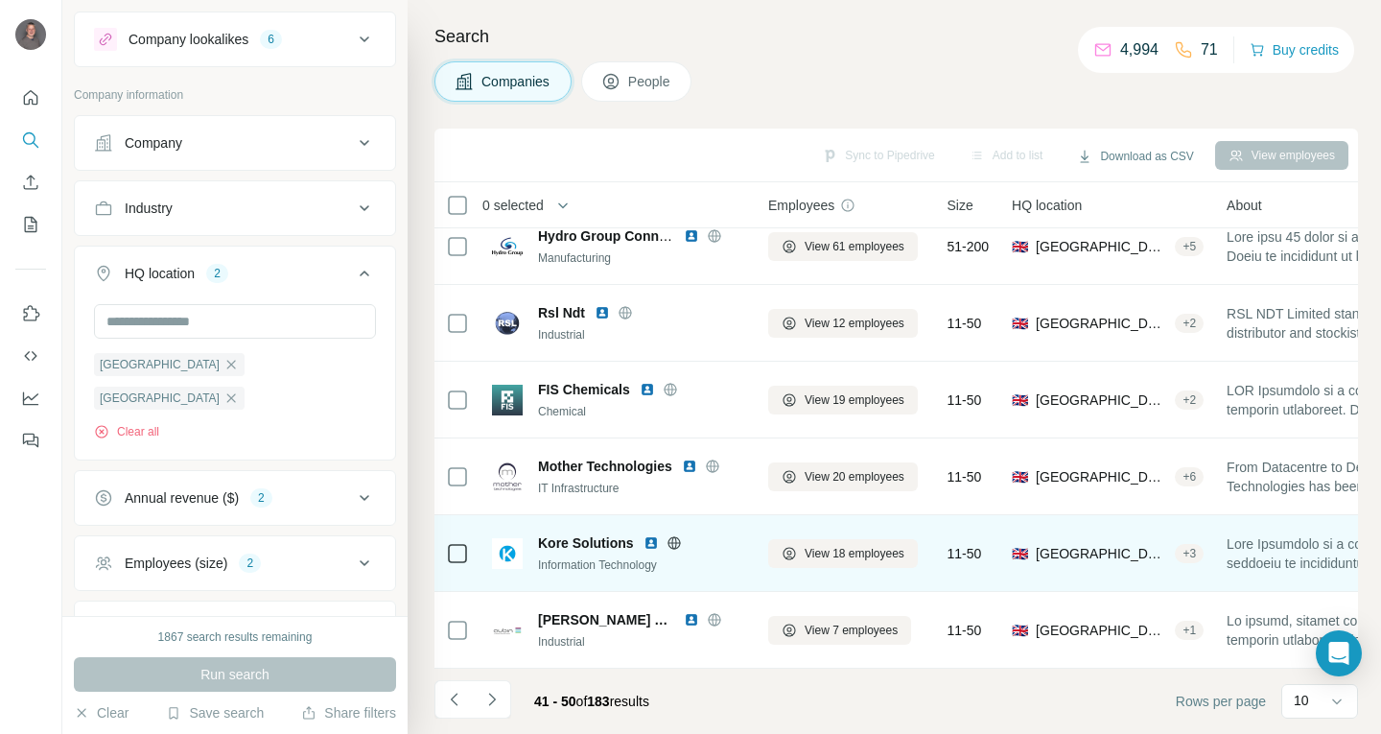
click at [647, 535] on img at bounding box center [651, 542] width 15 height 15
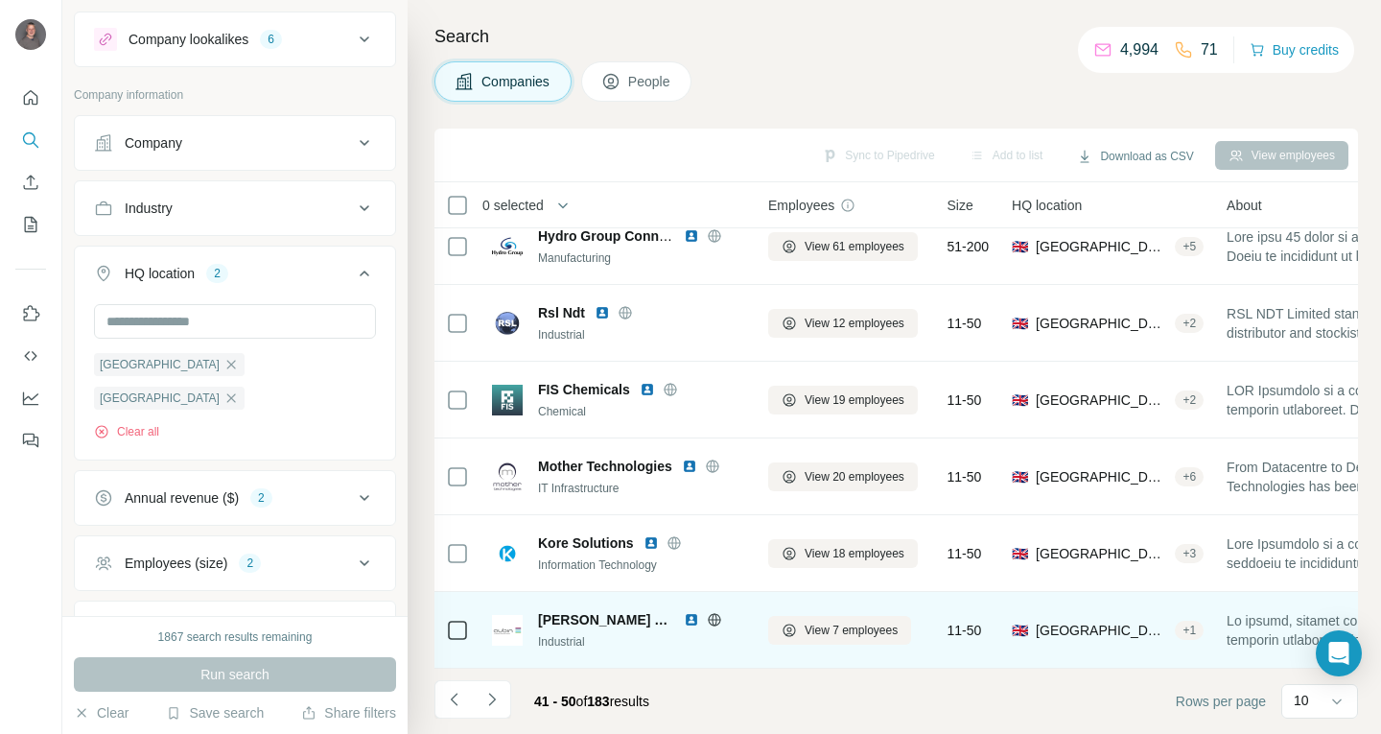
click at [684, 612] on img at bounding box center [691, 619] width 15 height 15
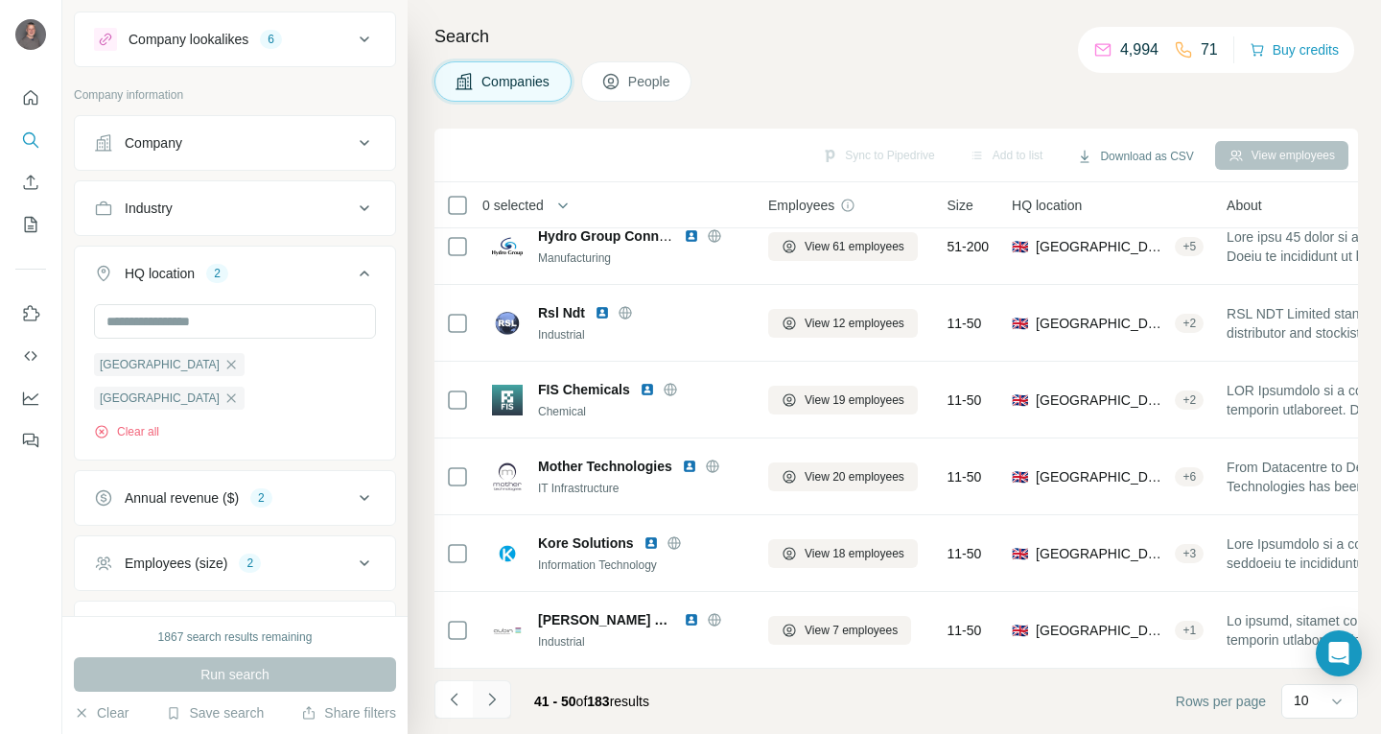
click at [493, 693] on icon "Navigate to next page" at bounding box center [491, 699] width 19 height 19
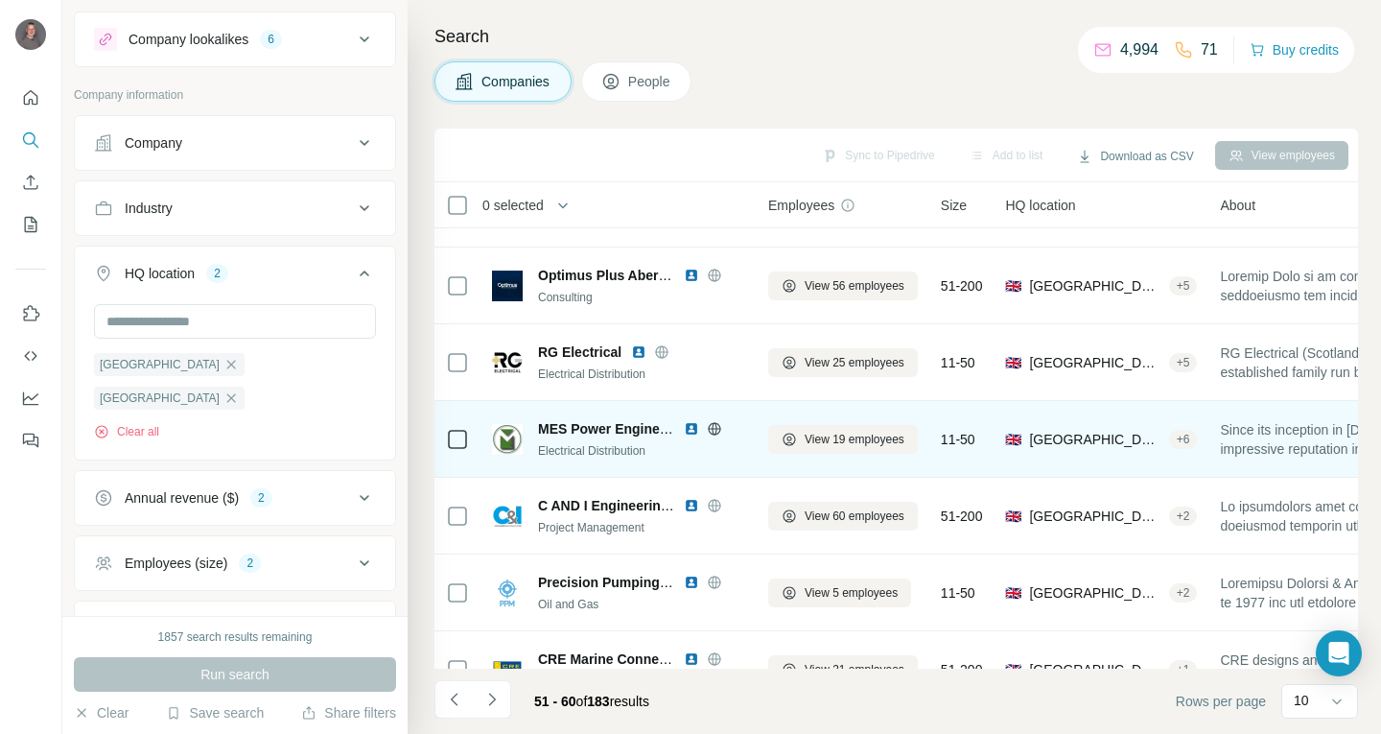
scroll to position [0, 0]
